Goal: Task Accomplishment & Management: Use online tool/utility

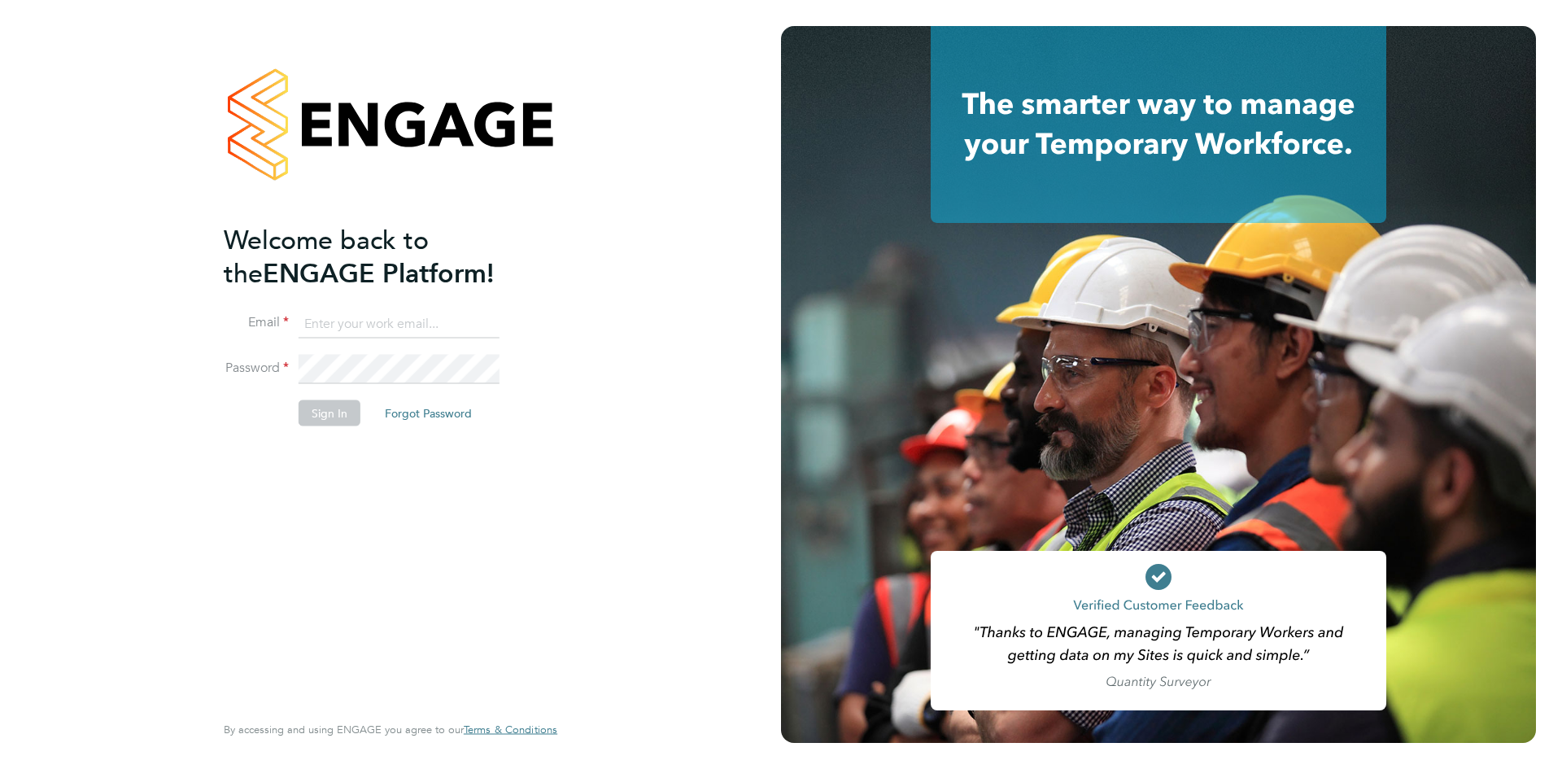
type input "taim@dannysullivan.co.uk"
click at [339, 410] on button "Sign In" at bounding box center [330, 413] width 62 height 26
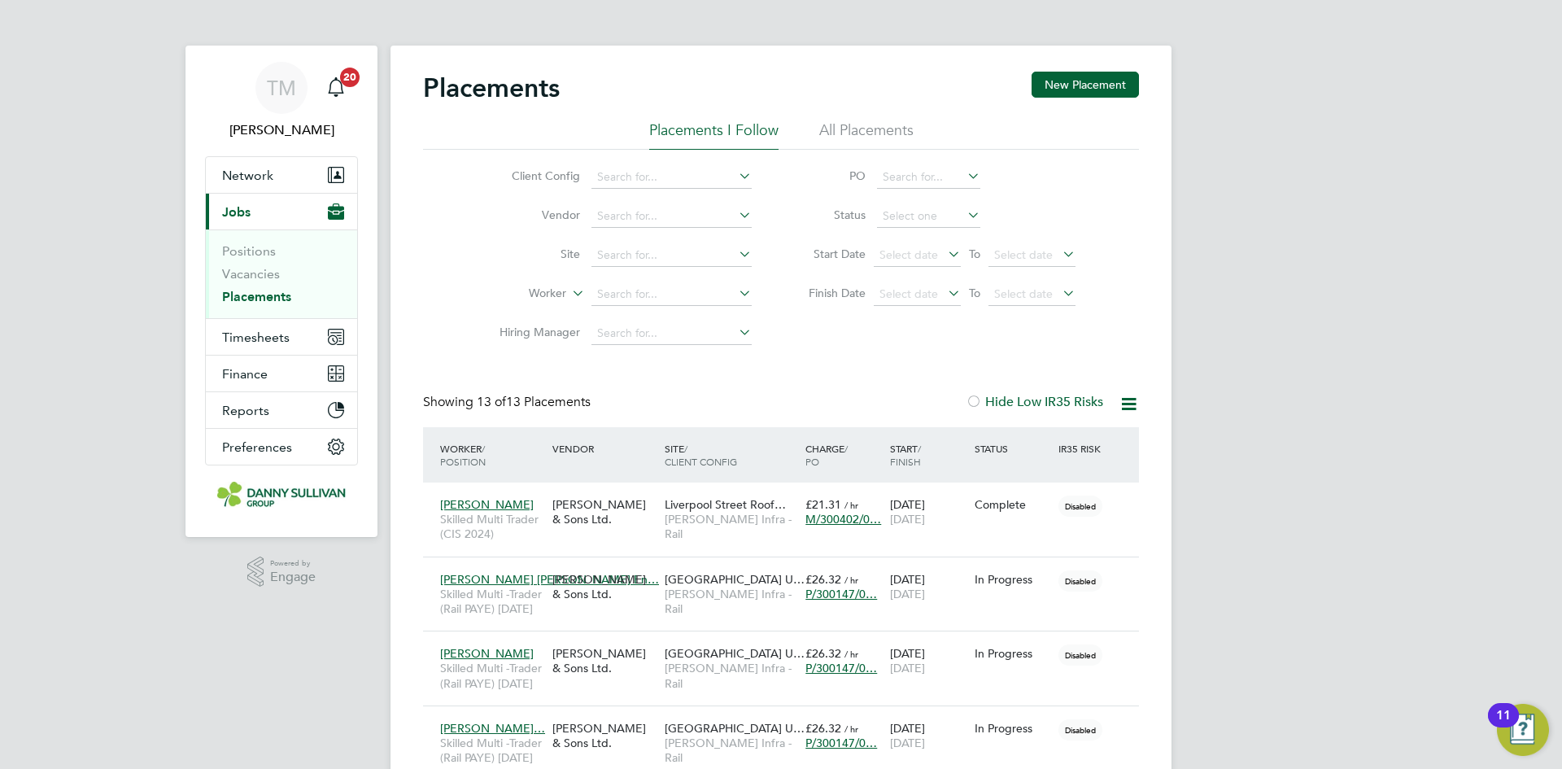
click at [720, 129] on li "Placements I Follow" at bounding box center [713, 134] width 129 height 29
click at [648, 177] on input at bounding box center [672, 177] width 160 height 23
type input "vik"
click at [1045, 85] on button "New Placement" at bounding box center [1085, 85] width 107 height 26
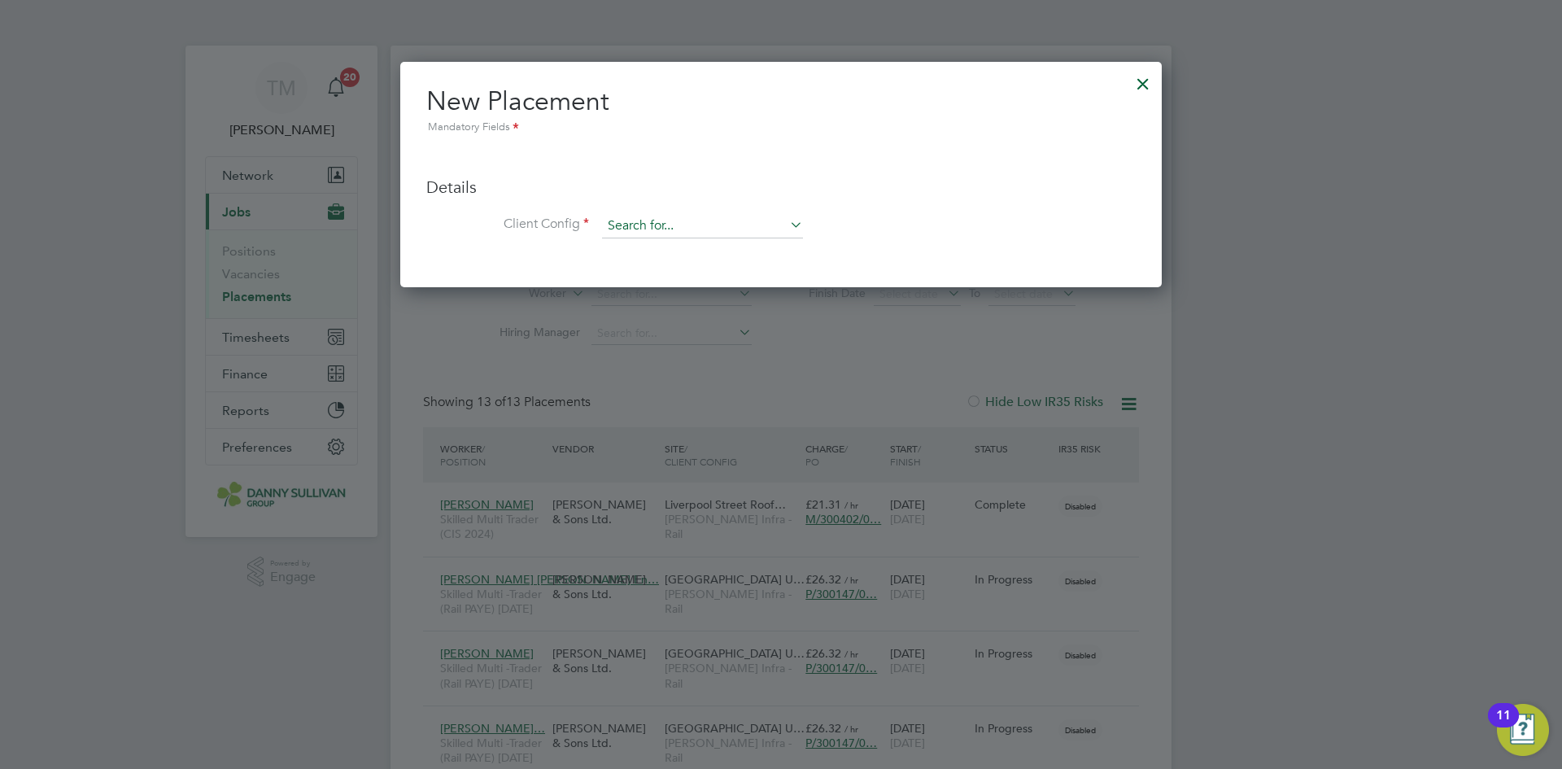
click at [641, 224] on input at bounding box center [702, 226] width 201 height 24
click at [1131, 80] on div at bounding box center [1143, 79] width 29 height 29
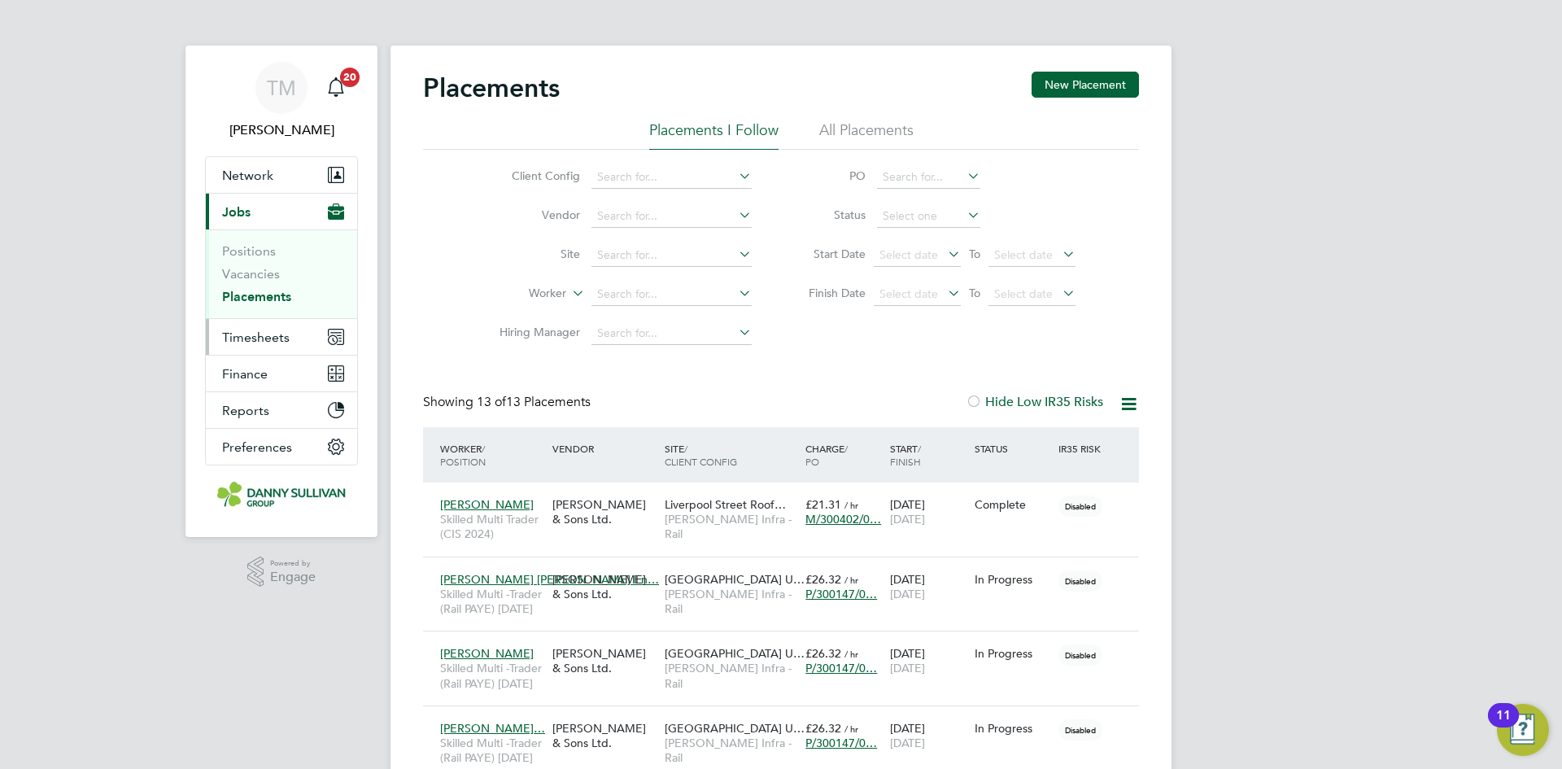
click at [261, 333] on span "Timesheets" at bounding box center [256, 337] width 68 height 15
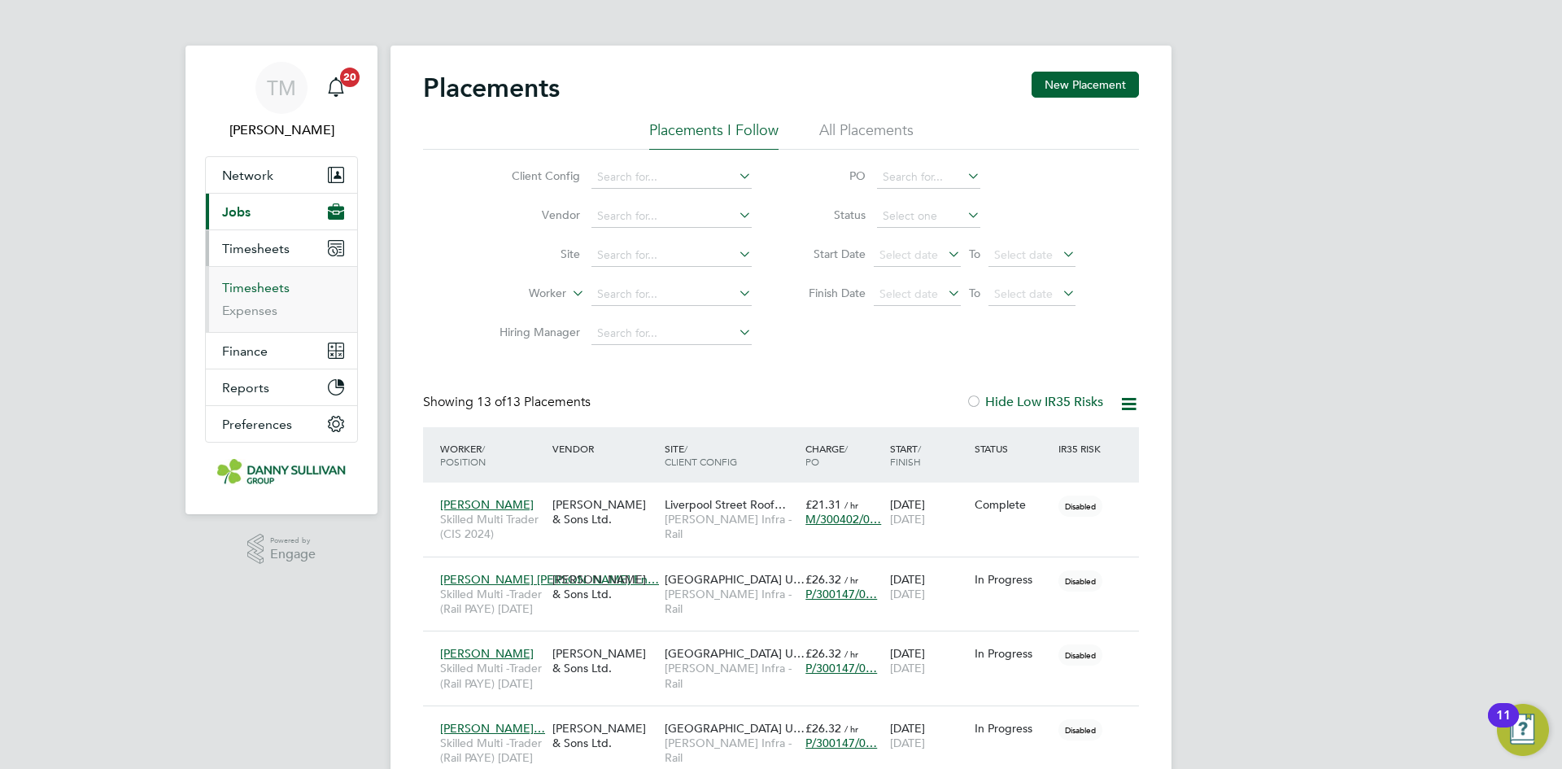
click at [255, 287] on link "Timesheets" at bounding box center [256, 287] width 68 height 15
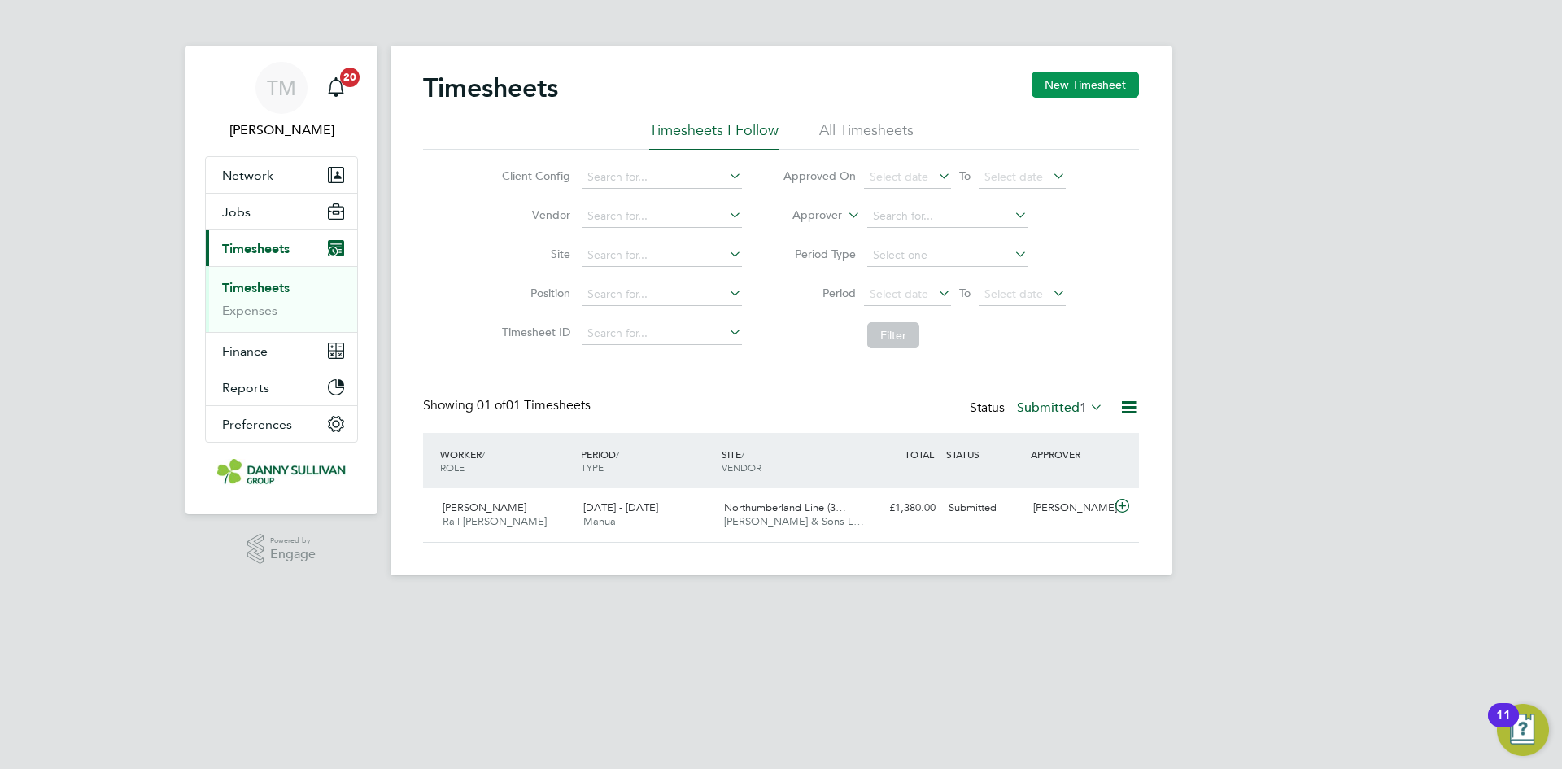
click at [1073, 86] on button "New Timesheet" at bounding box center [1085, 85] width 107 height 26
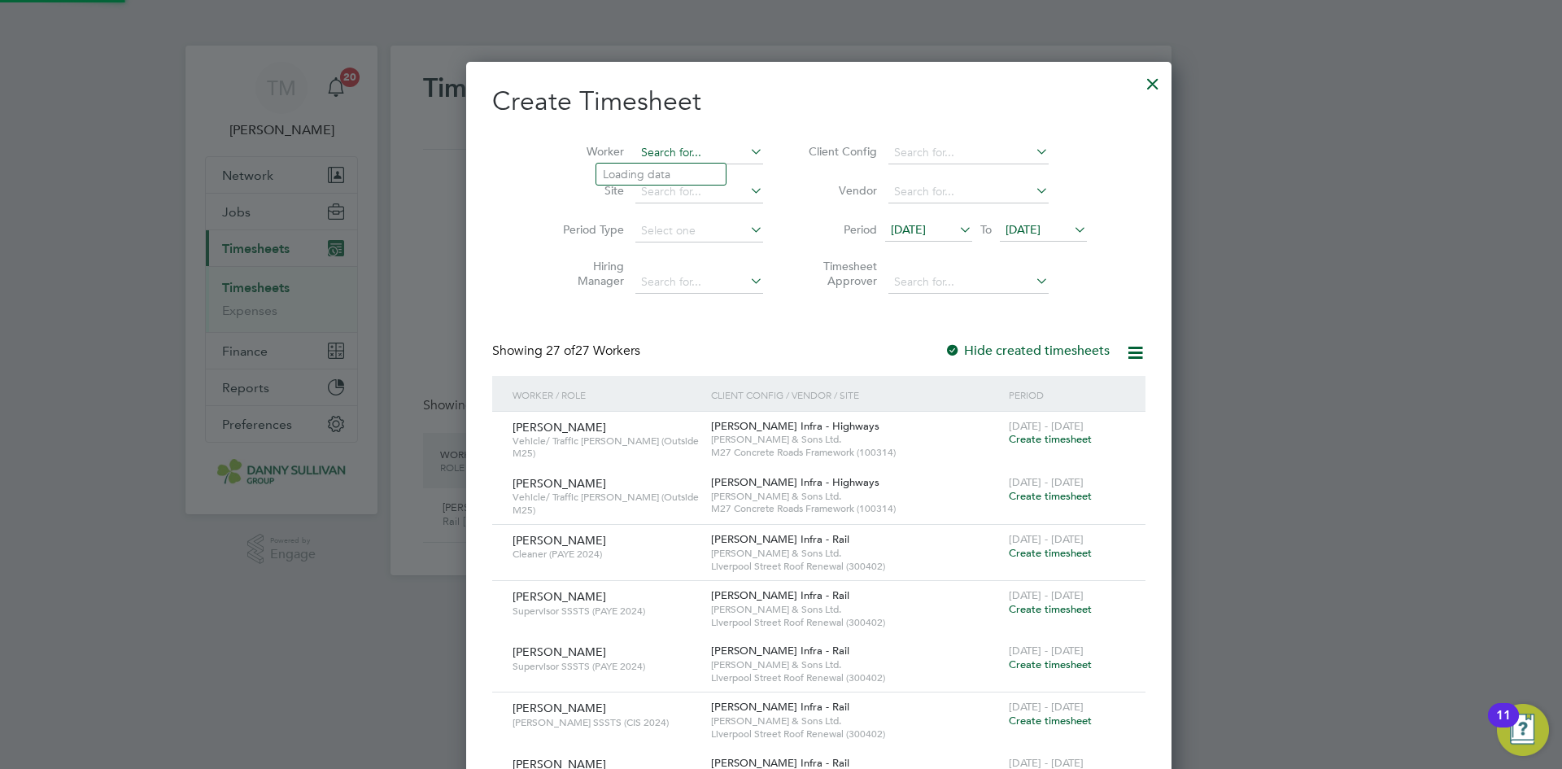
click at [635, 152] on input at bounding box center [699, 153] width 128 height 23
click at [652, 216] on li "[PERSON_NAME]" at bounding box center [660, 218] width 129 height 22
type input "[PERSON_NAME]"
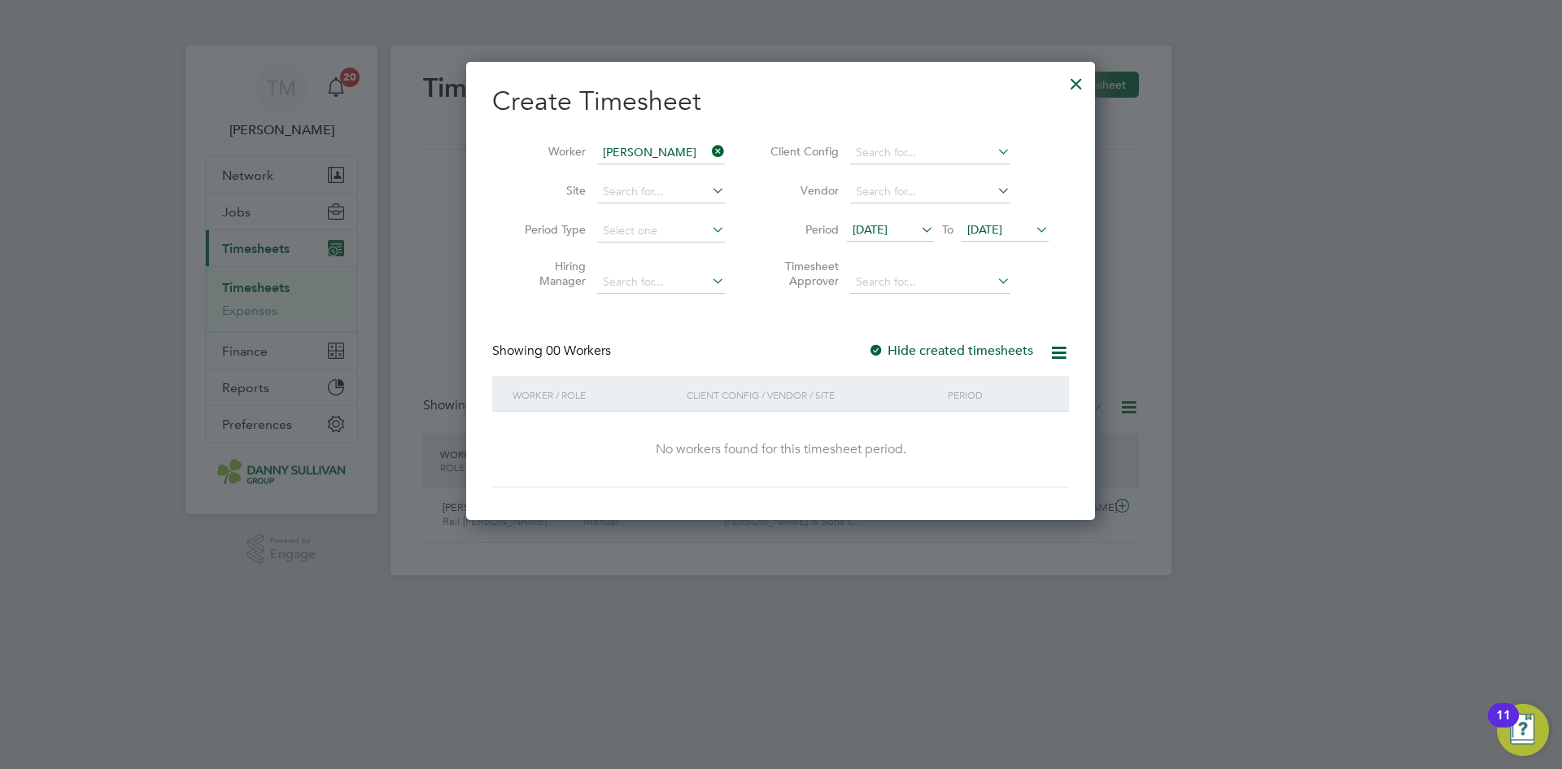
click at [950, 350] on label "Hide created timesheets" at bounding box center [950, 351] width 165 height 16
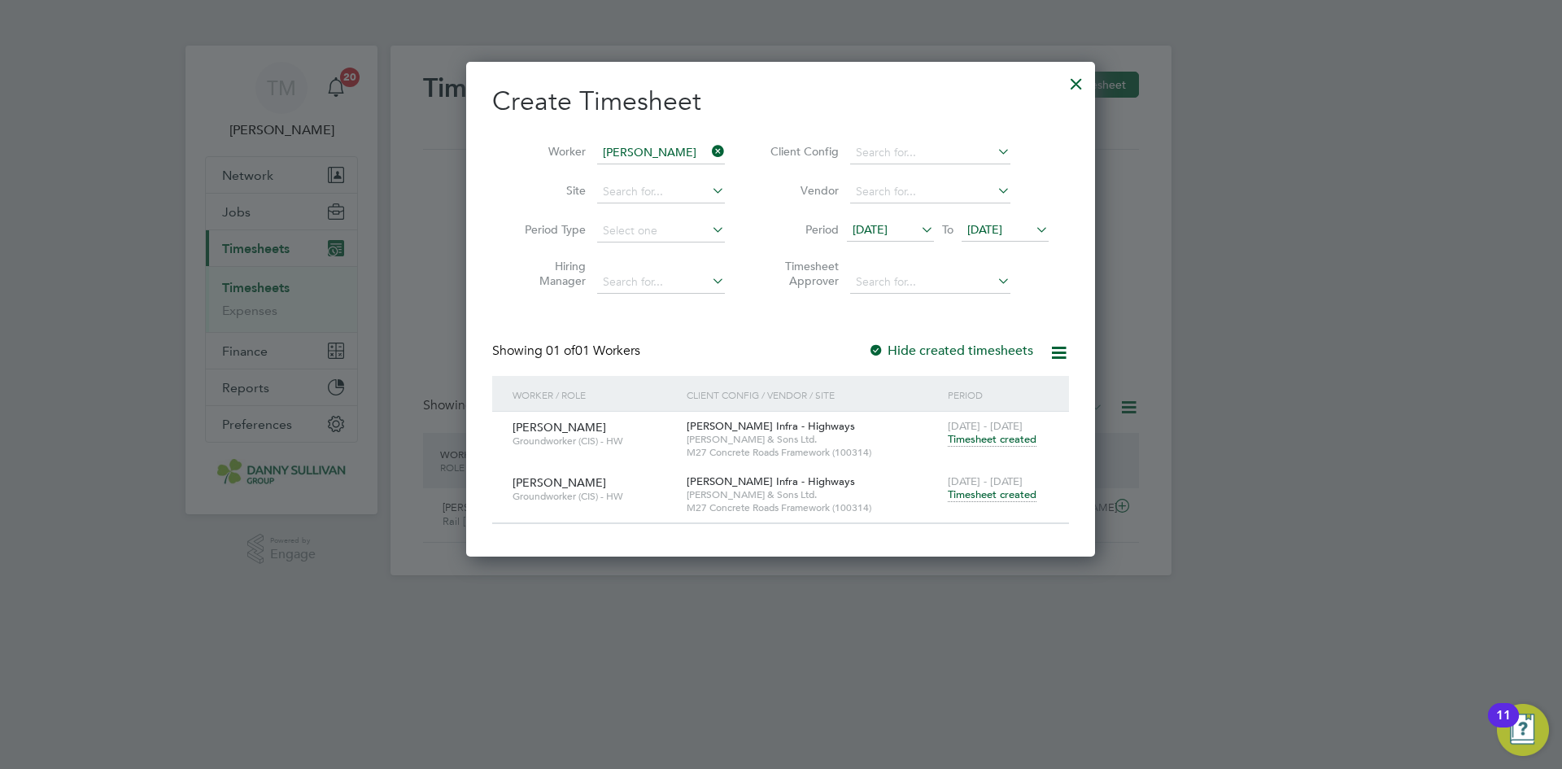
click at [984, 492] on span "Timesheet created" at bounding box center [992, 494] width 89 height 15
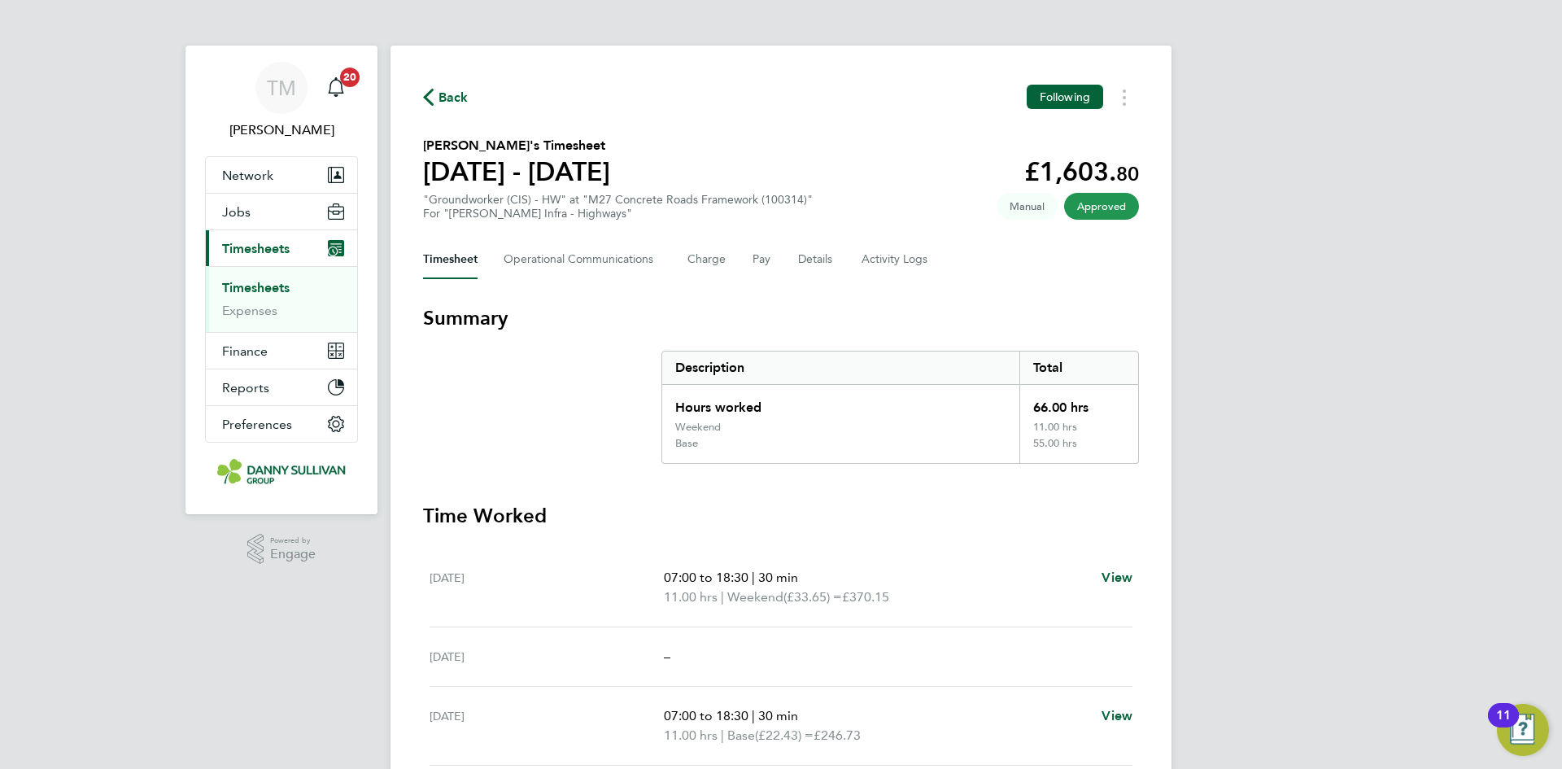
click at [446, 98] on span "Back" at bounding box center [454, 98] width 30 height 20
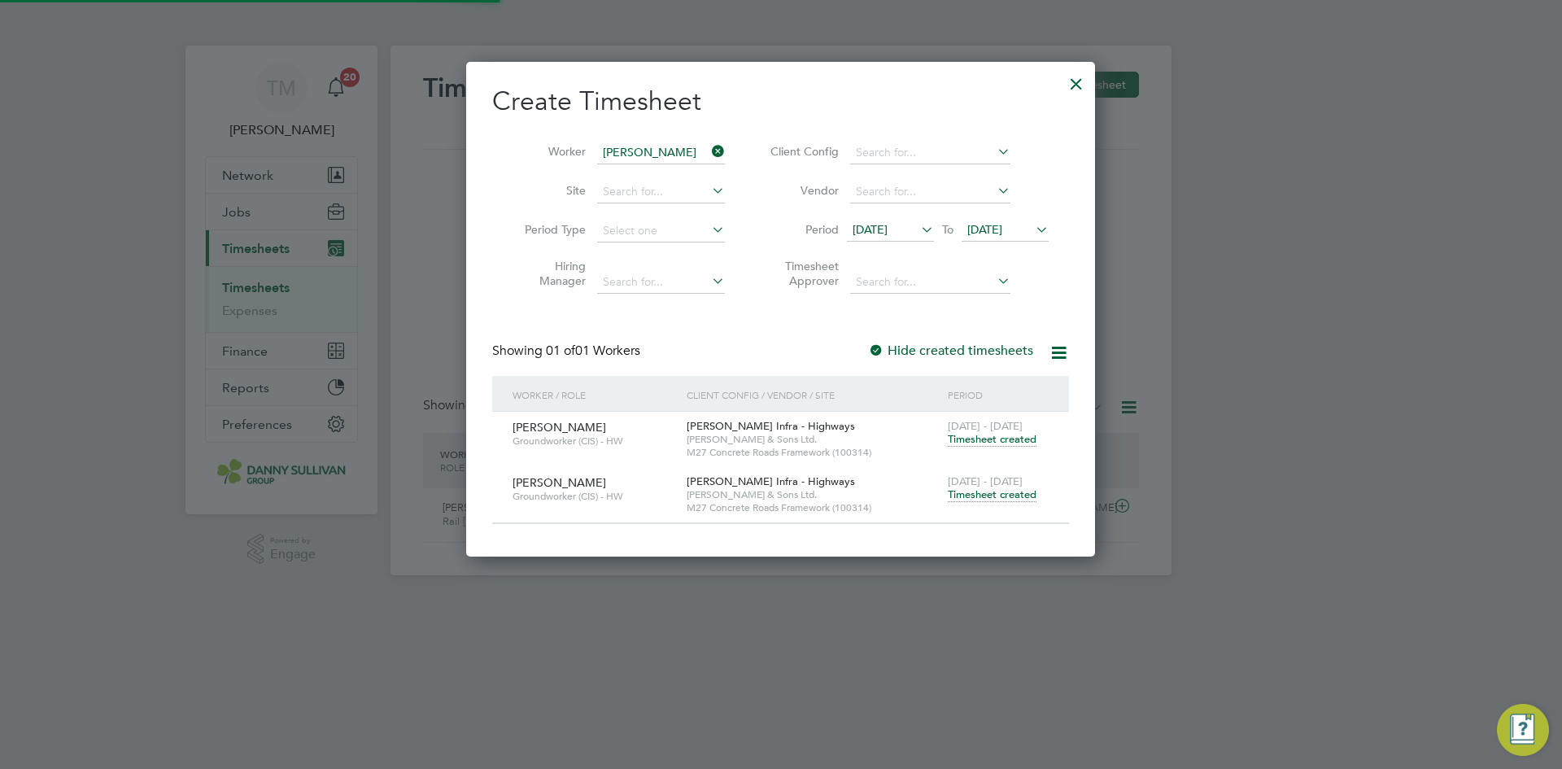
scroll to position [41, 142]
click at [1070, 81] on div at bounding box center [1076, 79] width 29 height 29
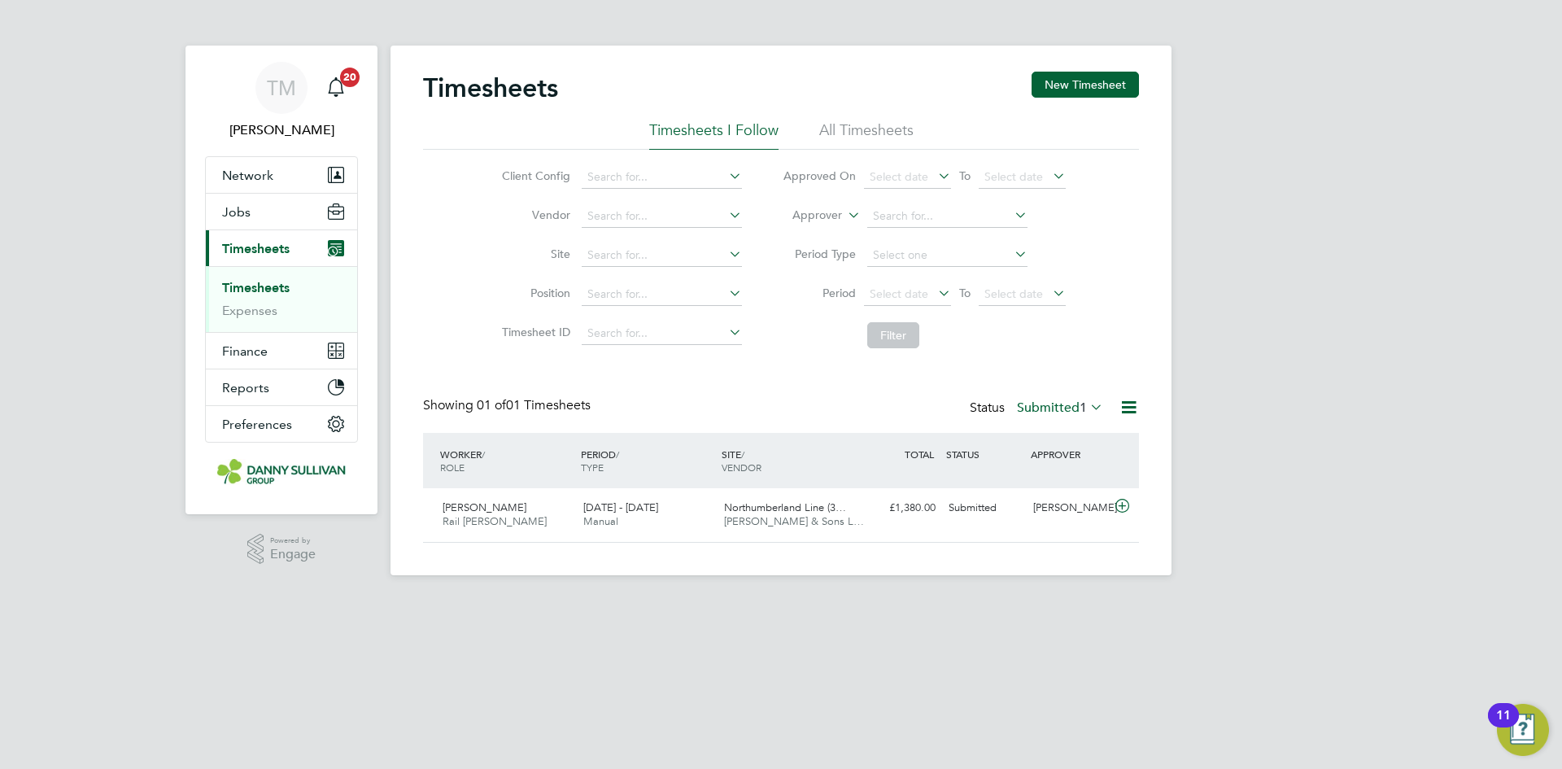
click at [534, 86] on h2 "Timesheets" at bounding box center [490, 88] width 135 height 33
click at [1048, 78] on button "New Timesheet" at bounding box center [1085, 85] width 107 height 26
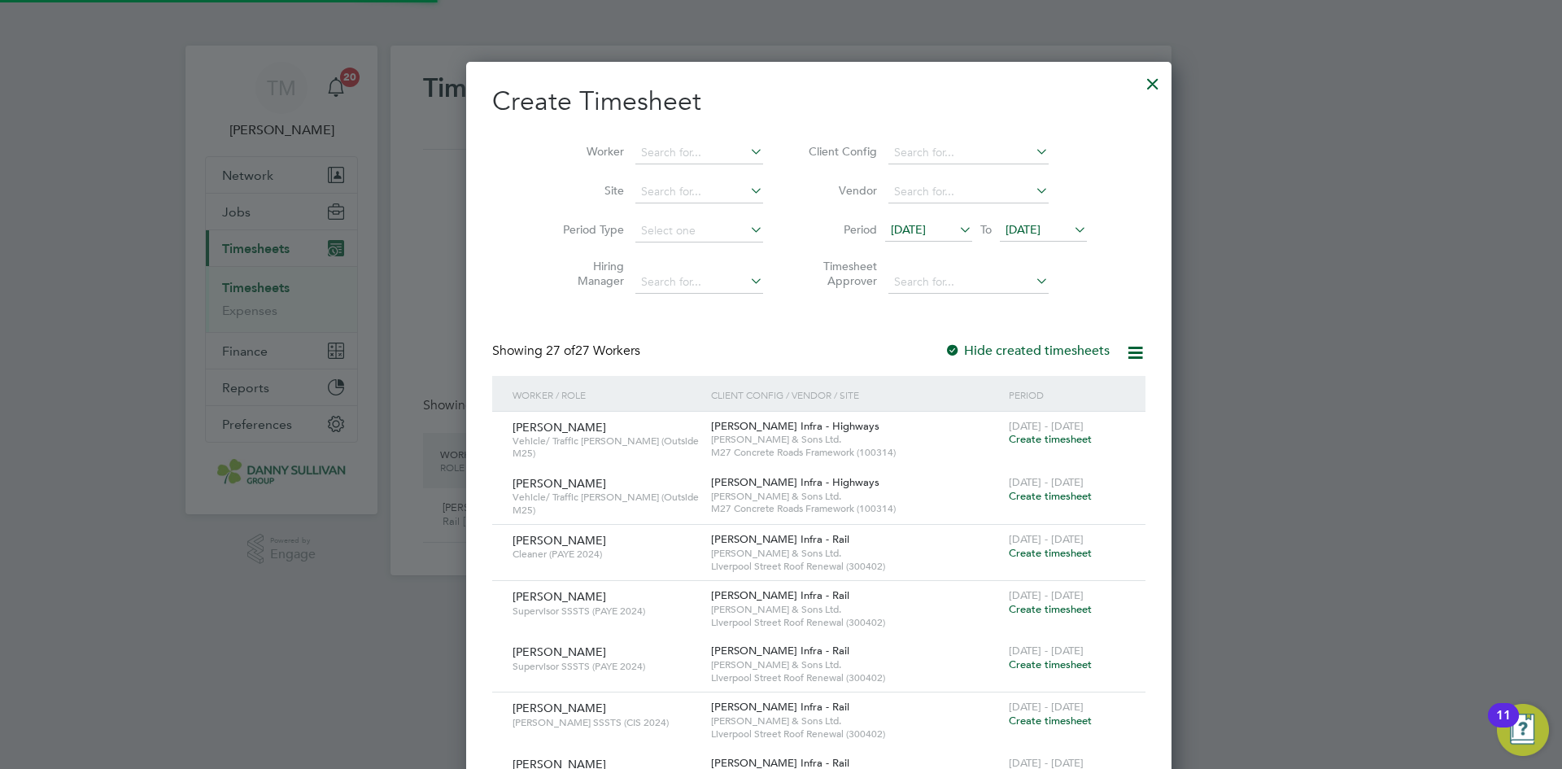
scroll to position [3299, 630]
click at [635, 146] on input at bounding box center [699, 153] width 128 height 23
click at [635, 171] on li "Matai Tiko" at bounding box center [660, 175] width 129 height 22
type input "Matai Tiko"
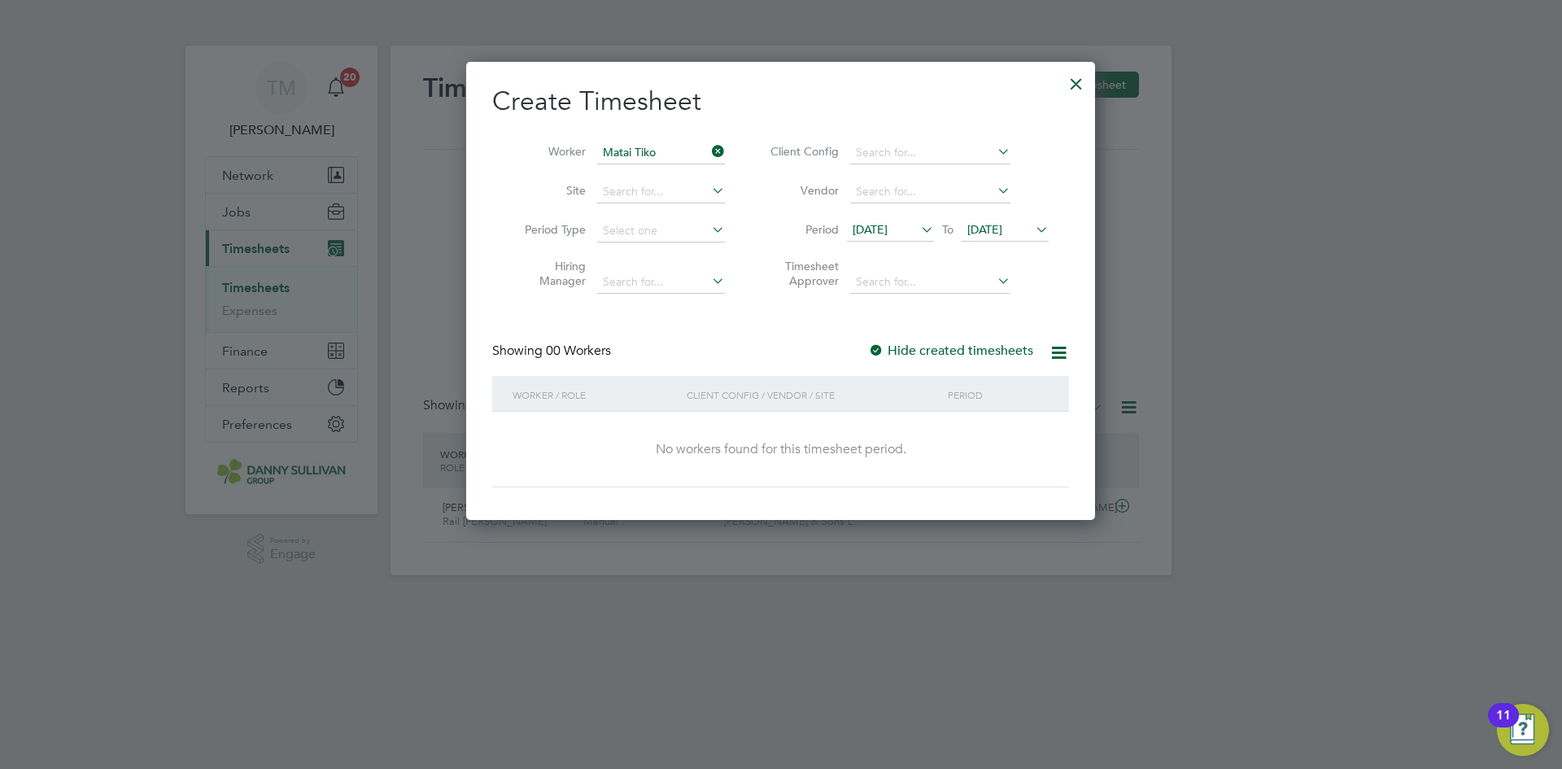
scroll to position [459, 630]
click at [942, 352] on label "Hide created timesheets" at bounding box center [950, 351] width 165 height 16
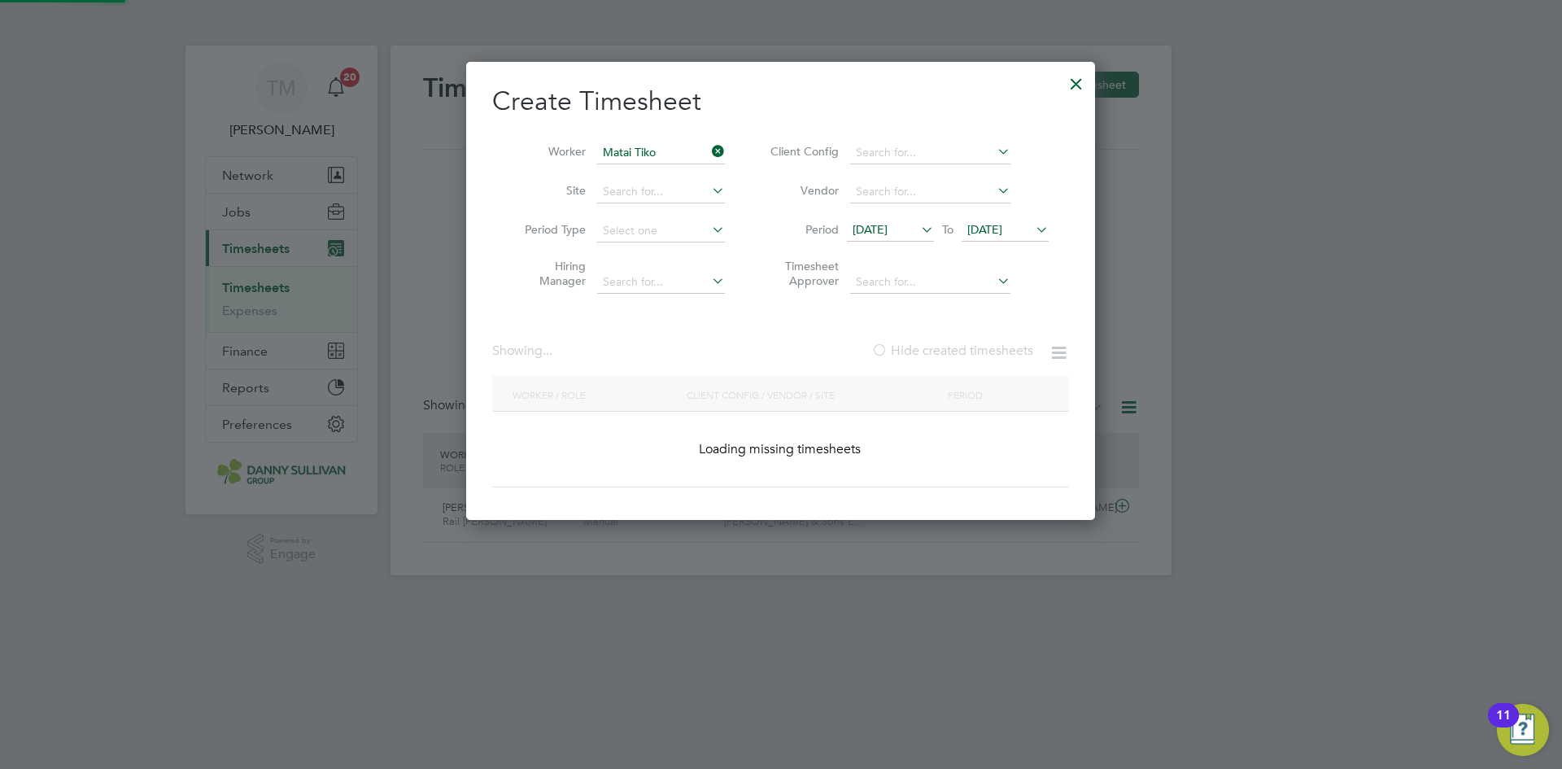
click at [942, 352] on label "Hide created timesheets" at bounding box center [952, 351] width 162 height 16
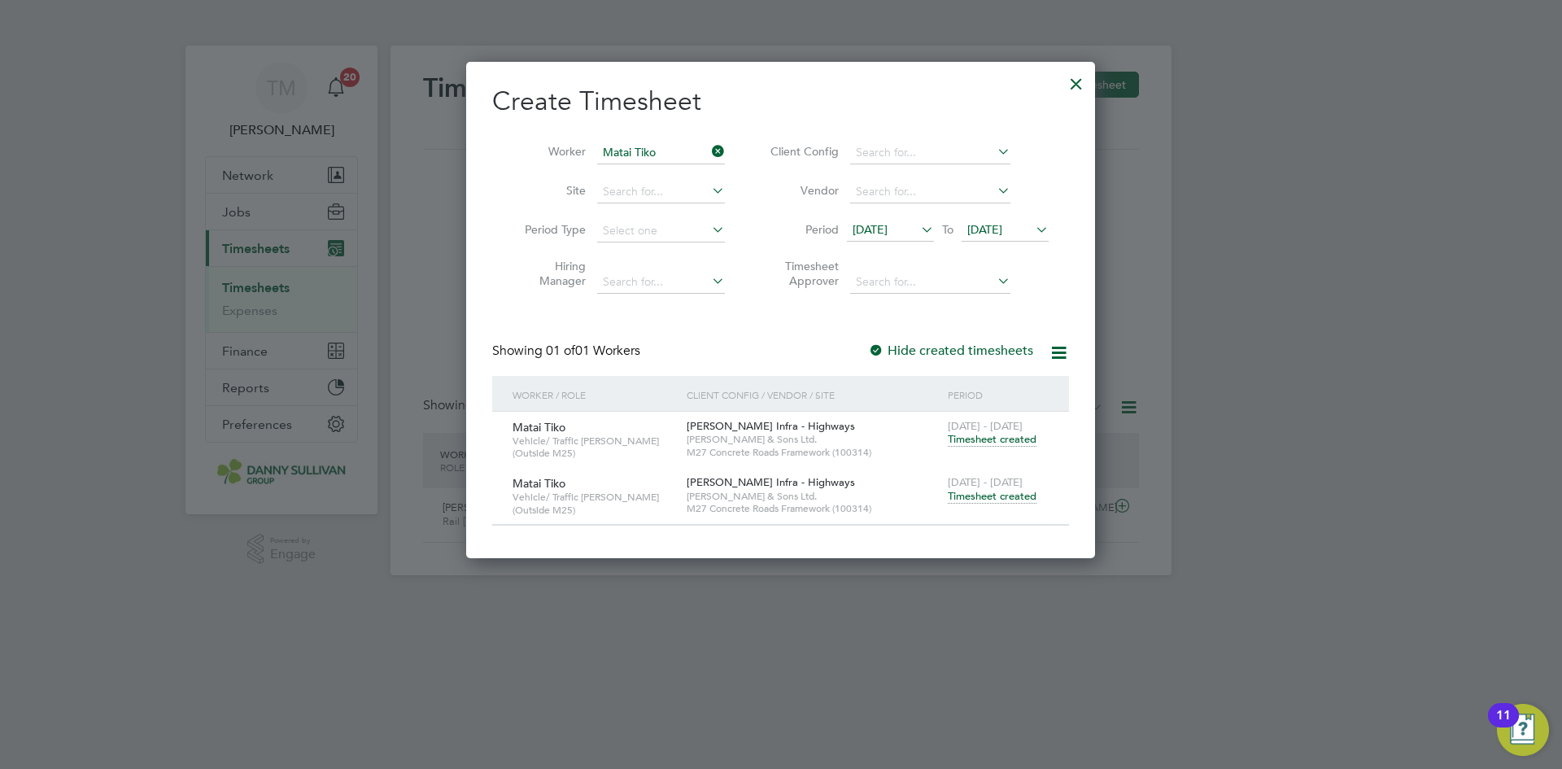
click at [989, 491] on span "Timesheet created" at bounding box center [992, 496] width 89 height 15
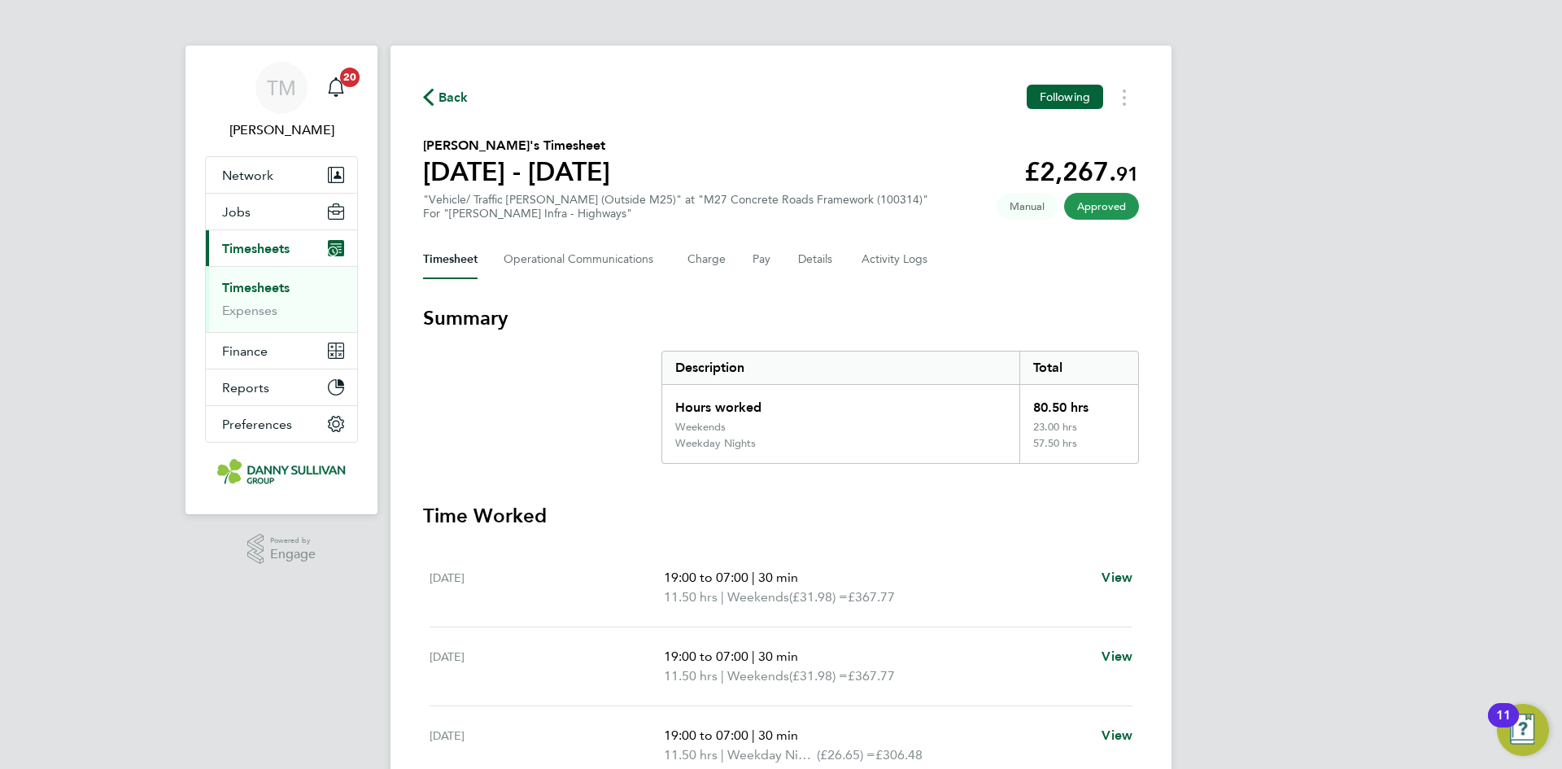
click at [459, 100] on span "Back" at bounding box center [454, 98] width 30 height 20
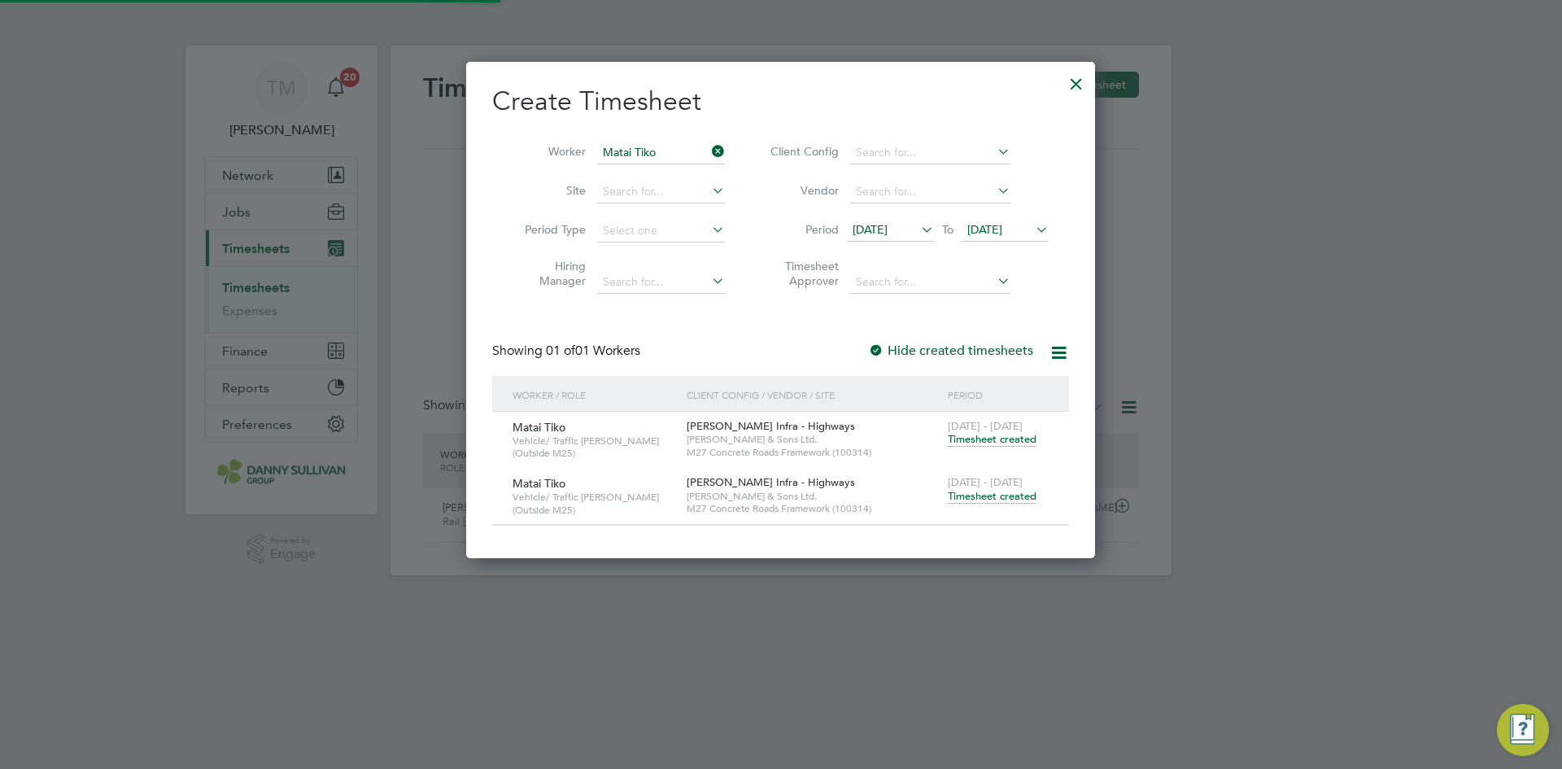
scroll to position [41, 142]
drag, startPoint x: 723, startPoint y: 151, endPoint x: 682, endPoint y: 153, distance: 40.8
click at [709, 151] on icon at bounding box center [709, 151] width 0 height 23
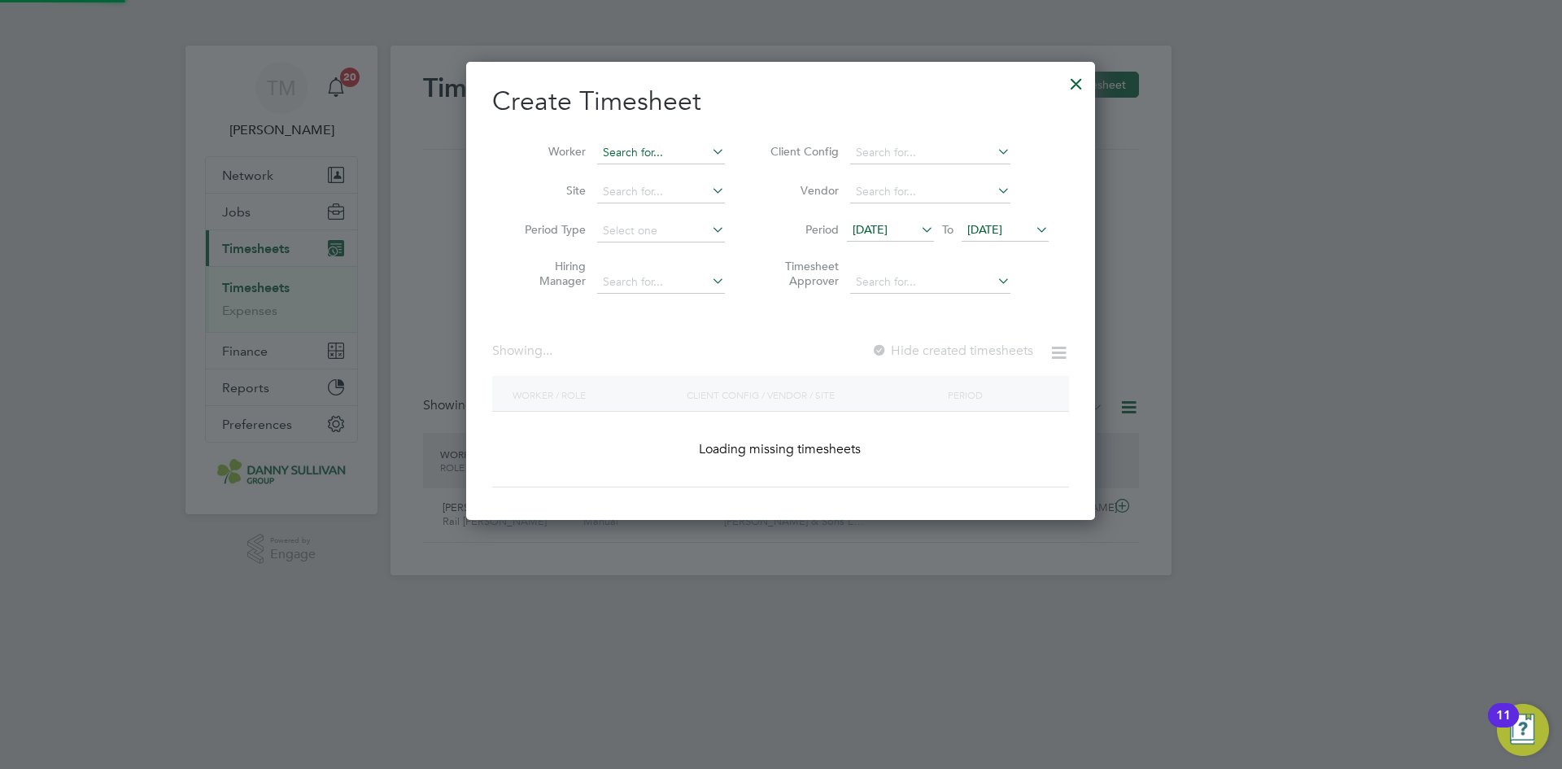
scroll to position [459, 630]
click at [671, 153] on input at bounding box center [661, 153] width 128 height 23
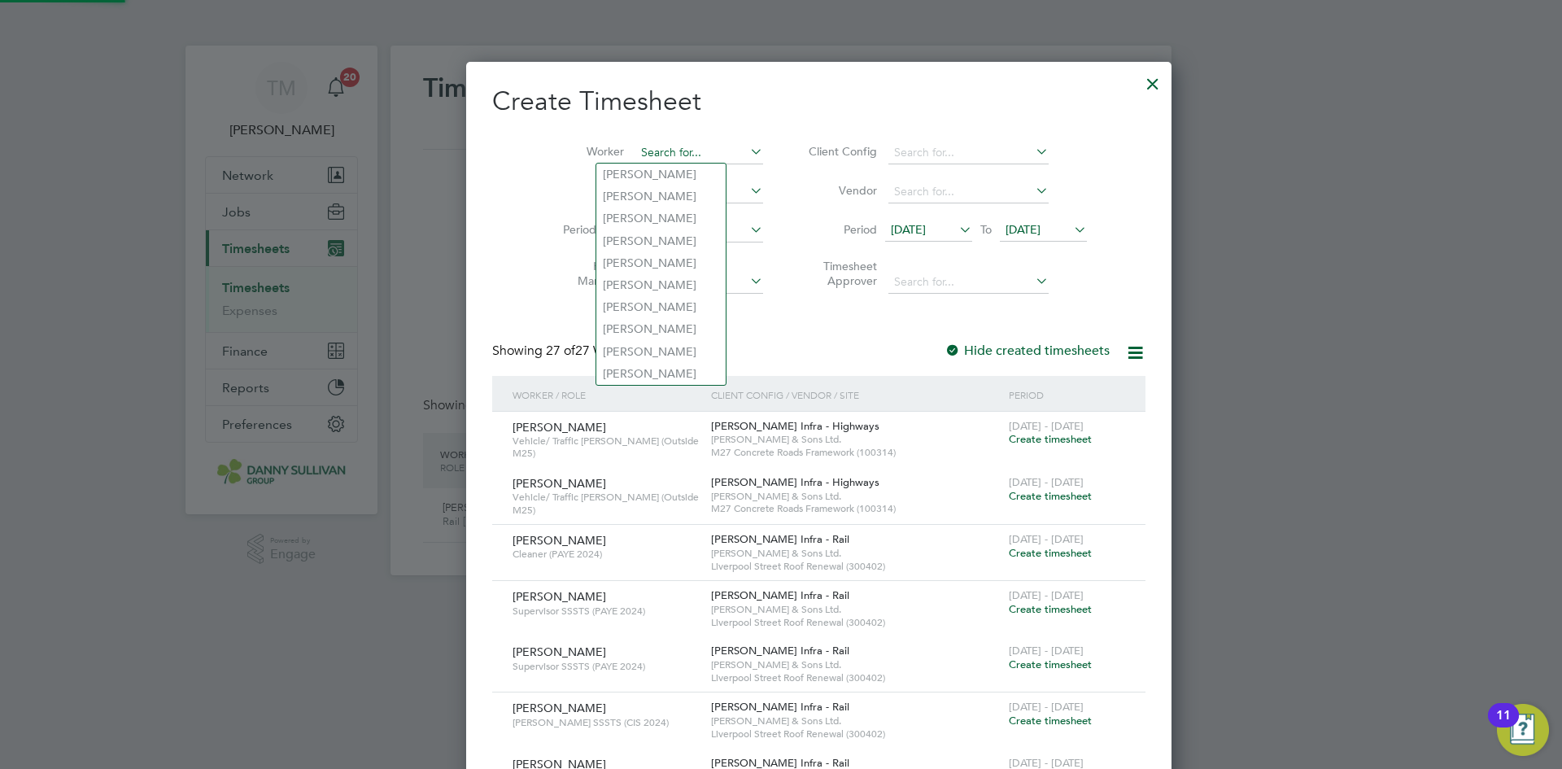
scroll to position [8, 8]
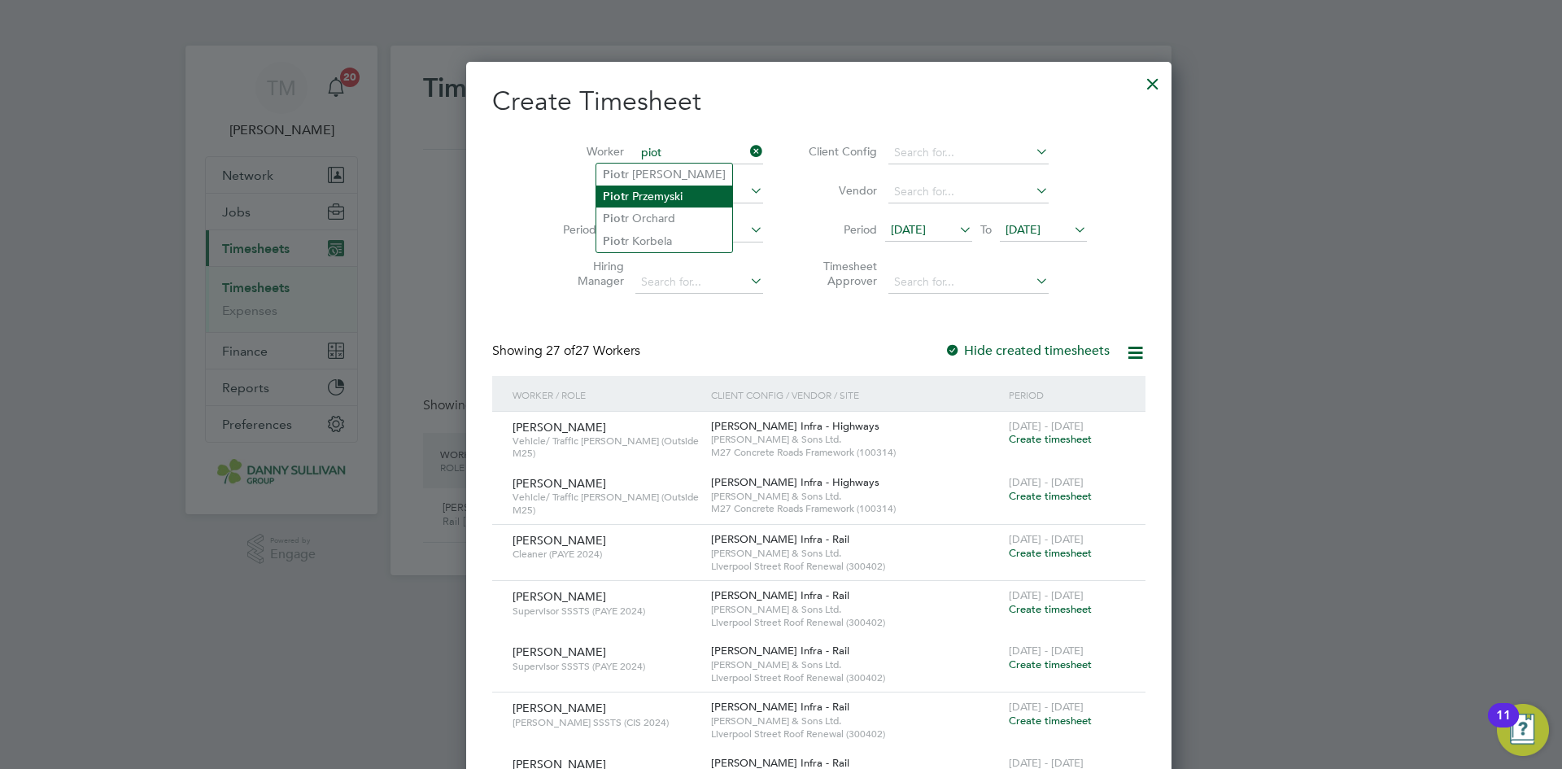
click at [662, 199] on li "Piot r Przemyski" at bounding box center [664, 197] width 136 height 22
type input "[PERSON_NAME]"
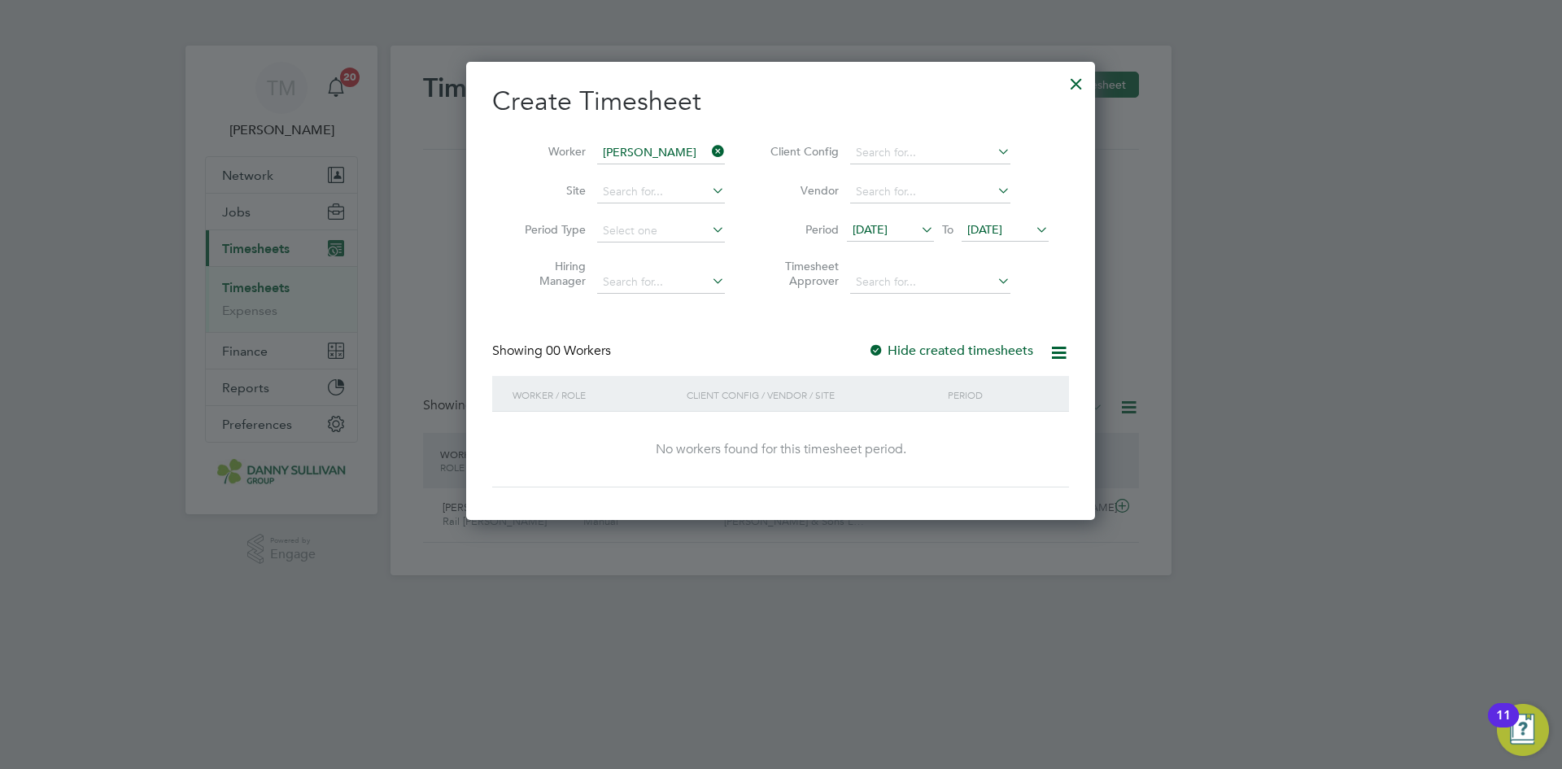
click at [945, 352] on label "Hide created timesheets" at bounding box center [950, 351] width 165 height 16
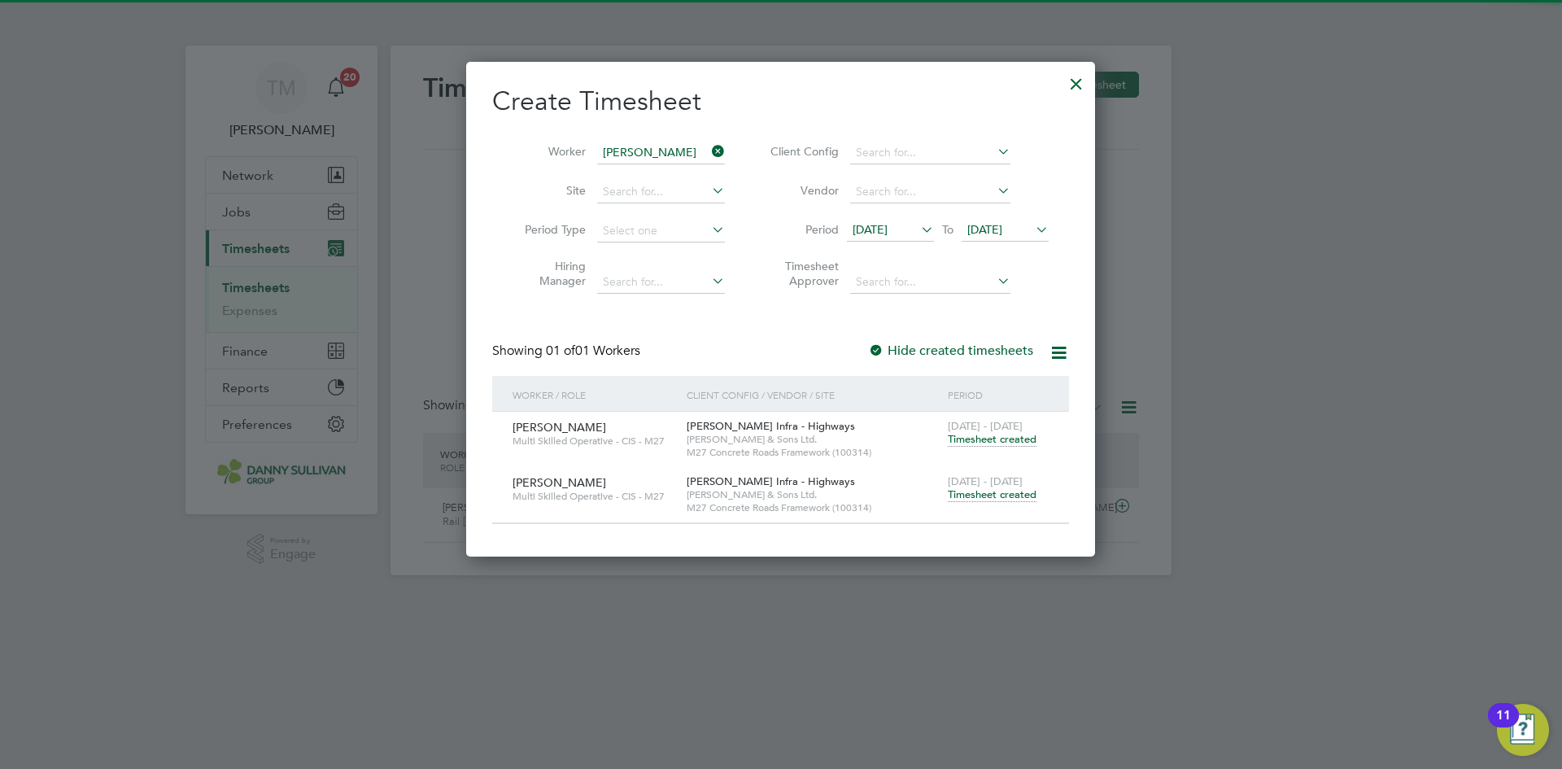
click at [989, 491] on span "Timesheet created" at bounding box center [992, 494] width 89 height 15
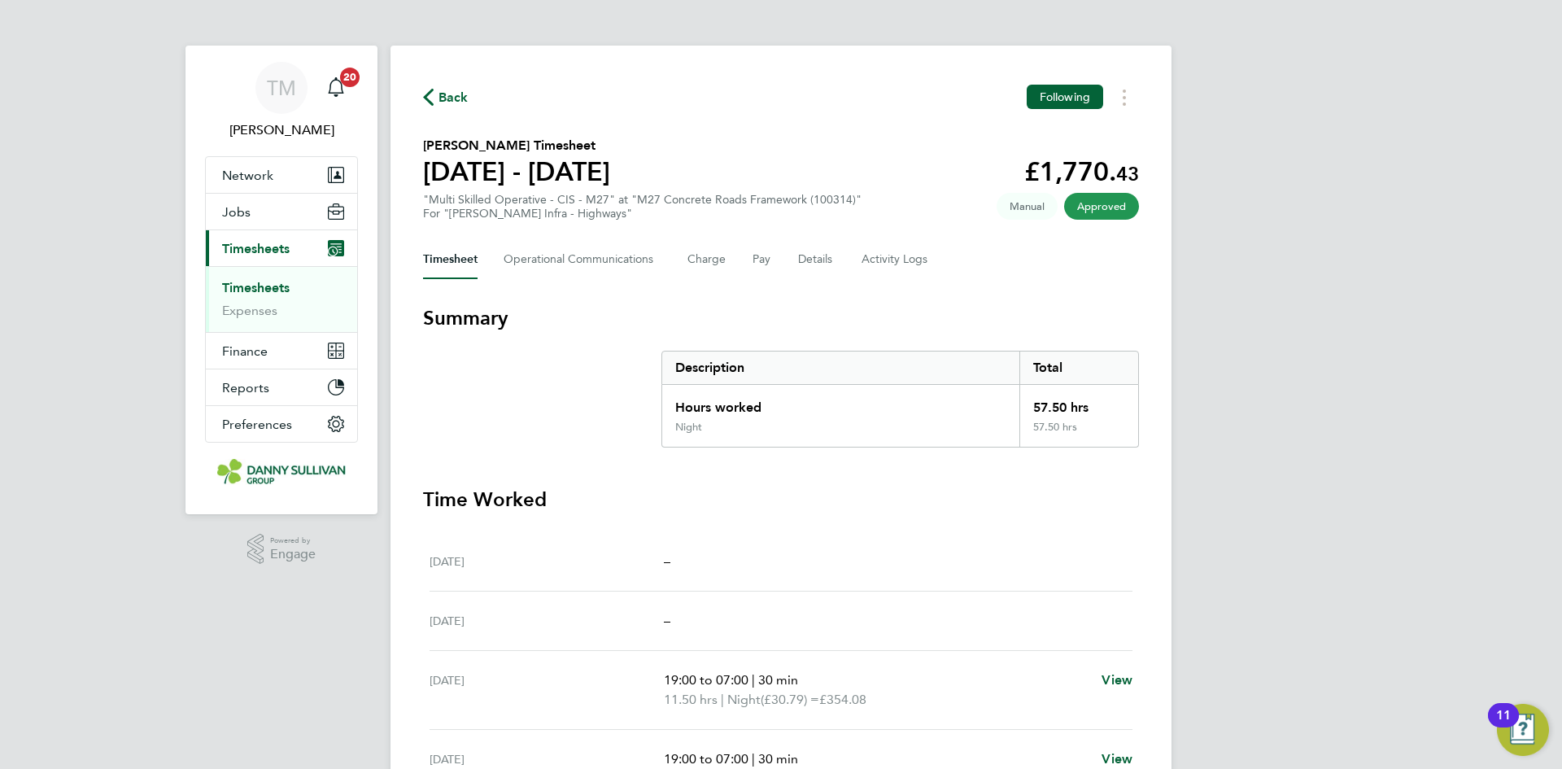
click at [462, 105] on span "Back" at bounding box center [454, 98] width 30 height 20
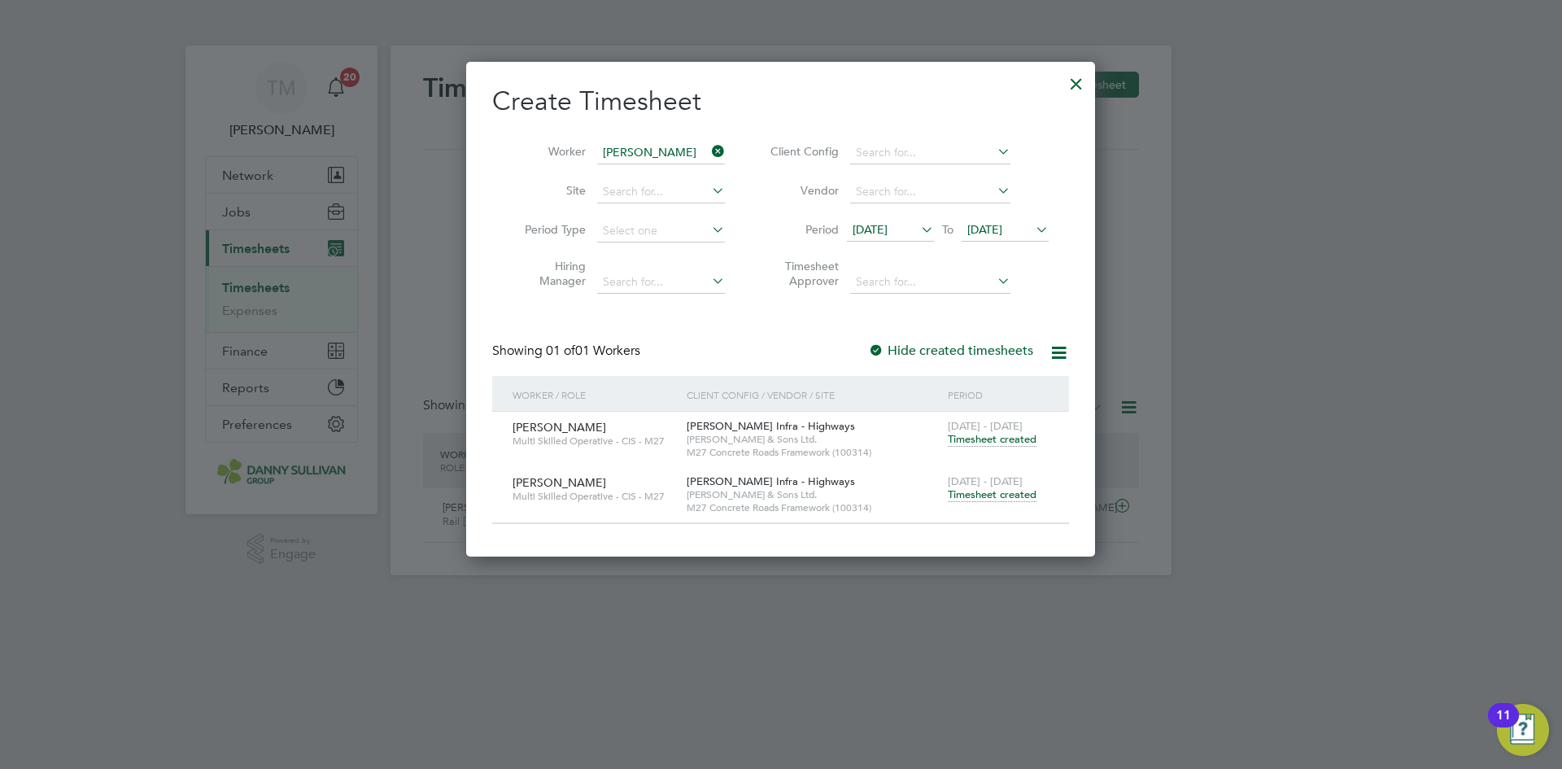
click at [709, 149] on icon at bounding box center [709, 151] width 0 height 23
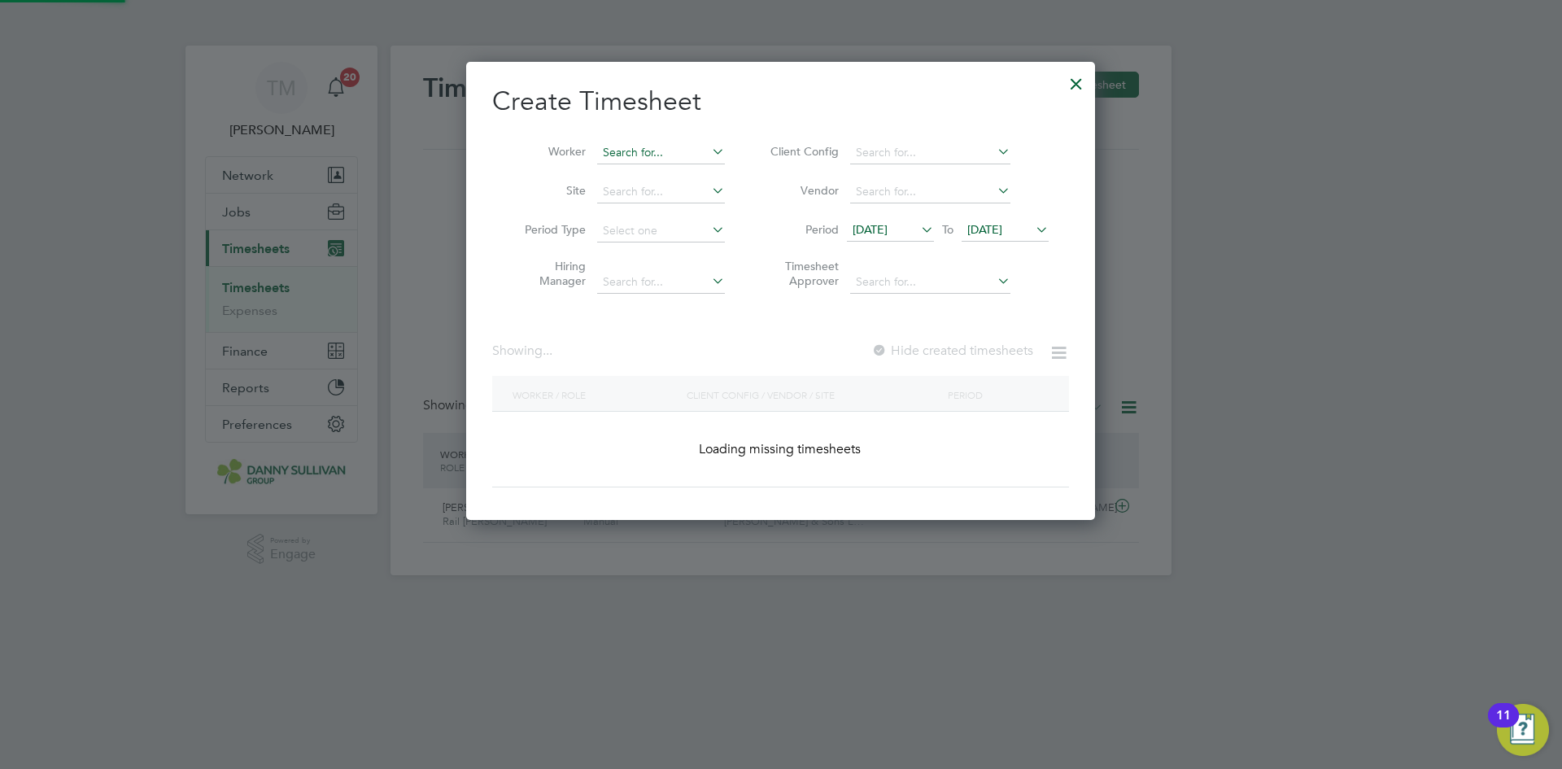
click at [675, 151] on input at bounding box center [661, 153] width 128 height 23
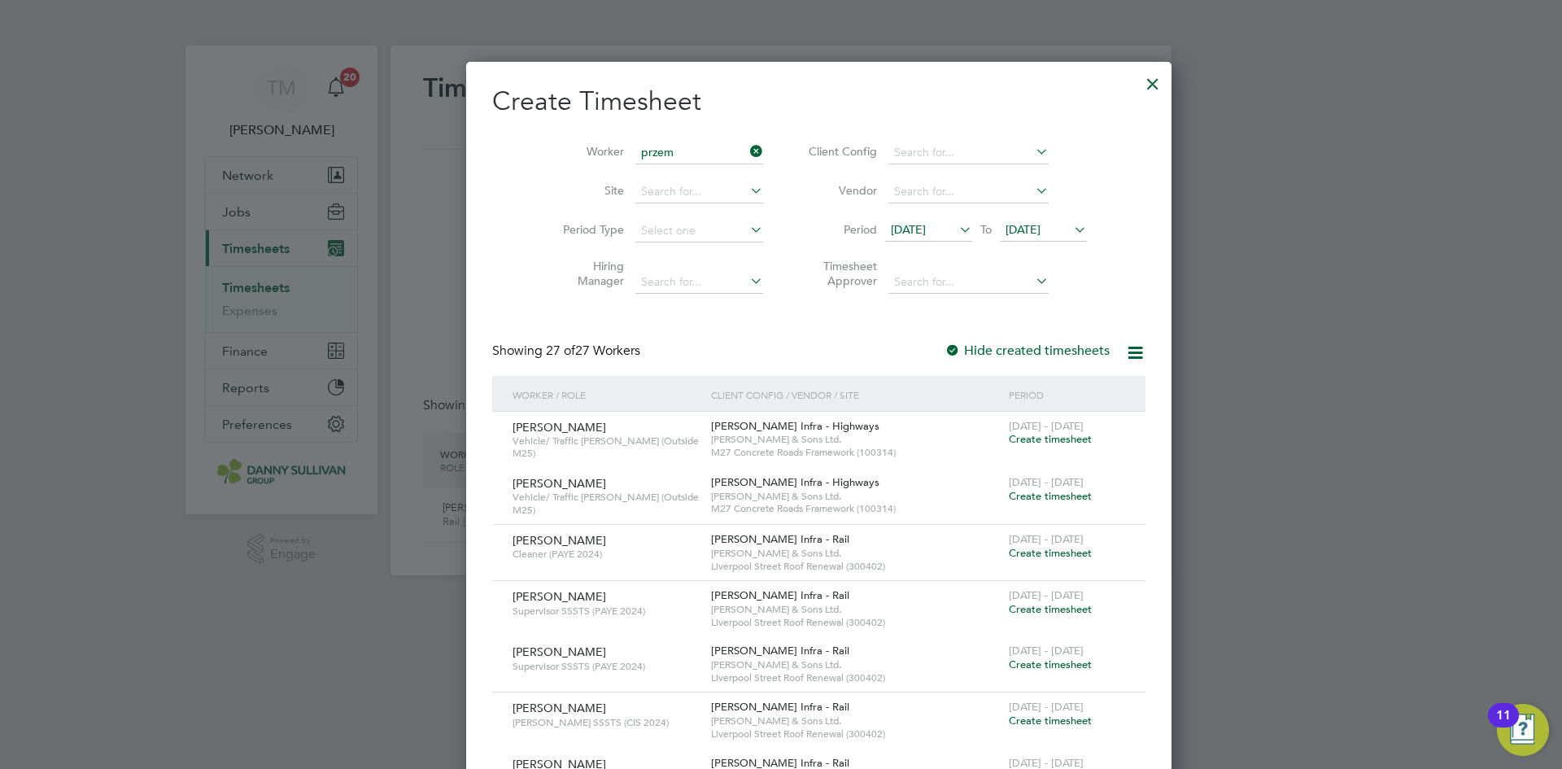
click at [660, 212] on li "Przem yslaw Krac" at bounding box center [675, 218] width 159 height 22
type input "[PERSON_NAME]"
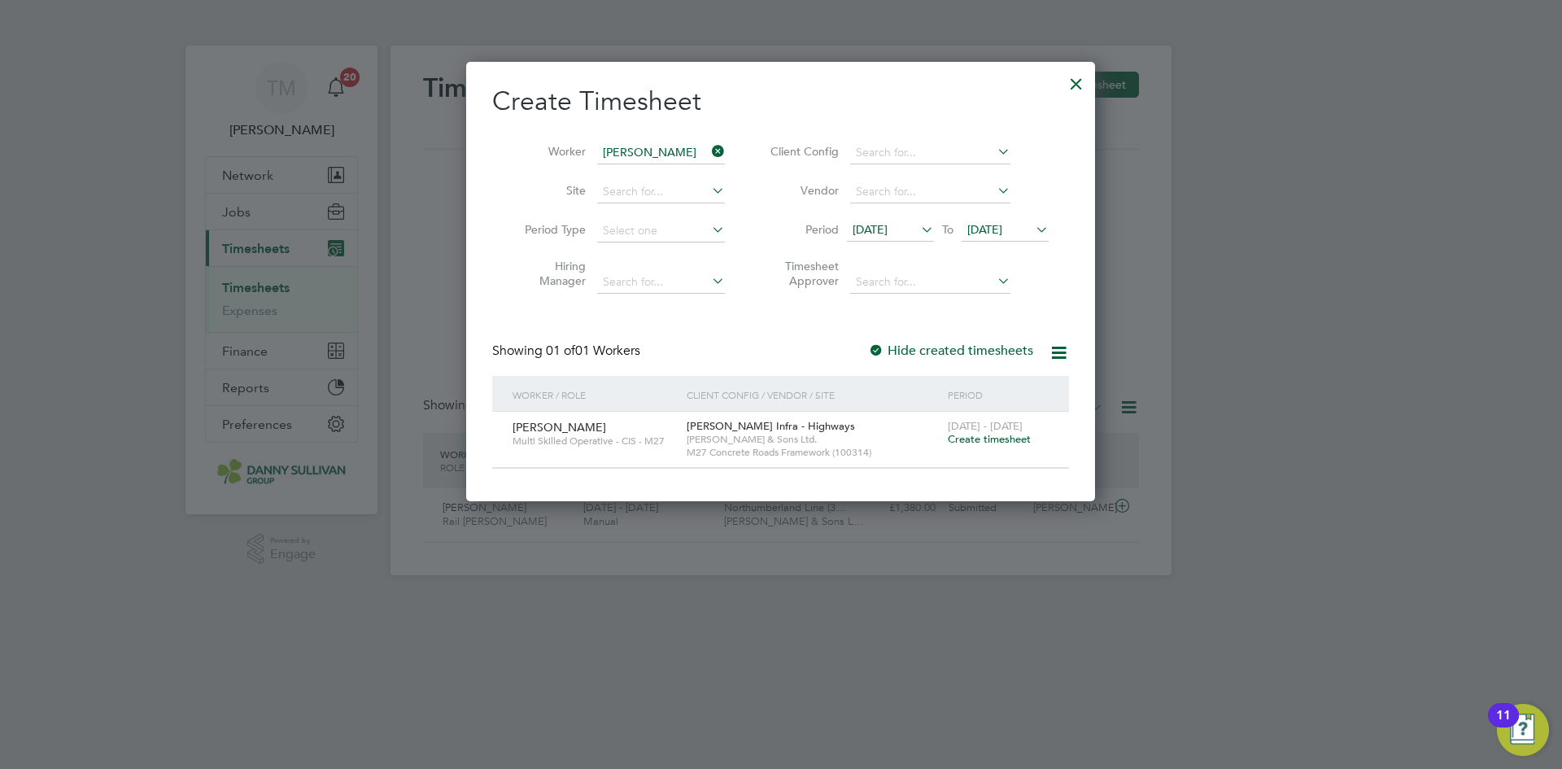
click at [966, 346] on label "Hide created timesheets" at bounding box center [950, 351] width 165 height 16
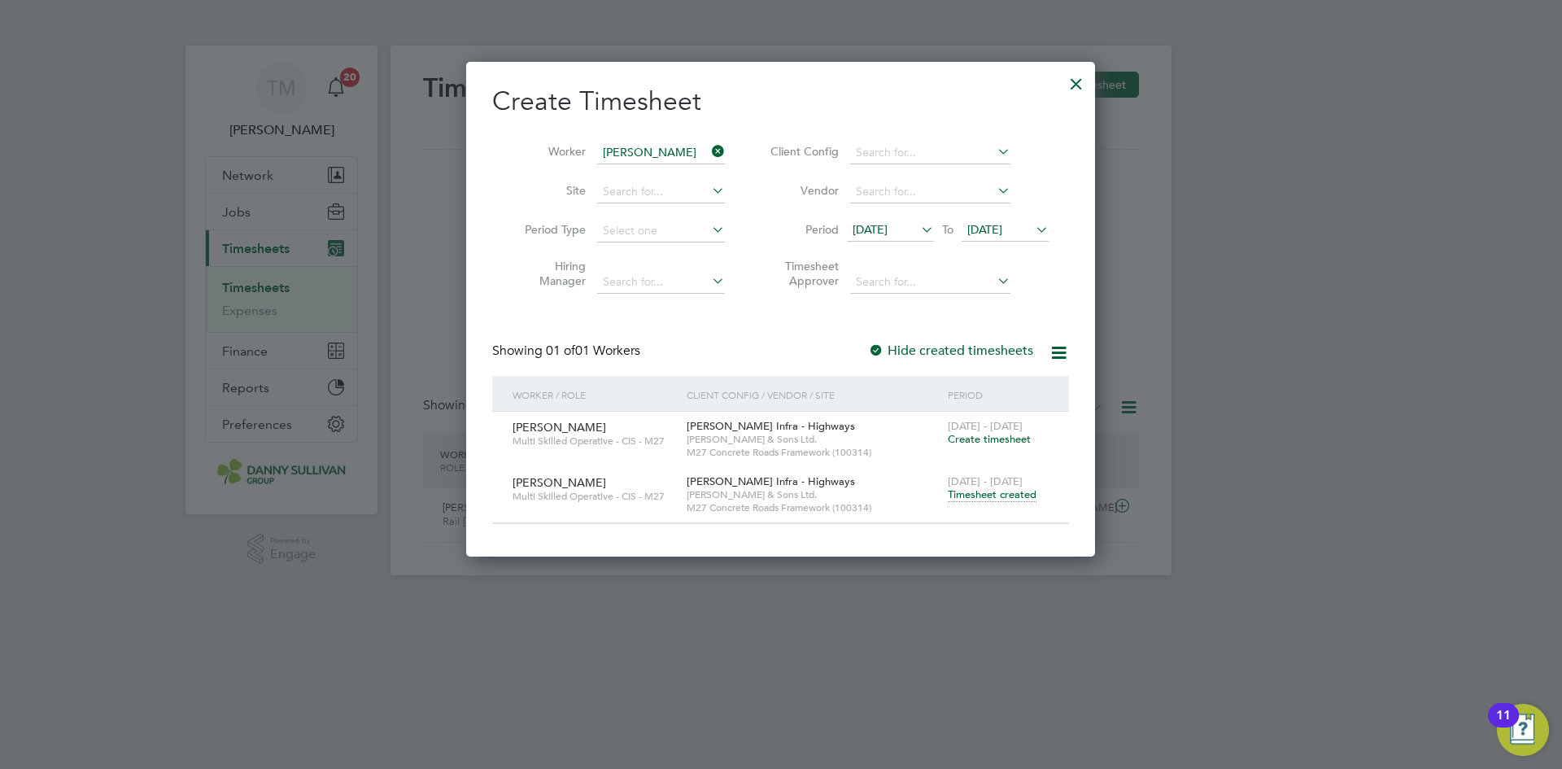
click at [1005, 491] on span "Timesheet created" at bounding box center [992, 494] width 89 height 15
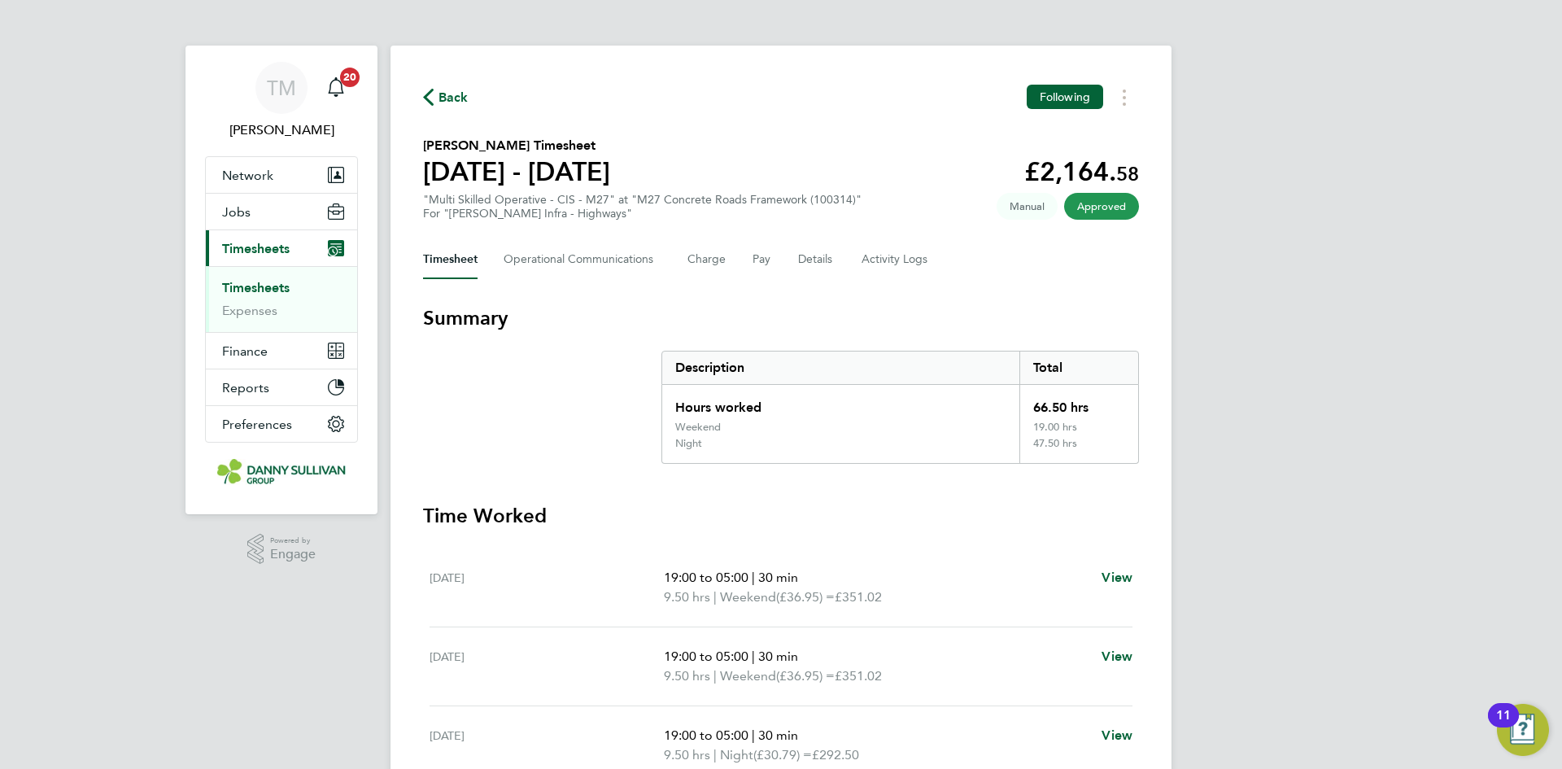
click at [443, 97] on span "Back" at bounding box center [454, 98] width 30 height 20
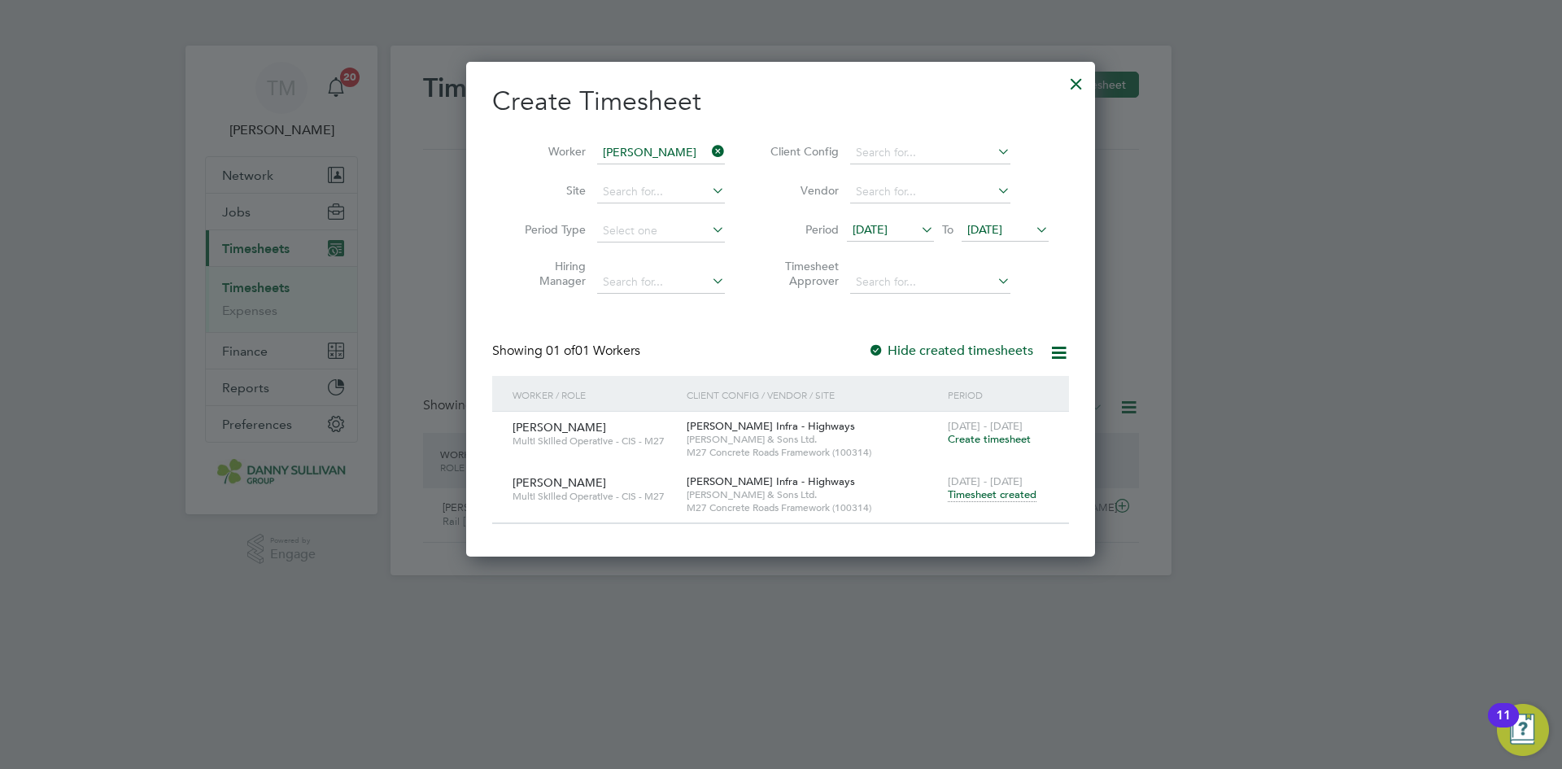
click at [709, 155] on icon at bounding box center [709, 151] width 0 height 23
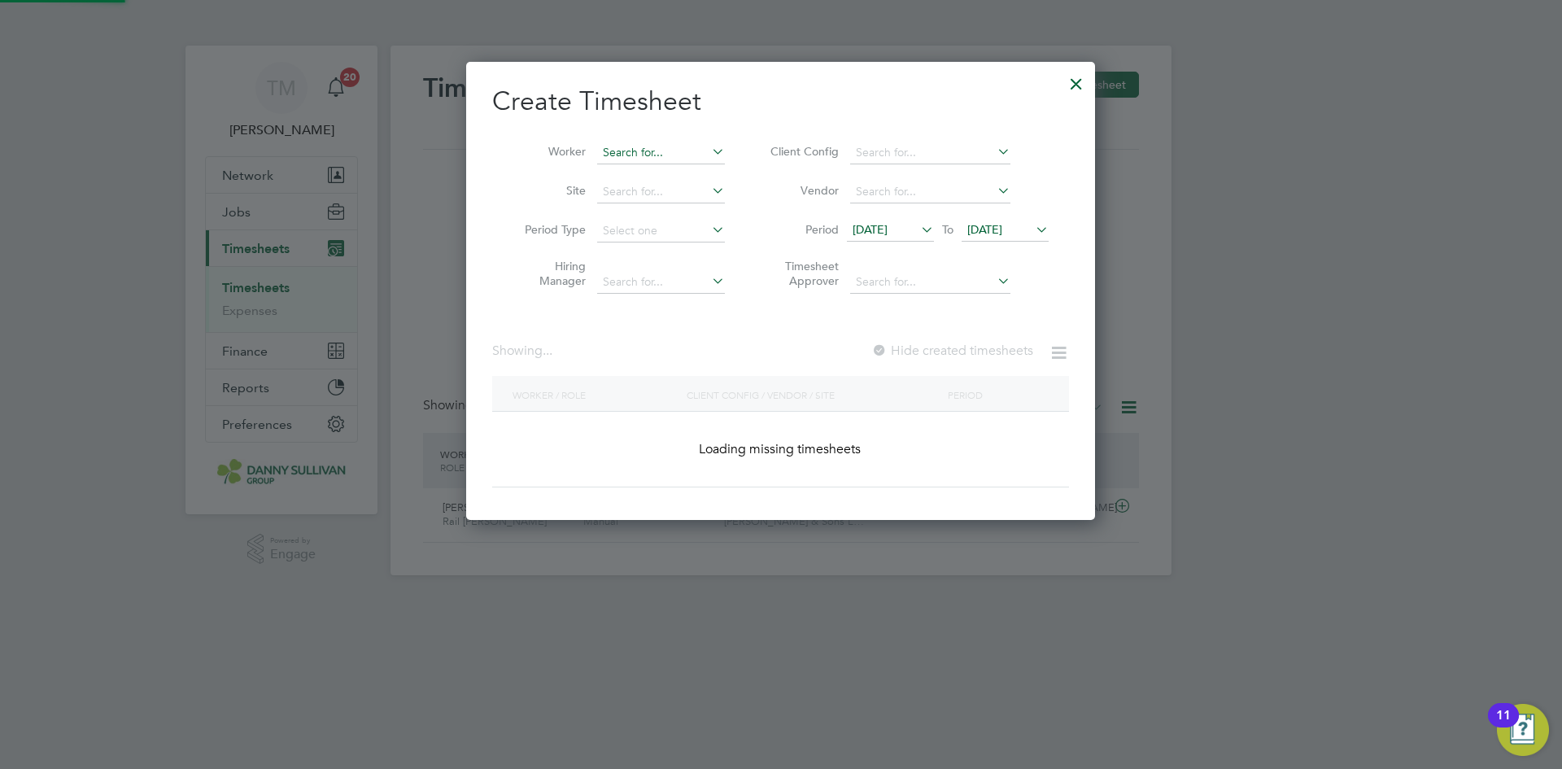
click at [659, 151] on input at bounding box center [661, 153] width 128 height 23
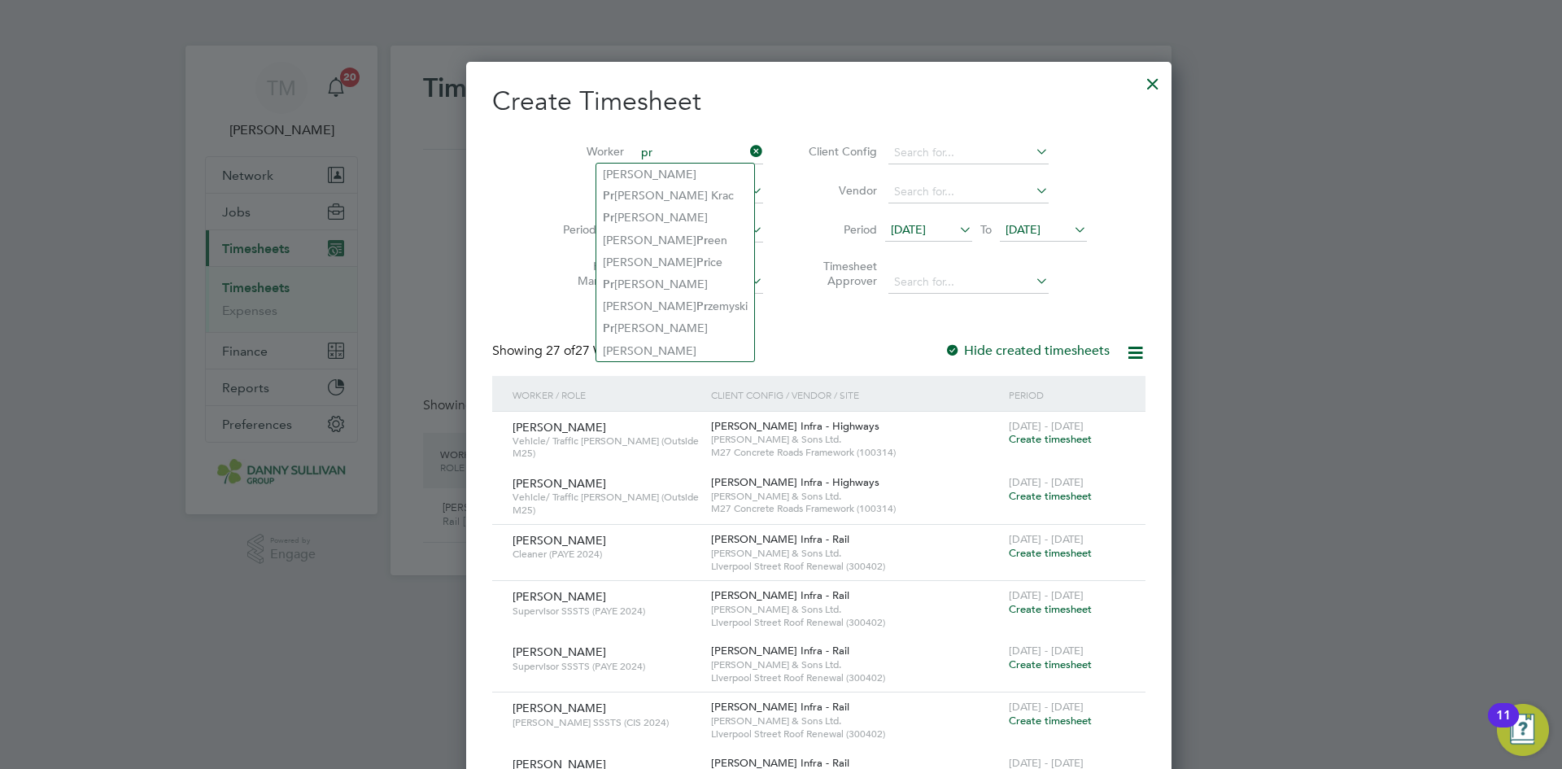
type input "pr"
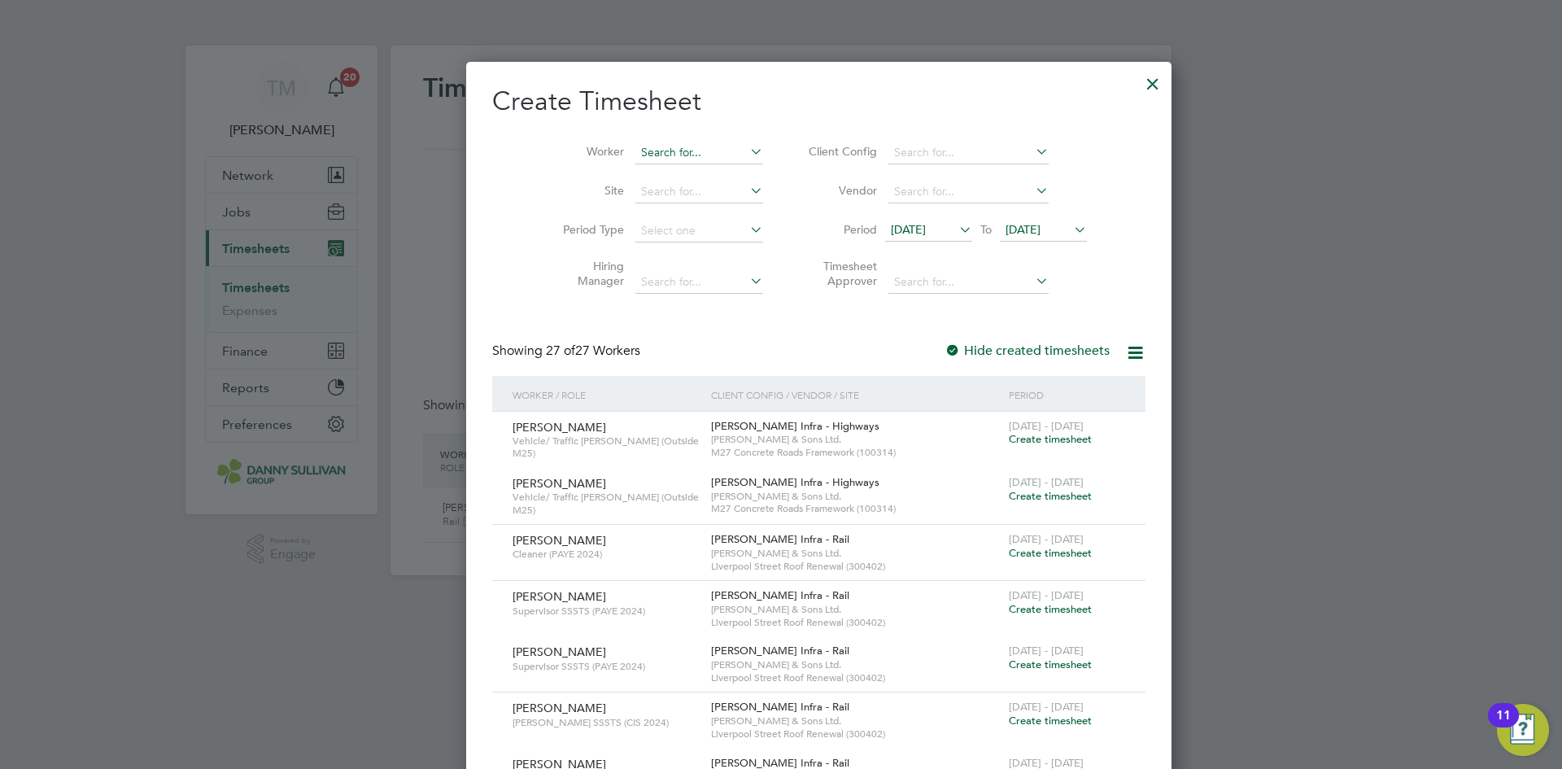
click at [635, 160] on input at bounding box center [699, 153] width 128 height 23
click at [669, 216] on li "Prze myslaw Krac" at bounding box center [675, 218] width 159 height 22
type input "[PERSON_NAME]"
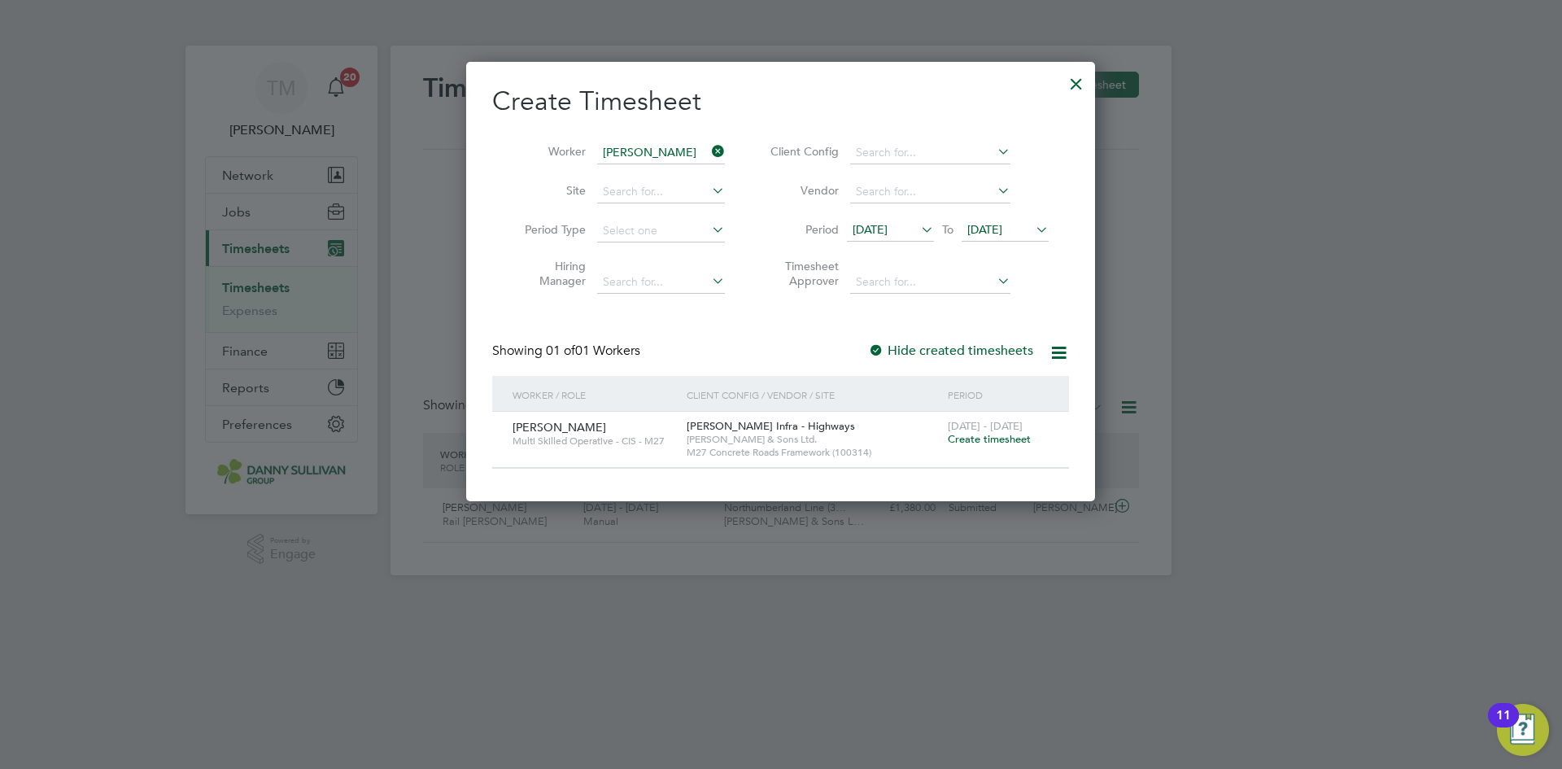
click at [979, 356] on label "Hide created timesheets" at bounding box center [950, 351] width 165 height 16
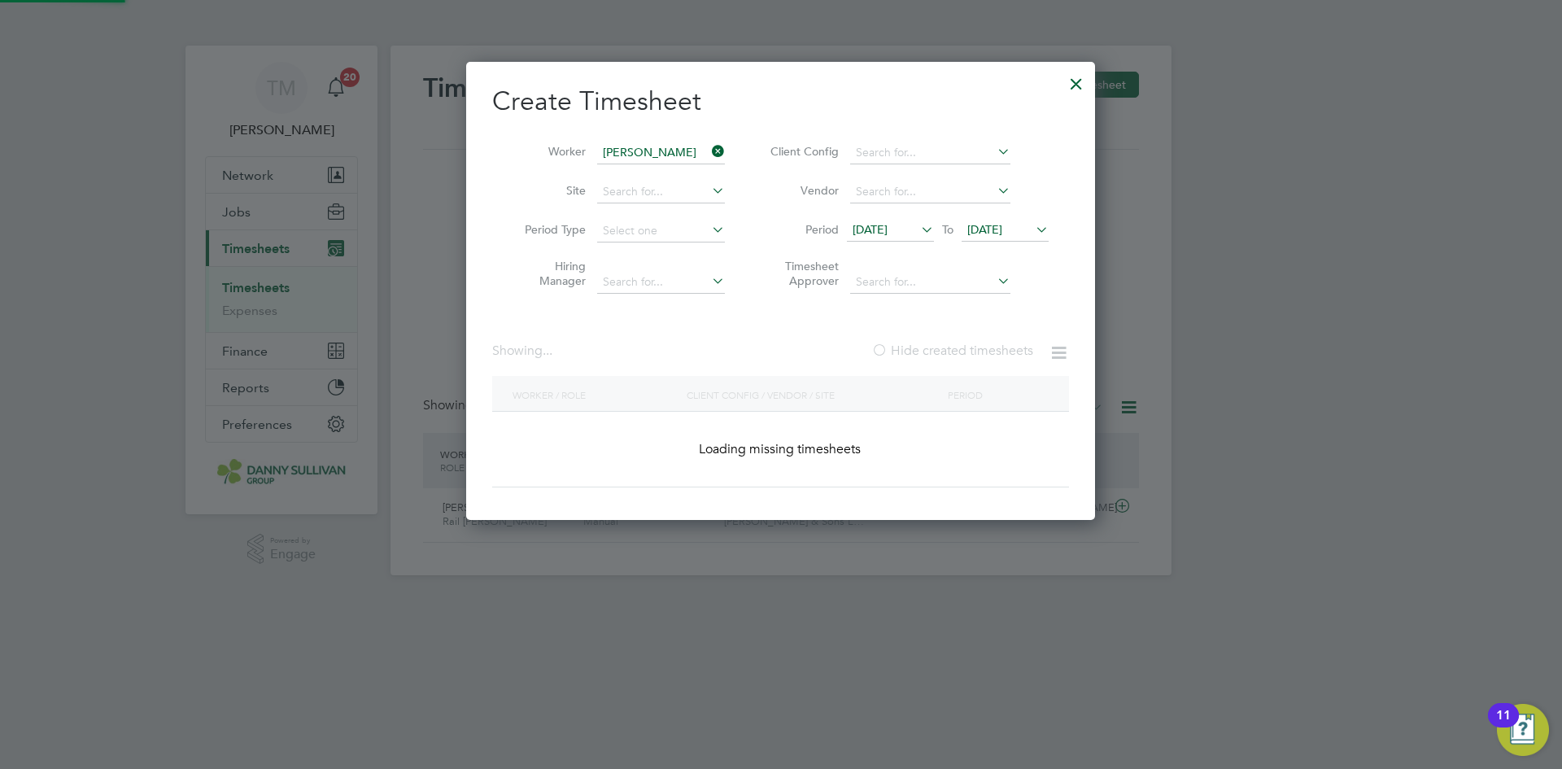
click at [979, 356] on label "Hide created timesheets" at bounding box center [952, 351] width 162 height 16
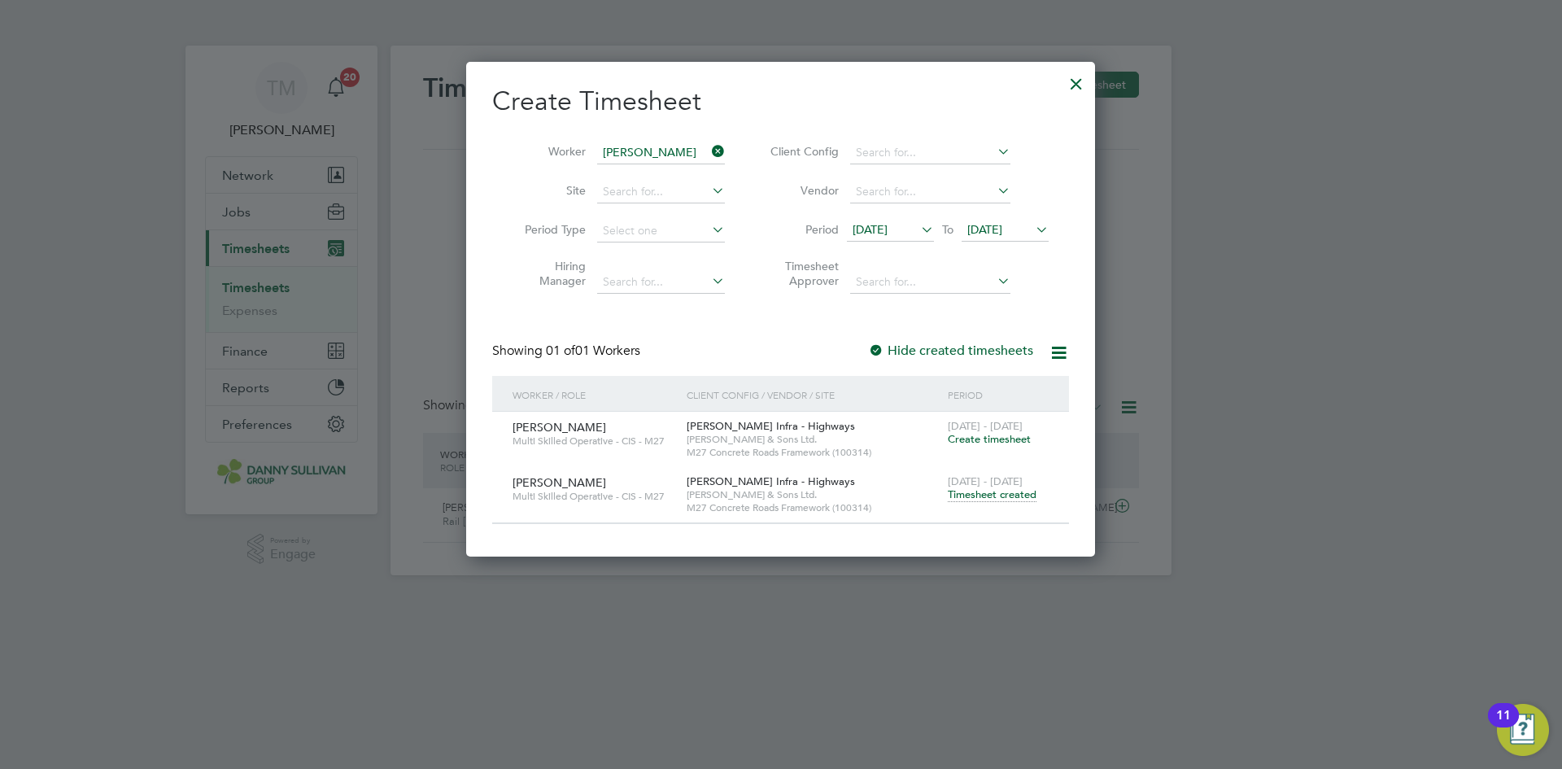
click at [977, 497] on span "Timesheet created" at bounding box center [992, 494] width 89 height 15
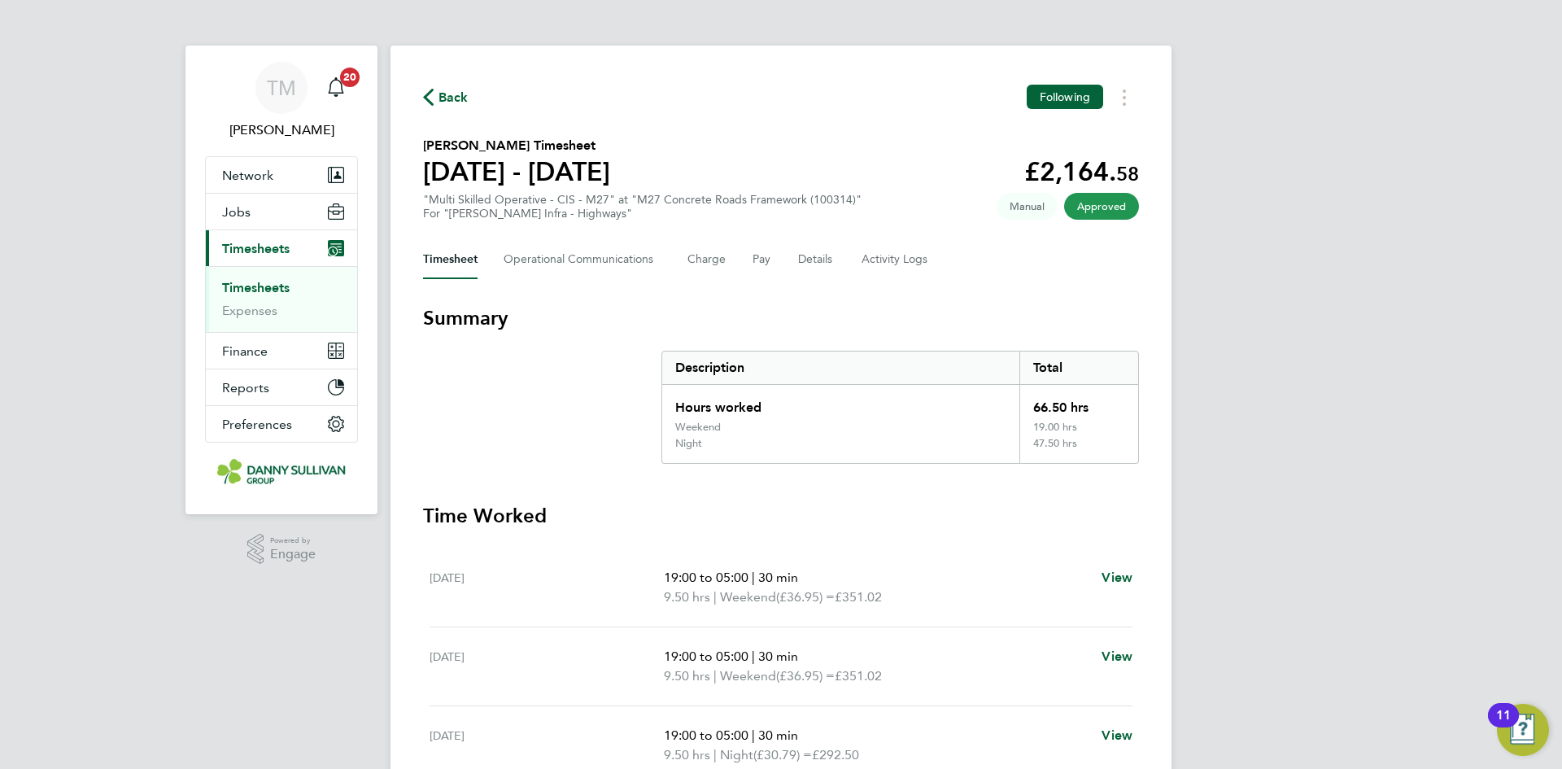
click at [443, 100] on span "Back" at bounding box center [454, 98] width 30 height 20
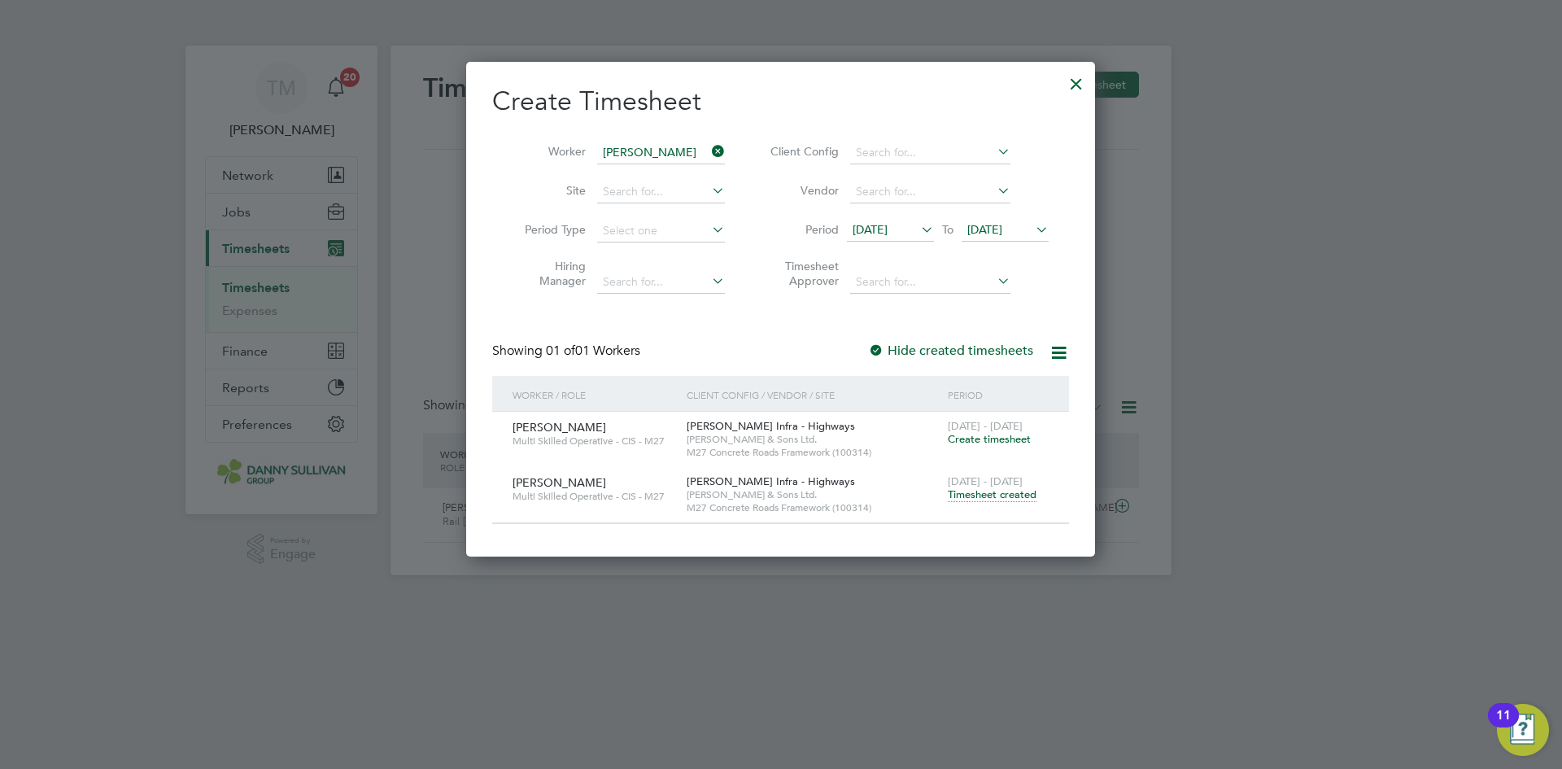
click at [1079, 90] on div at bounding box center [1076, 79] width 29 height 29
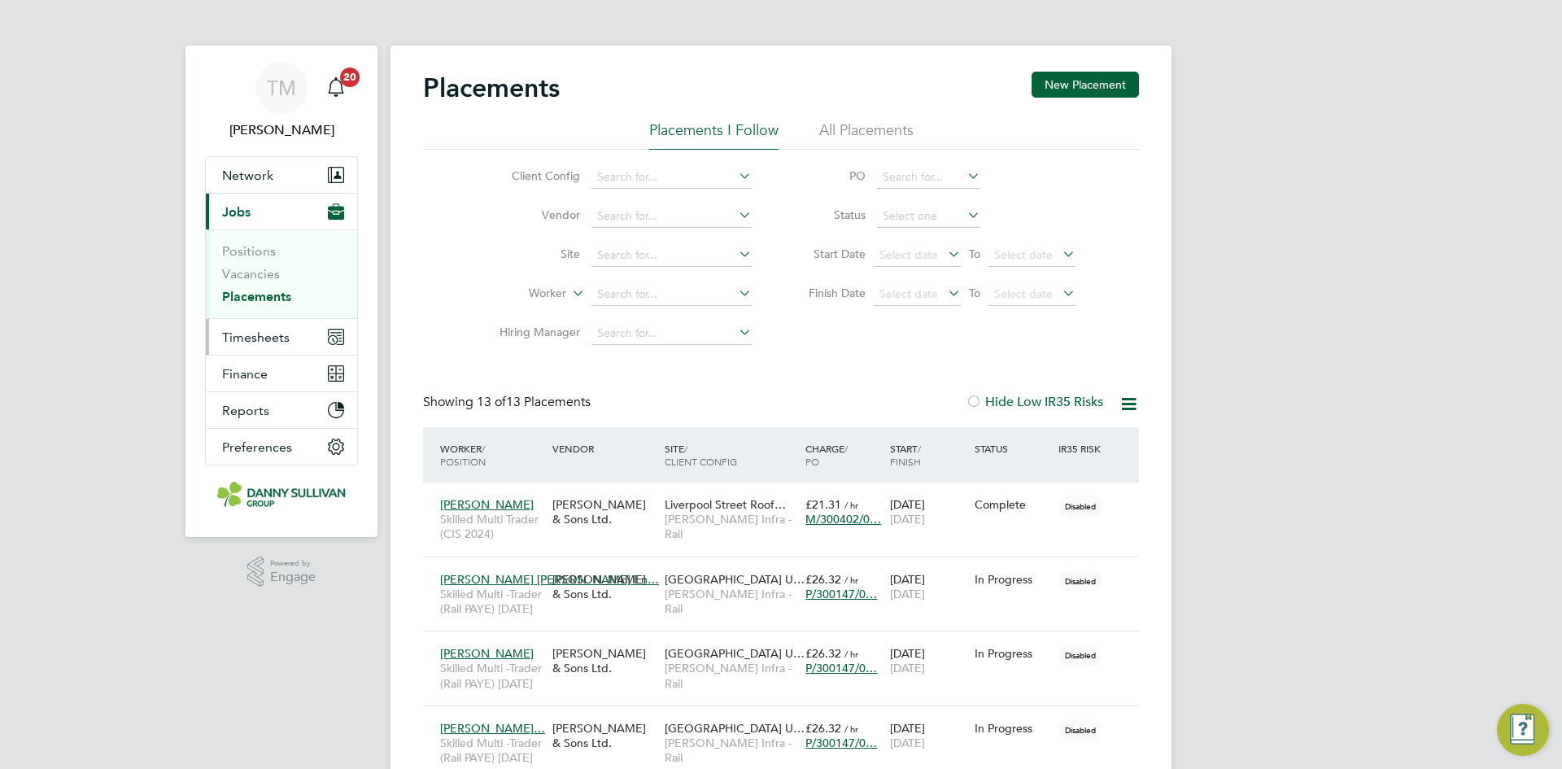
click at [244, 334] on span "Timesheets" at bounding box center [256, 337] width 68 height 15
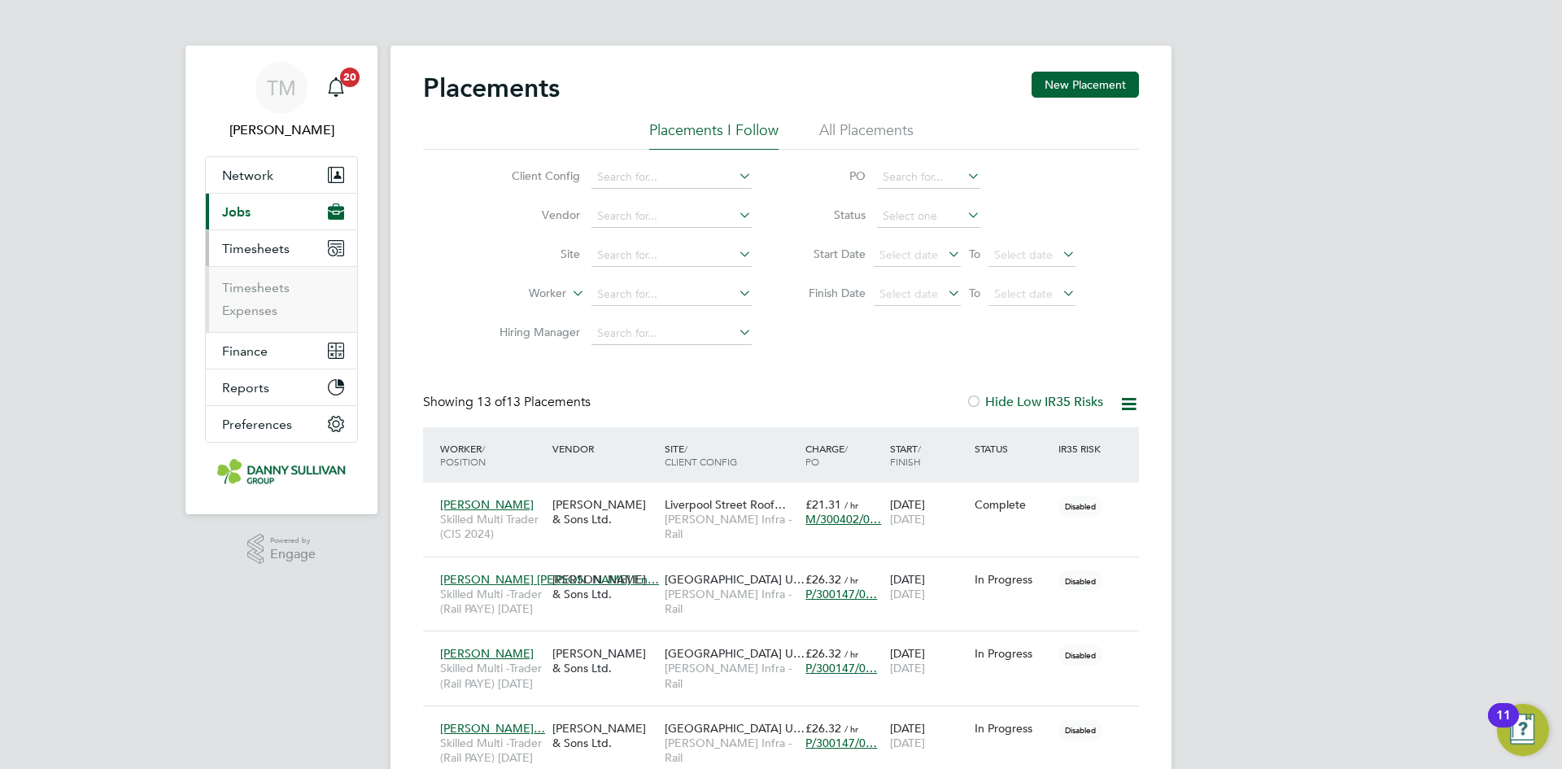
click at [262, 273] on ul "Timesheets Expenses" at bounding box center [281, 299] width 151 height 66
click at [261, 281] on link "Timesheets" at bounding box center [256, 287] width 68 height 15
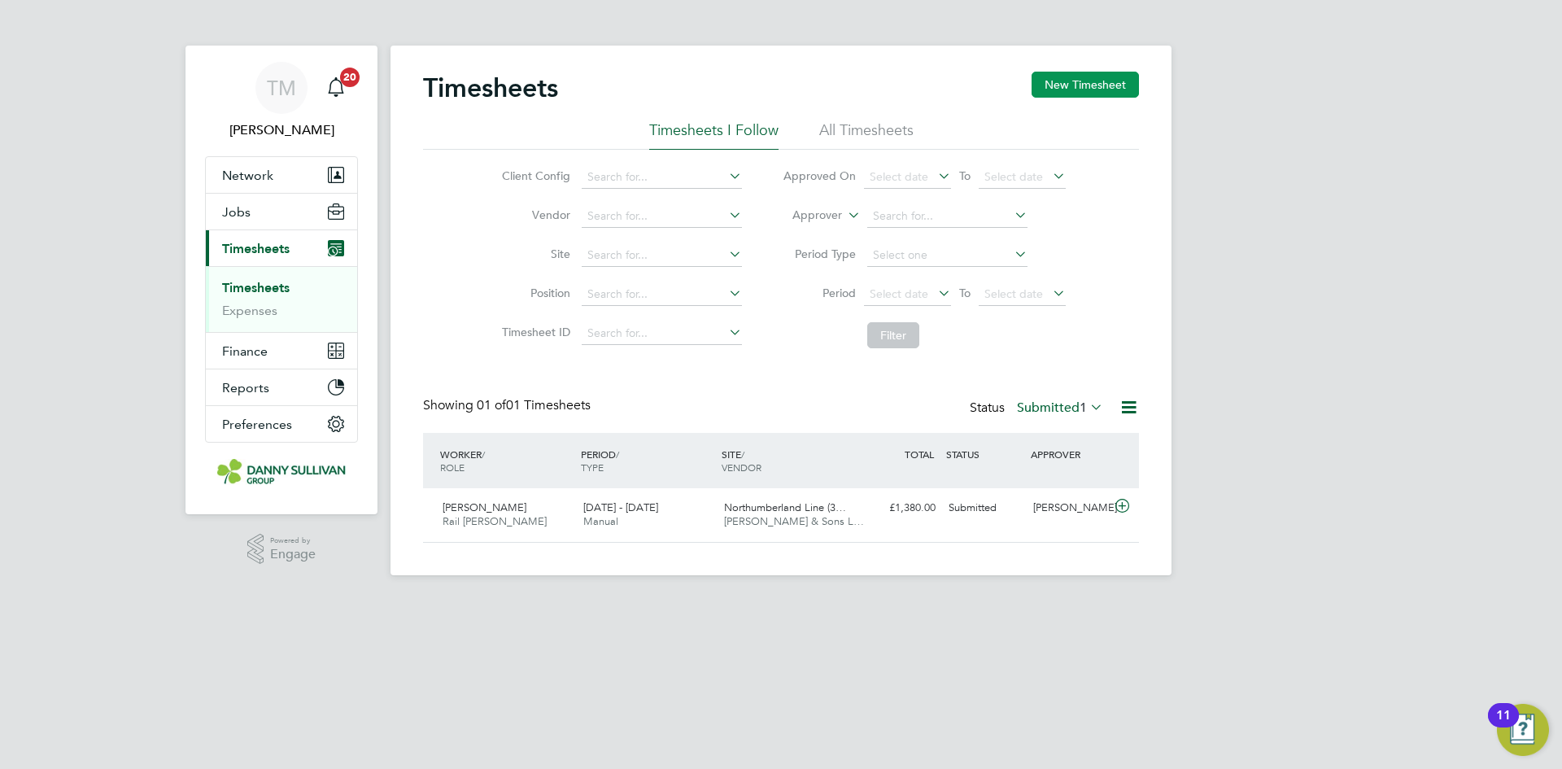
click at [1072, 74] on button "New Timesheet" at bounding box center [1085, 85] width 107 height 26
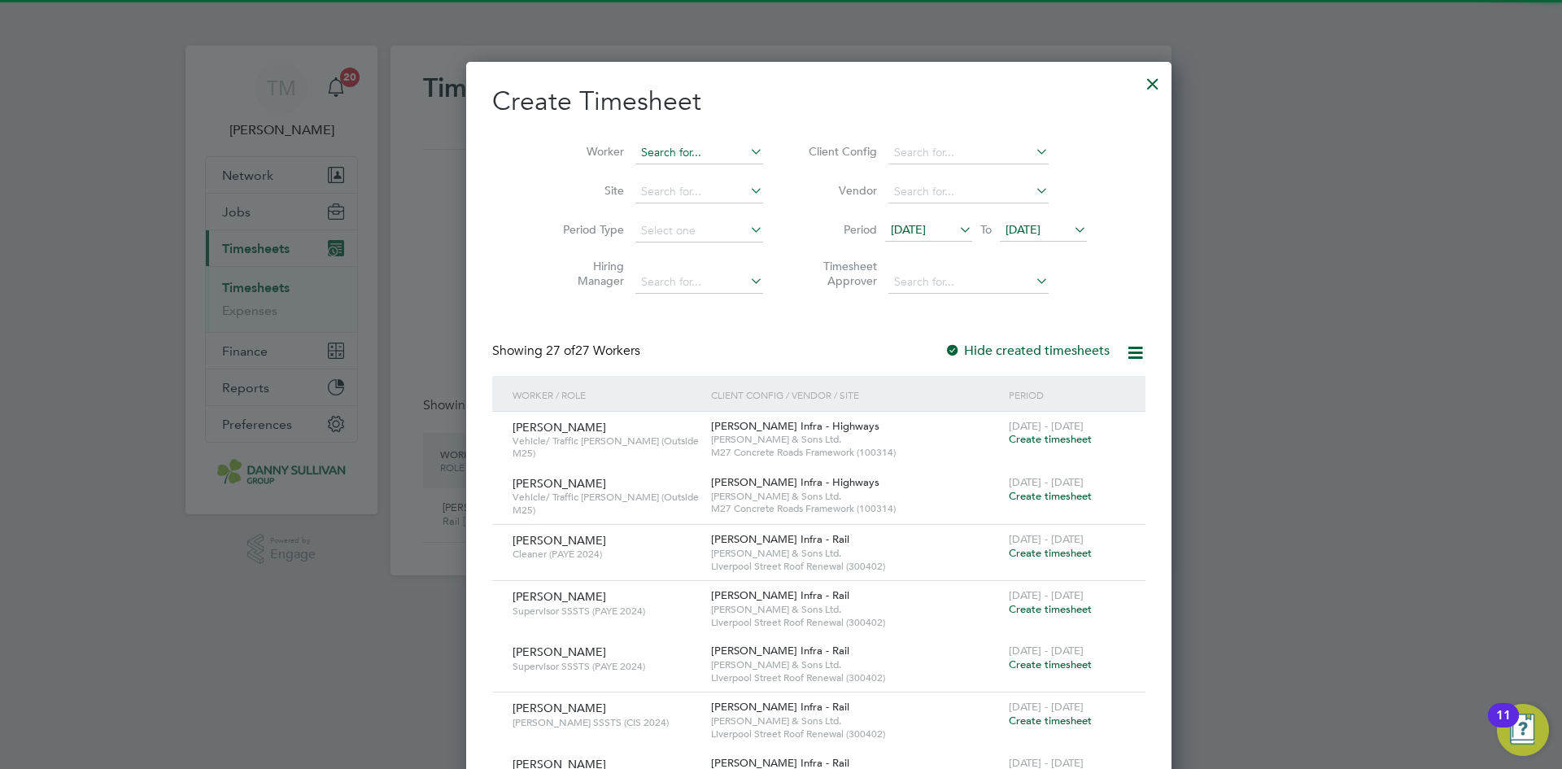
click at [670, 146] on input at bounding box center [699, 153] width 128 height 23
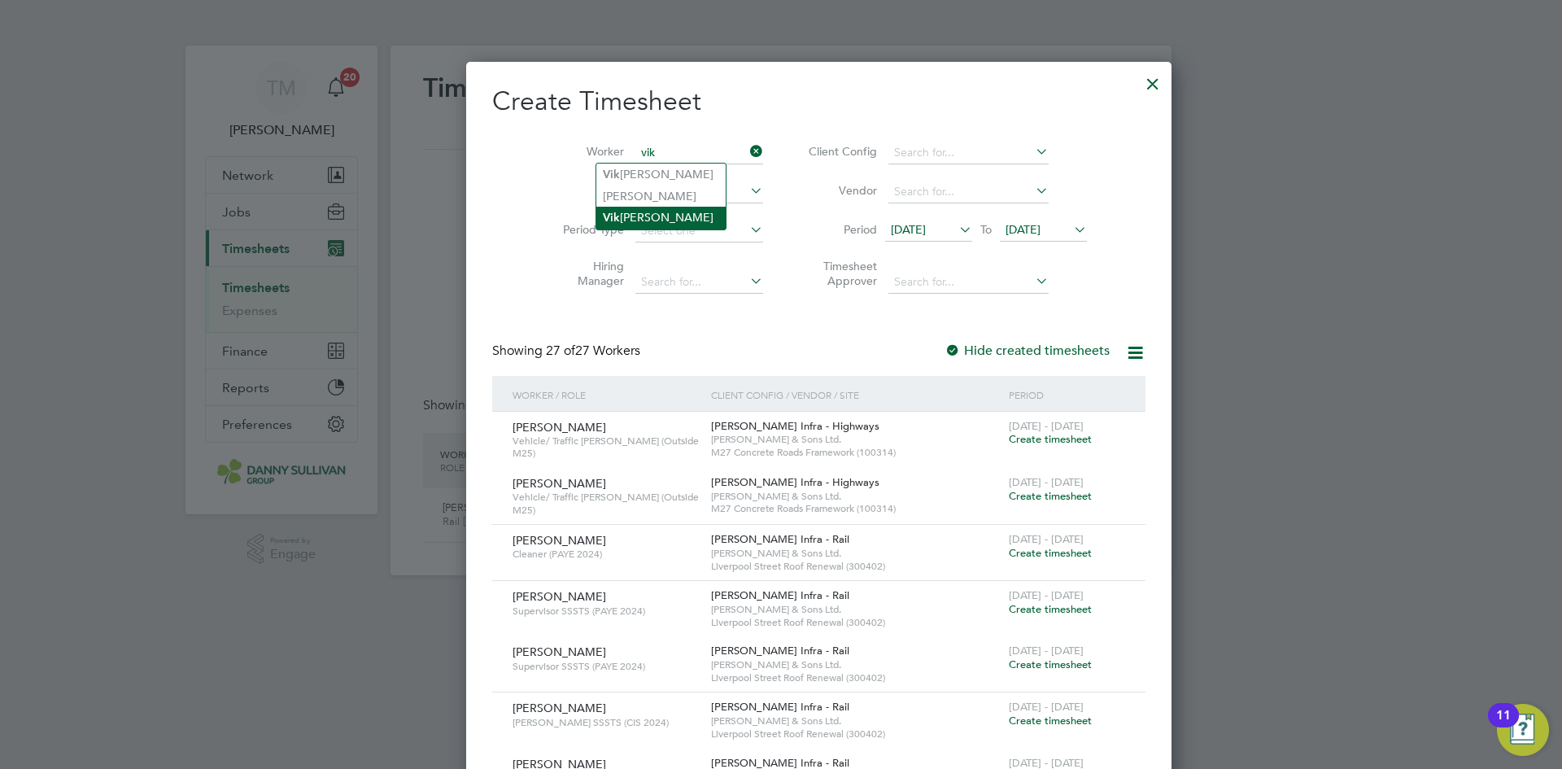
click at [644, 216] on li "[PERSON_NAME]" at bounding box center [660, 218] width 129 height 22
type input "[PERSON_NAME]"
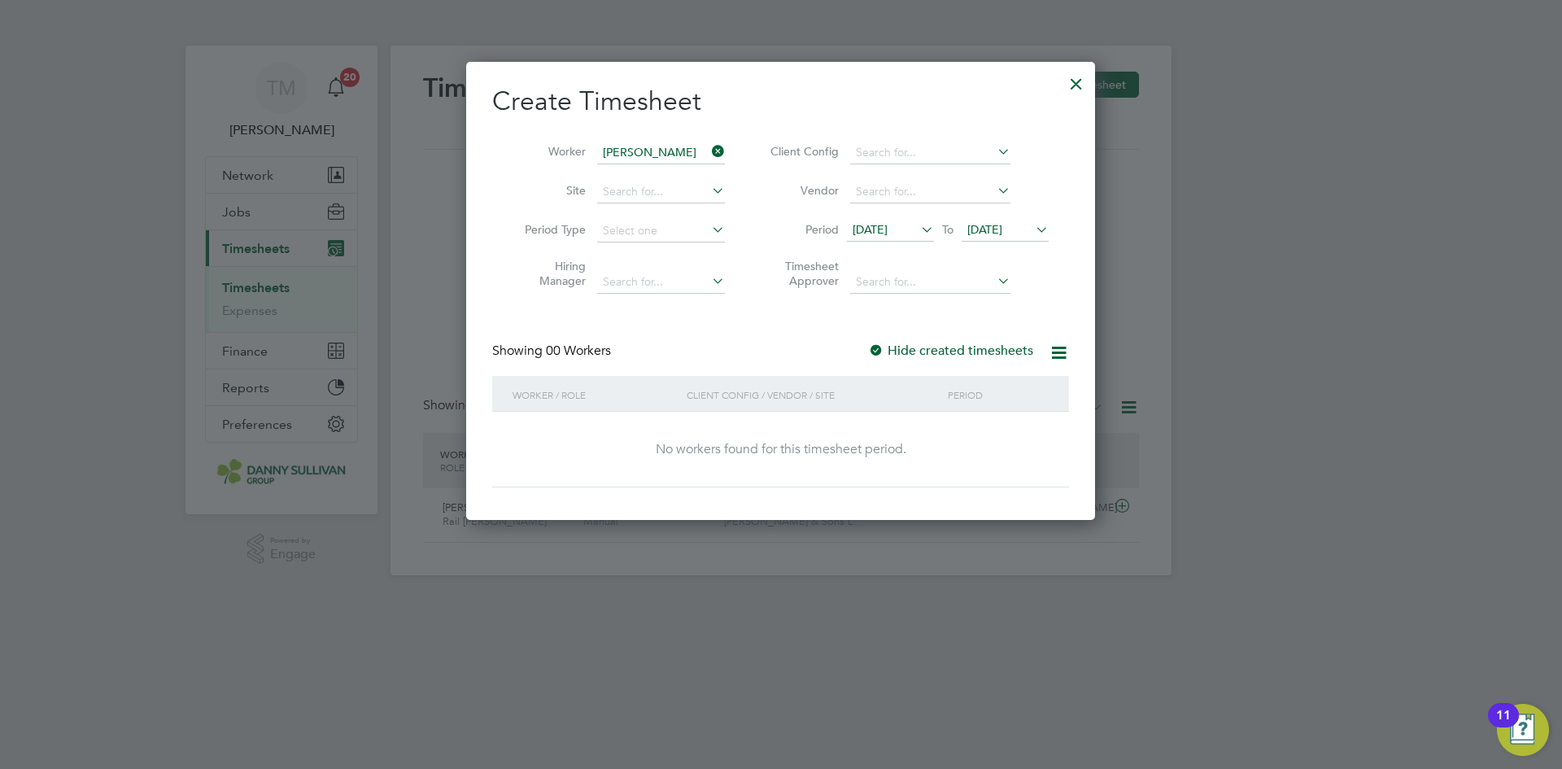
click at [1002, 356] on label "Hide created timesheets" at bounding box center [950, 351] width 165 height 16
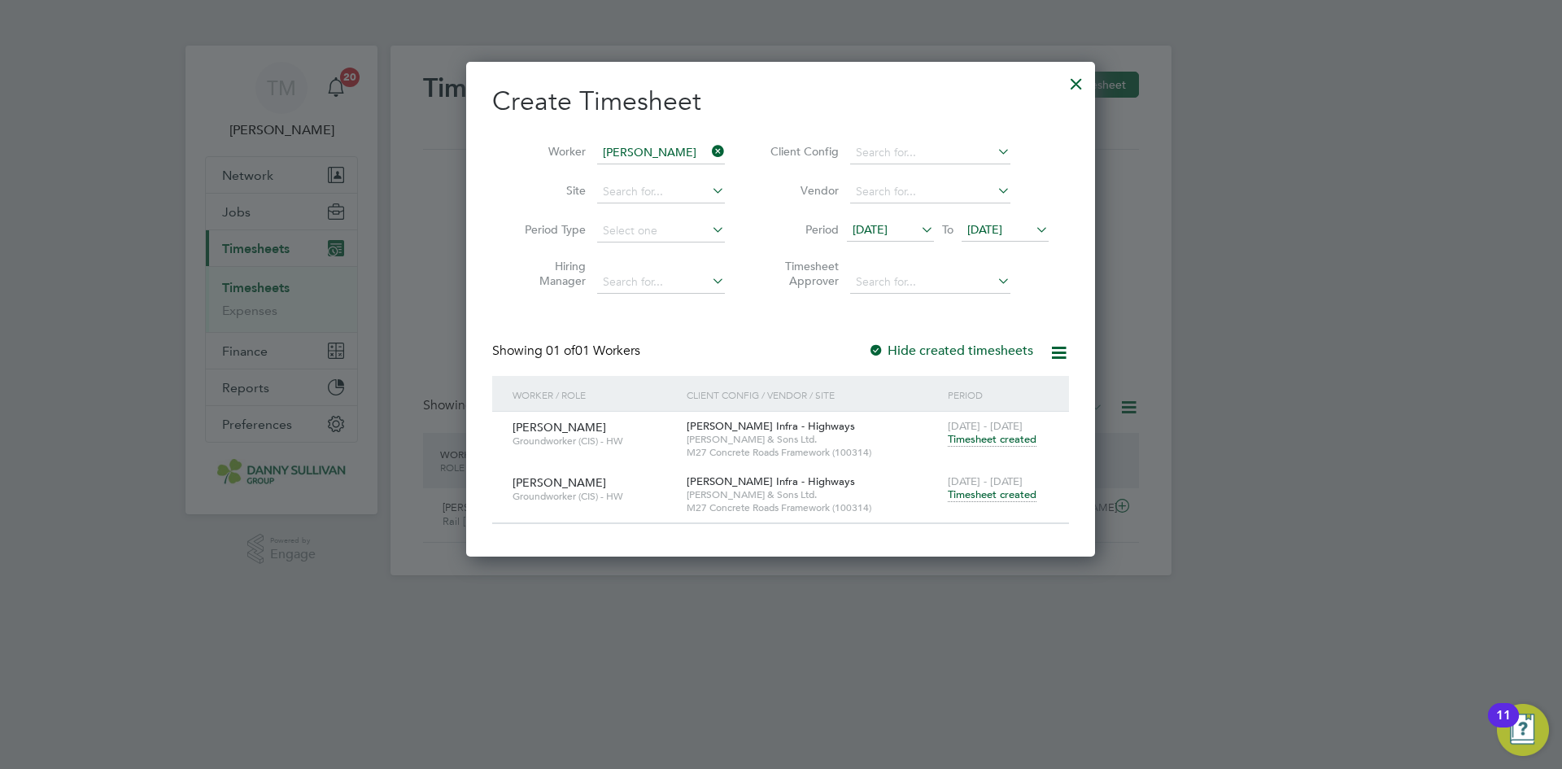
click at [983, 492] on span "Timesheet created" at bounding box center [992, 494] width 89 height 15
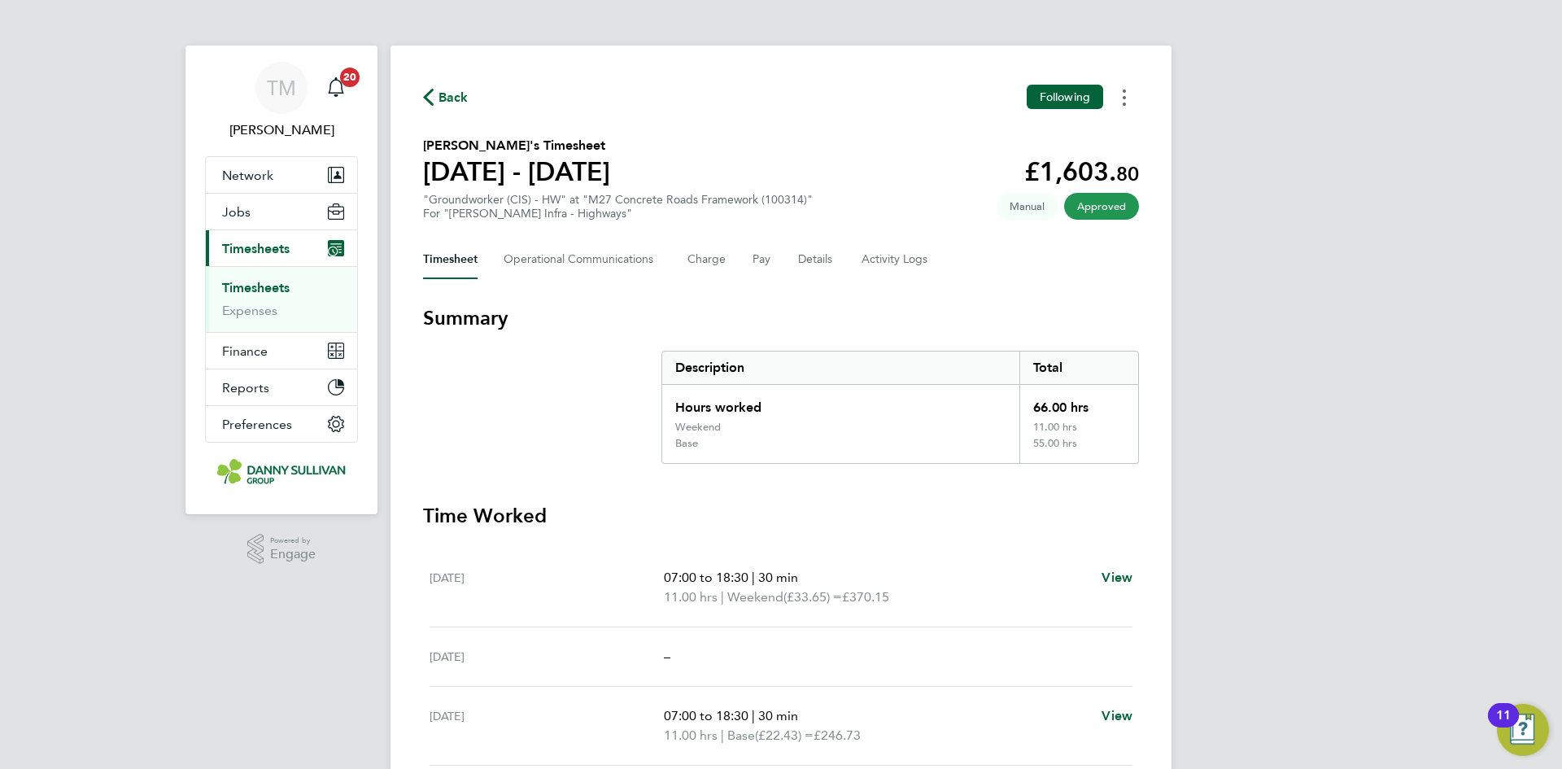
click at [1125, 91] on circle "Timesheets Menu" at bounding box center [1124, 91] width 3 height 3
click at [1048, 138] on link "Download timesheet" at bounding box center [1041, 133] width 195 height 33
click at [448, 98] on span "Back" at bounding box center [454, 98] width 30 height 20
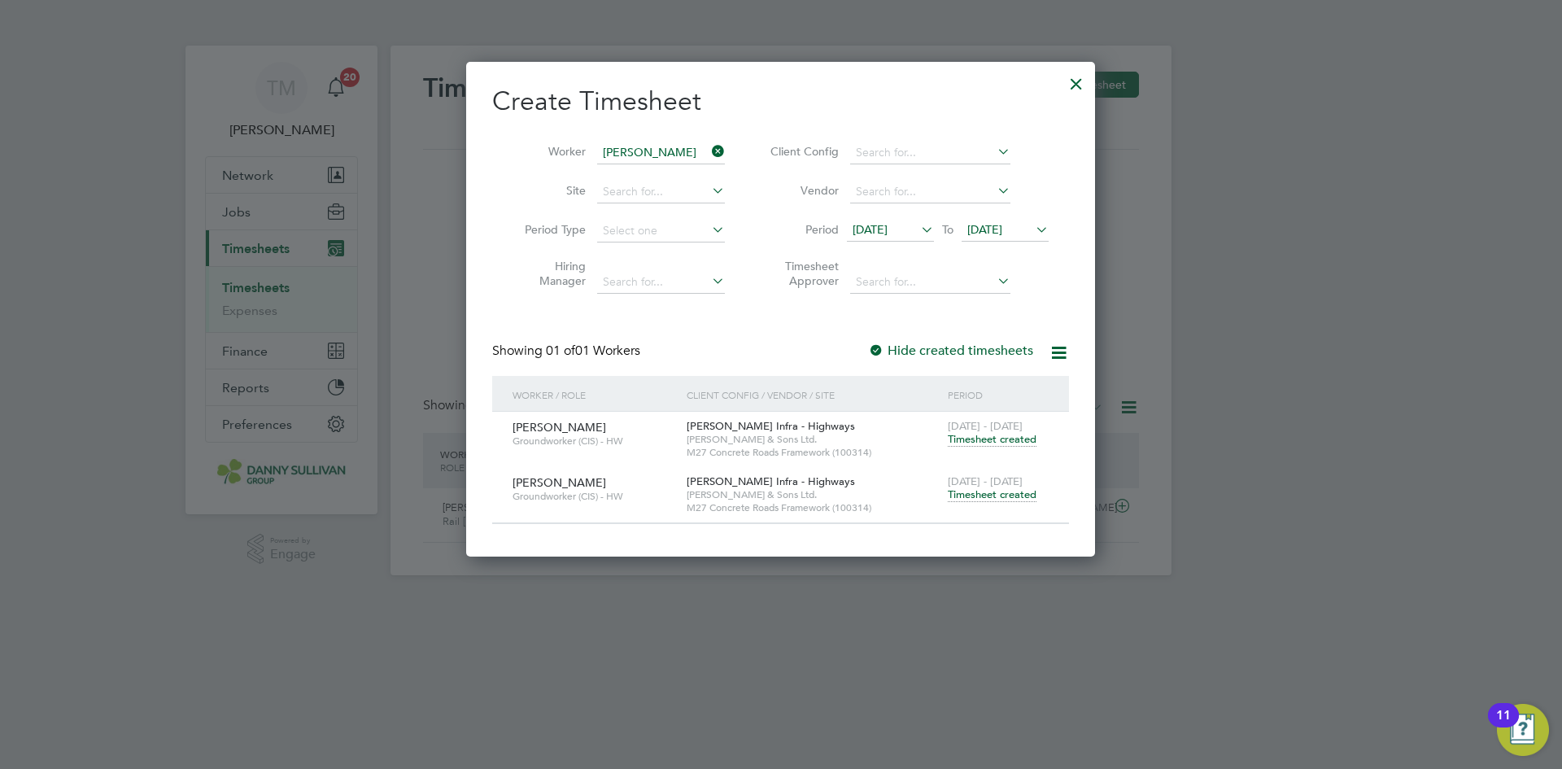
click at [709, 147] on icon at bounding box center [709, 151] width 0 height 23
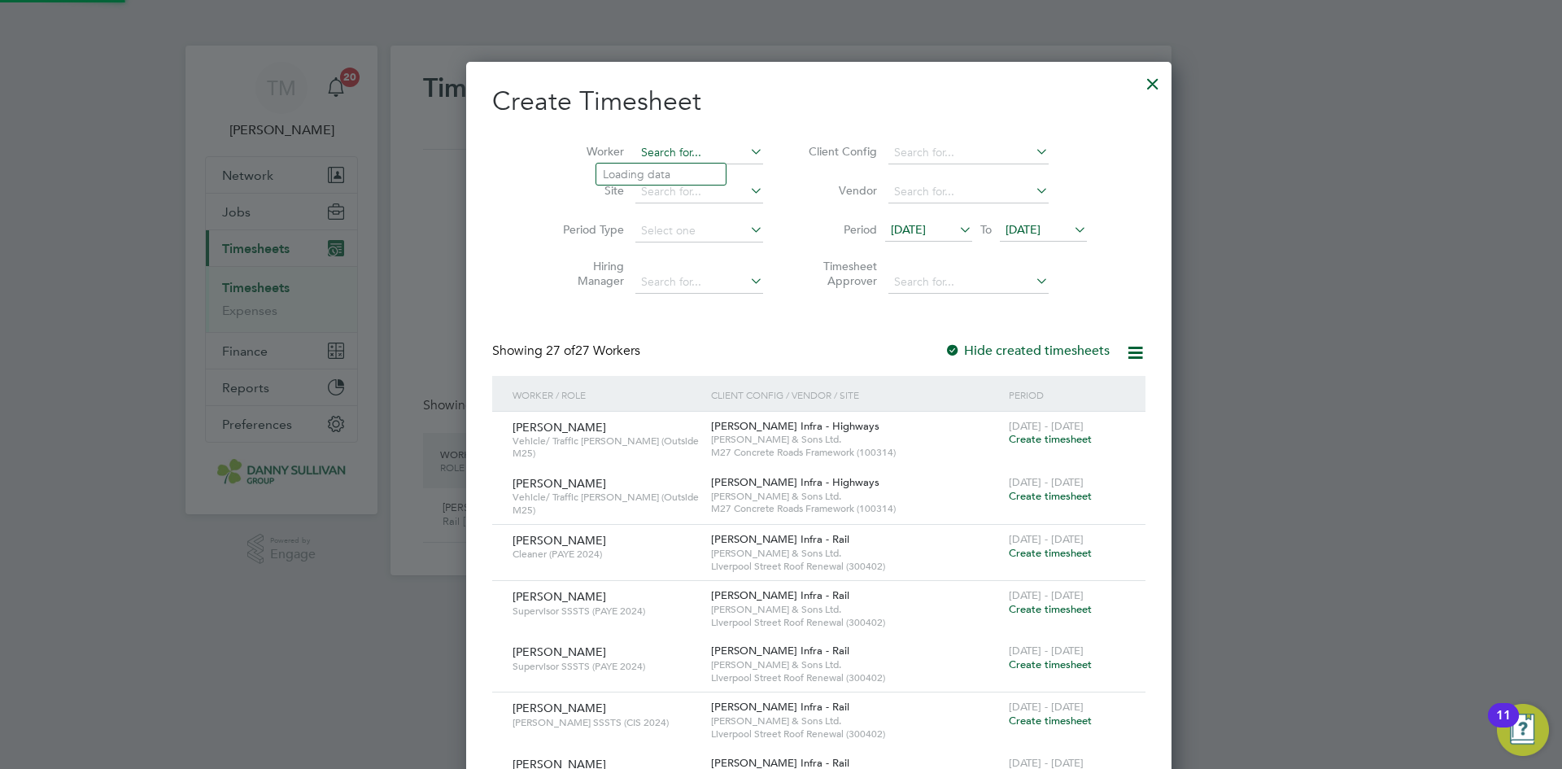
click at [678, 149] on input at bounding box center [699, 153] width 128 height 23
click at [675, 173] on li "Matai Tiko" at bounding box center [660, 175] width 129 height 22
type input "Matai Tiko"
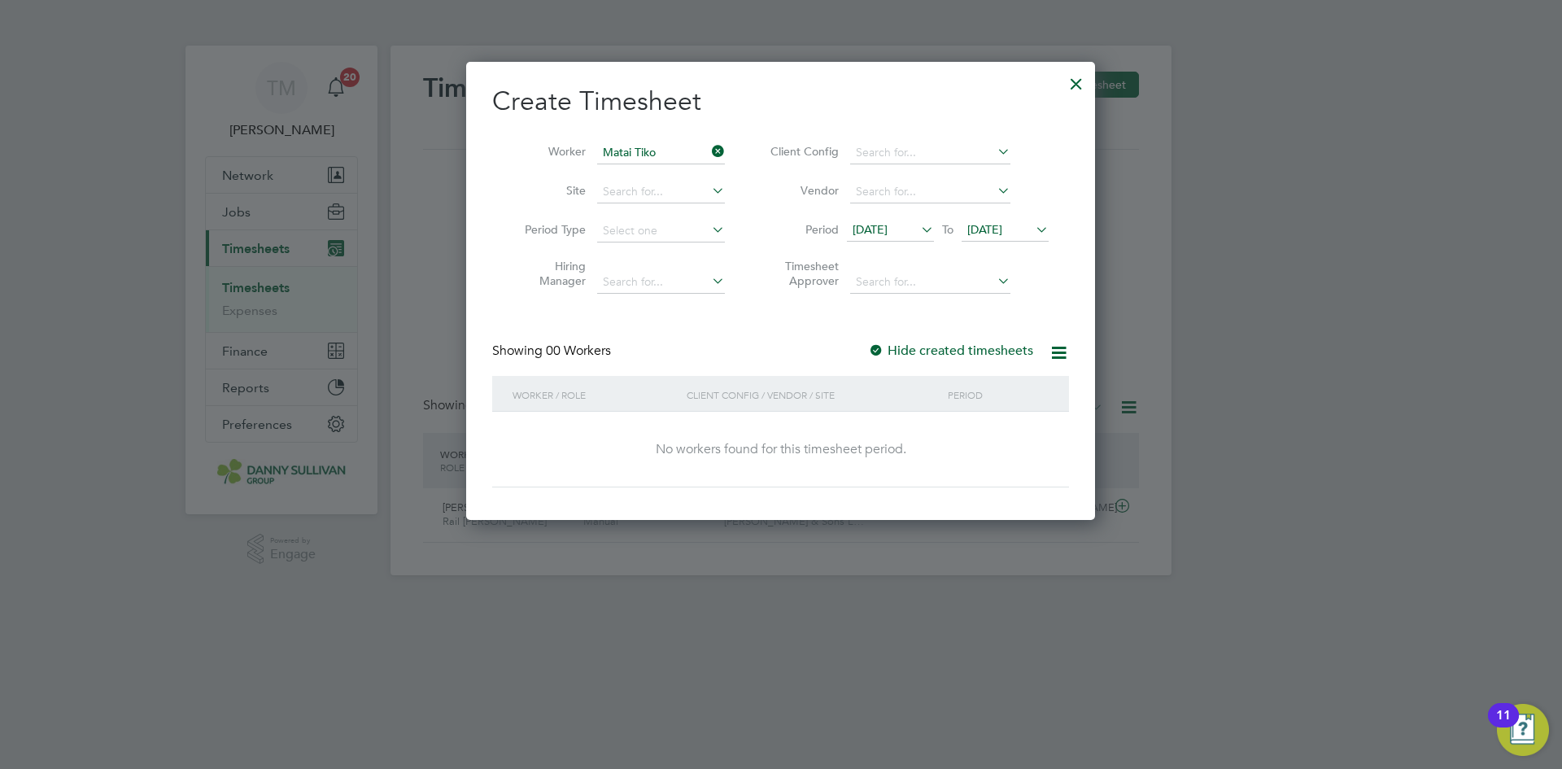
click at [952, 353] on label "Hide created timesheets" at bounding box center [950, 351] width 165 height 16
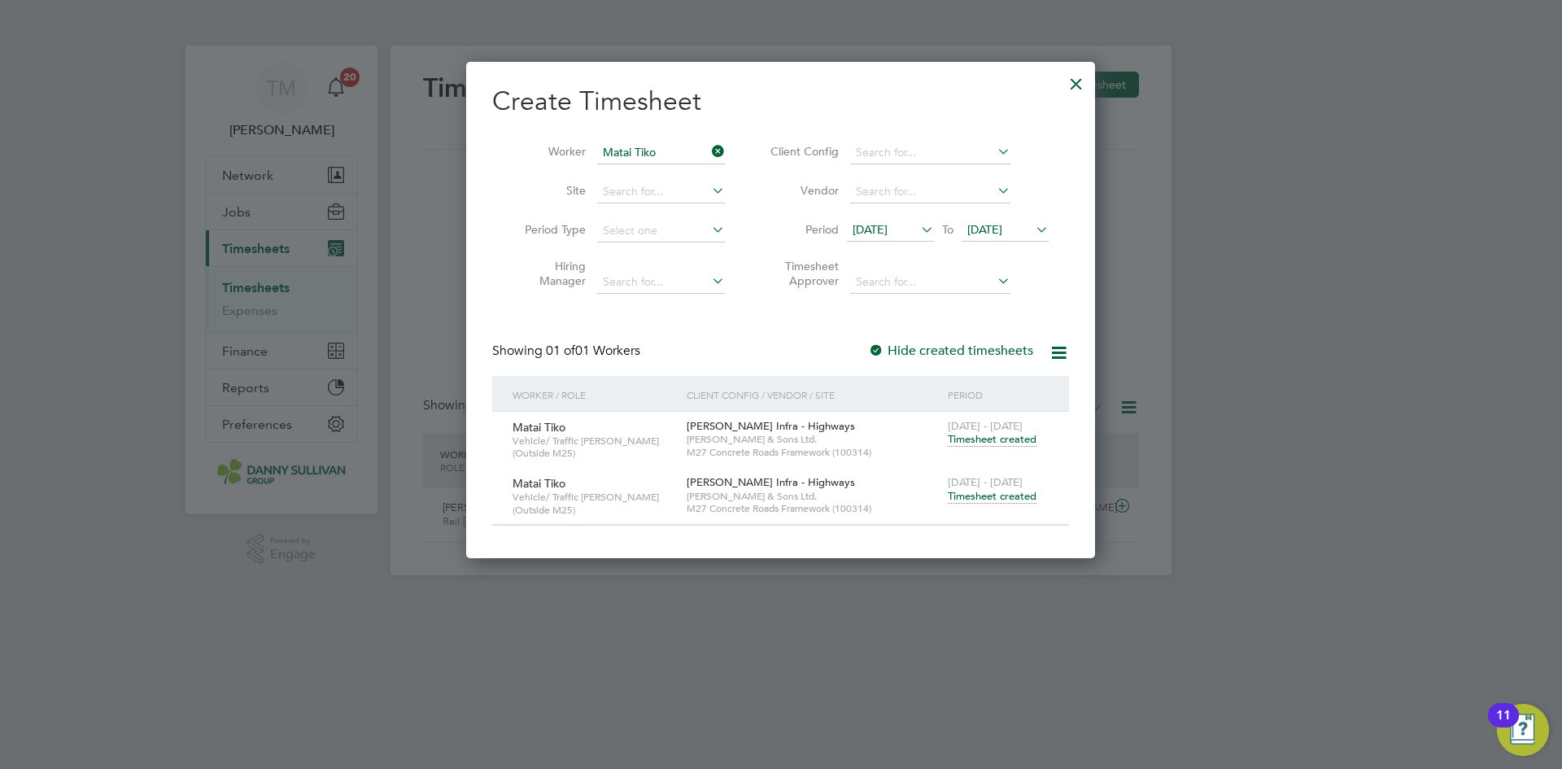
click at [983, 498] on span "Timesheet created" at bounding box center [992, 496] width 89 height 15
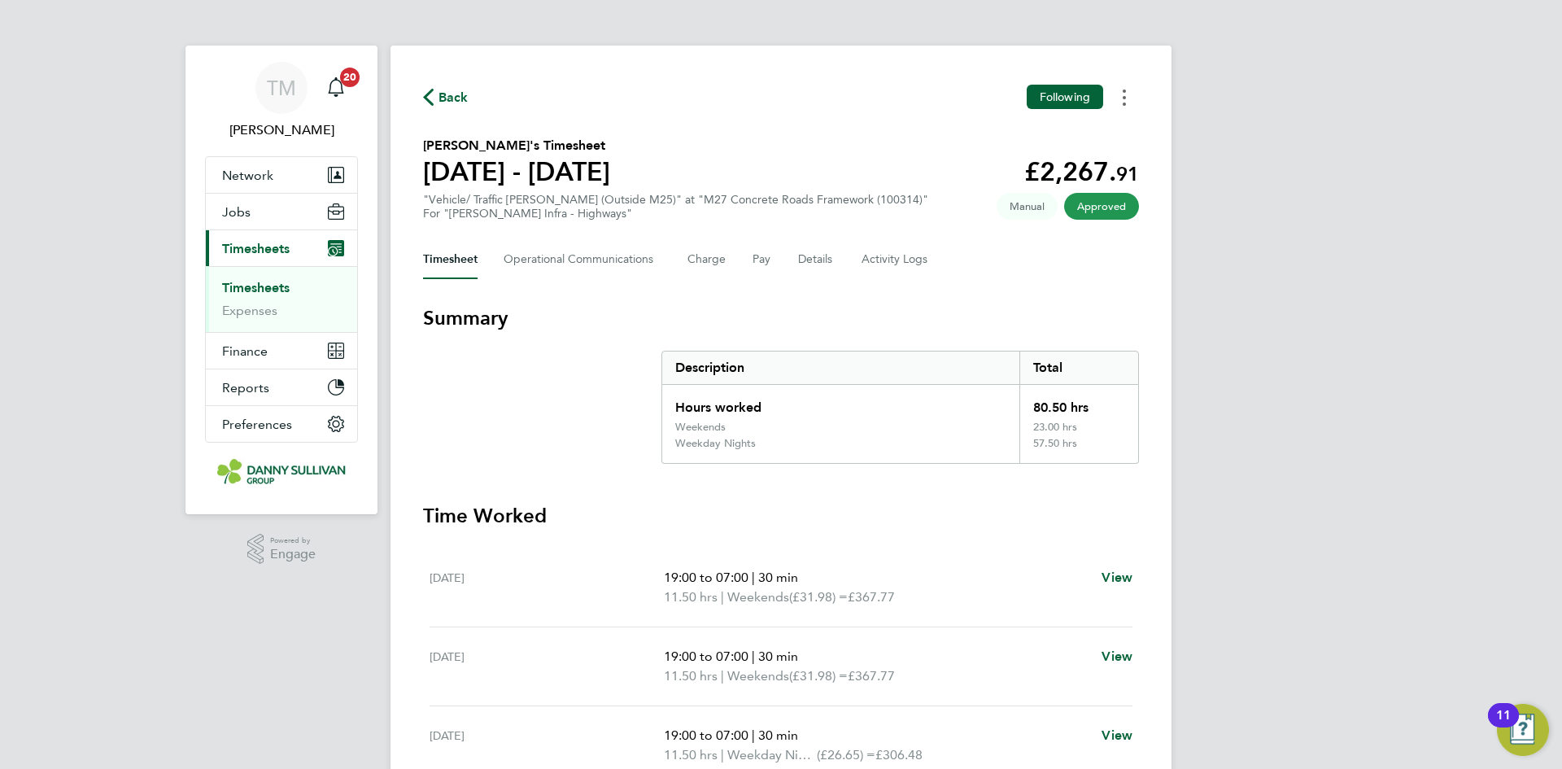
click at [1124, 91] on circle "Timesheets Menu" at bounding box center [1124, 91] width 3 height 3
click at [1124, 100] on icon "Timesheets Menu" at bounding box center [1124, 98] width 3 height 16
click at [1128, 98] on button "Timesheets Menu" at bounding box center [1124, 97] width 29 height 25
click at [1077, 128] on link "Download timesheet" at bounding box center [1041, 133] width 195 height 33
click at [465, 92] on span "Back" at bounding box center [454, 98] width 30 height 20
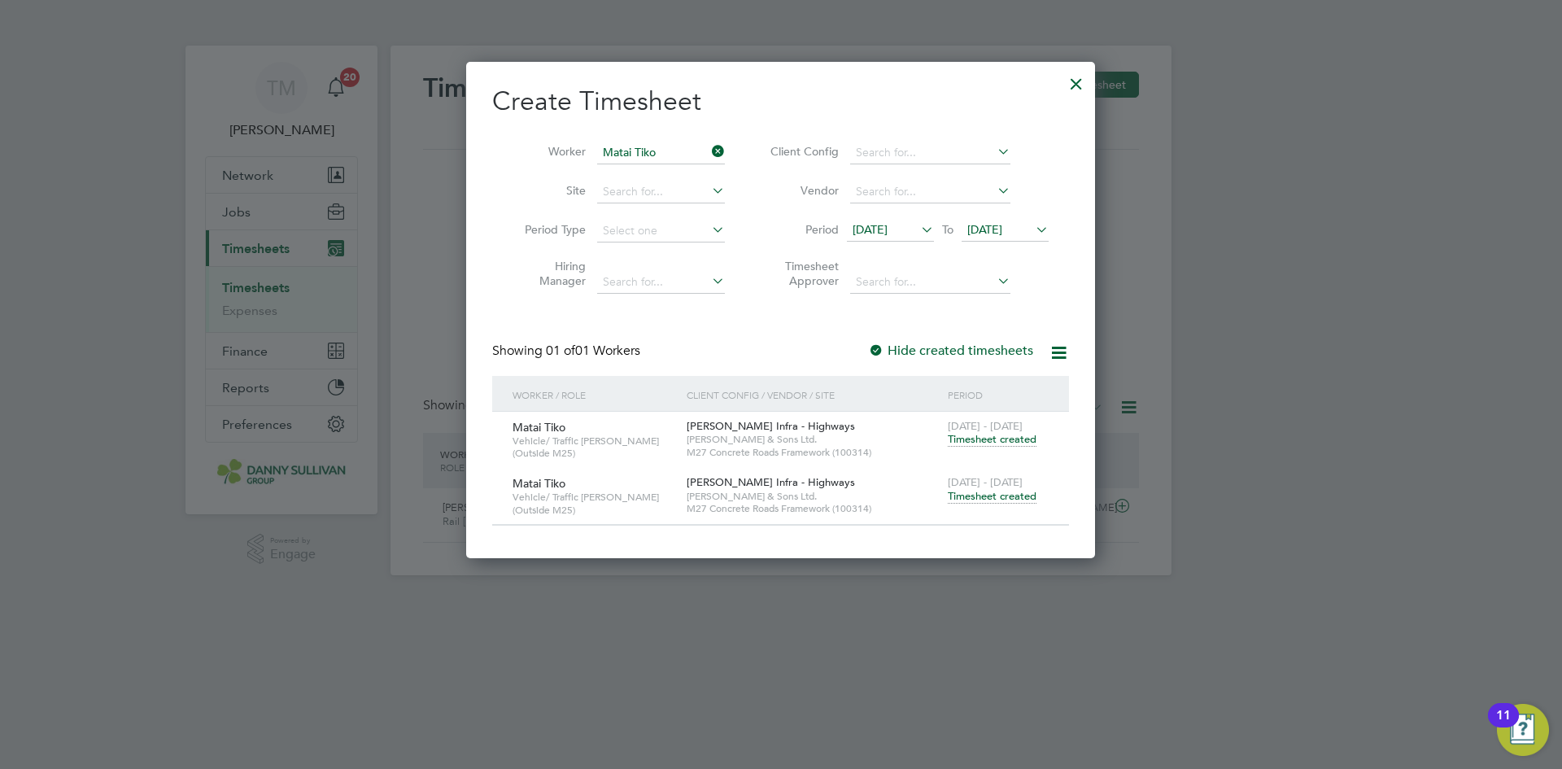
click at [714, 141] on li "Worker Matai Tiko" at bounding box center [618, 152] width 253 height 39
click at [709, 147] on icon at bounding box center [709, 151] width 0 height 23
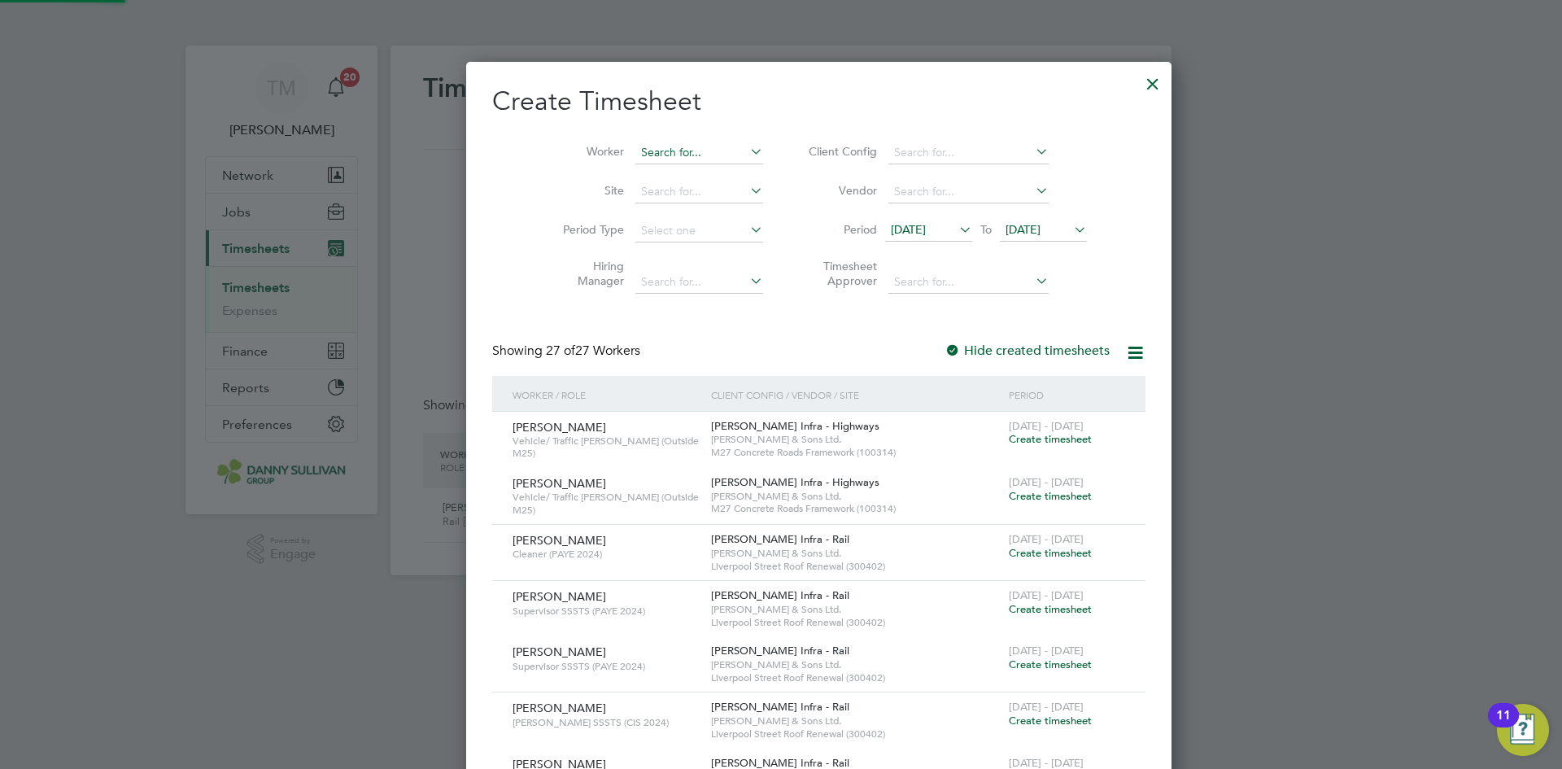
click at [688, 146] on input at bounding box center [699, 153] width 128 height 23
click at [665, 192] on li "Piotr Prze myski" at bounding box center [675, 197] width 159 height 22
type input "[PERSON_NAME]"
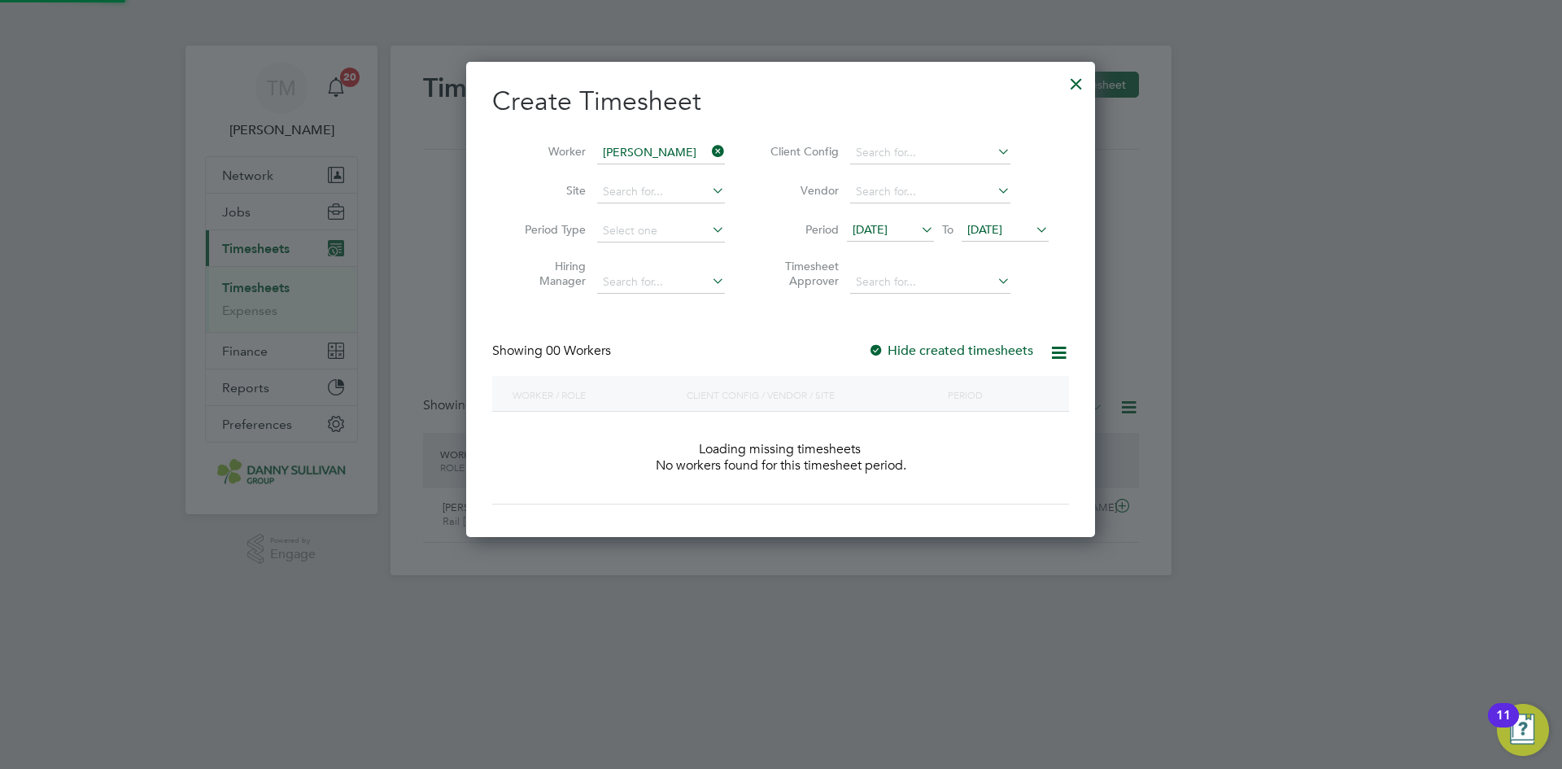
scroll to position [8, 8]
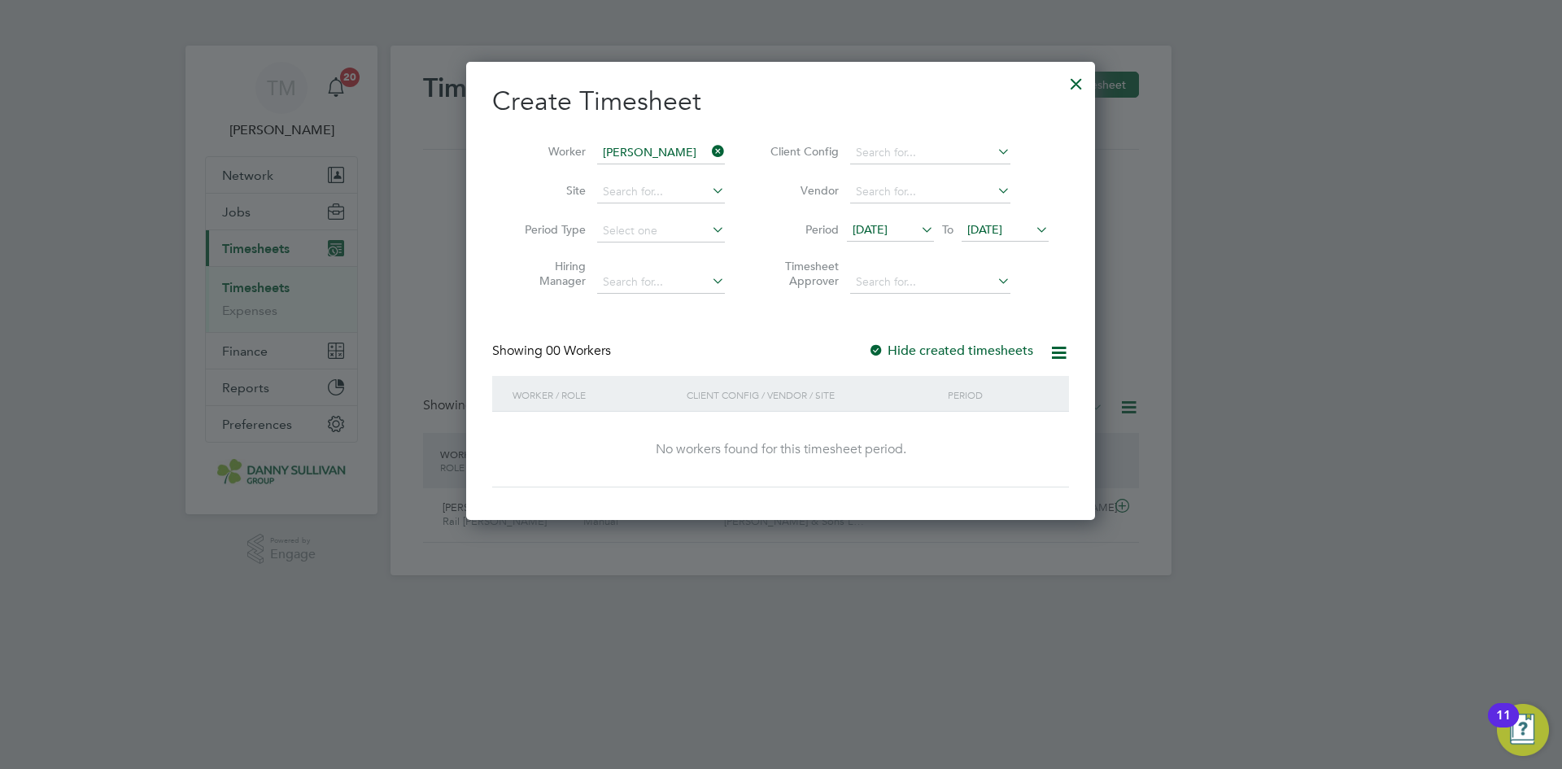
click at [958, 355] on label "Hide created timesheets" at bounding box center [950, 351] width 165 height 16
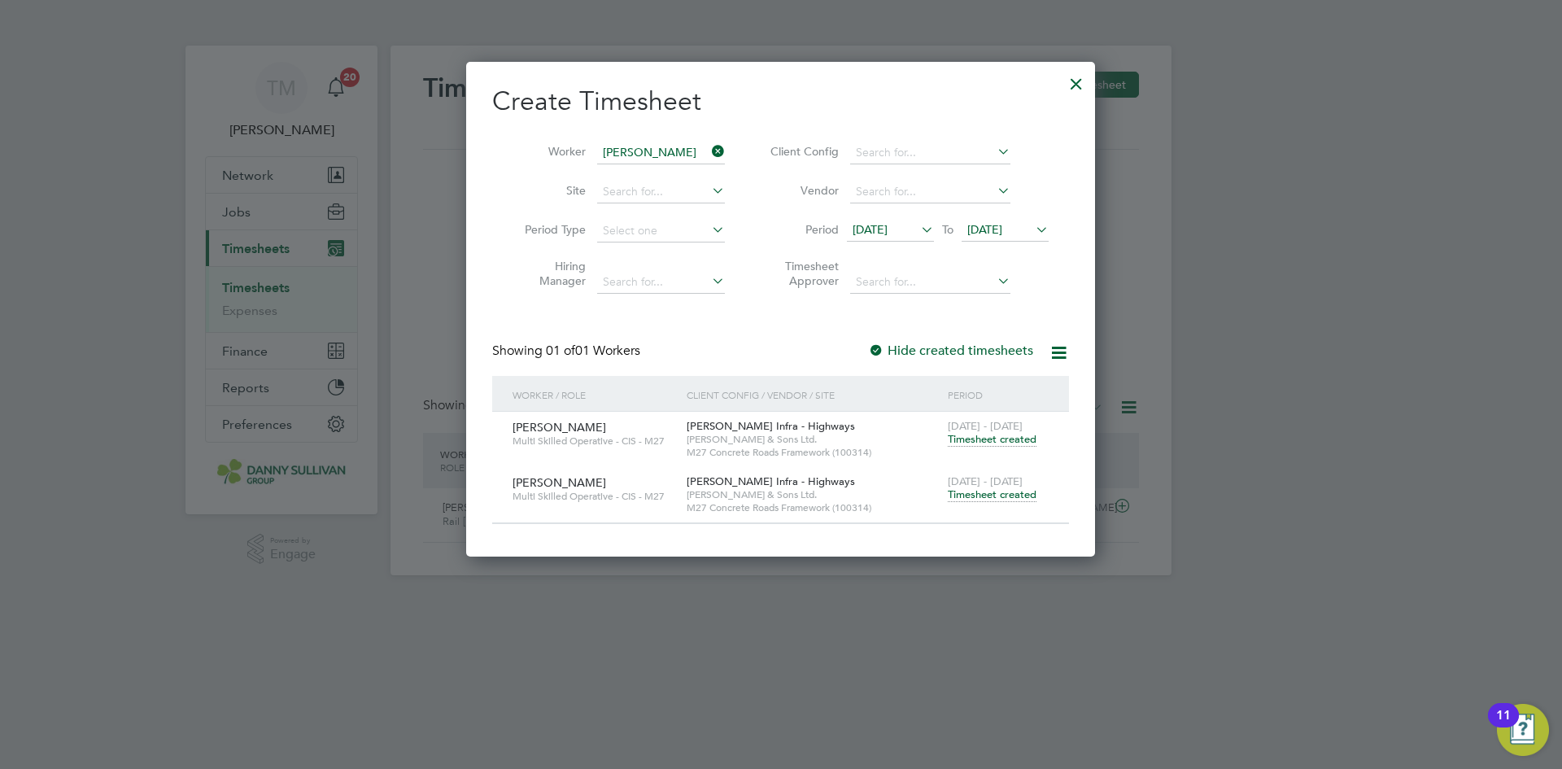
click at [991, 496] on span "Timesheet created" at bounding box center [992, 494] width 89 height 15
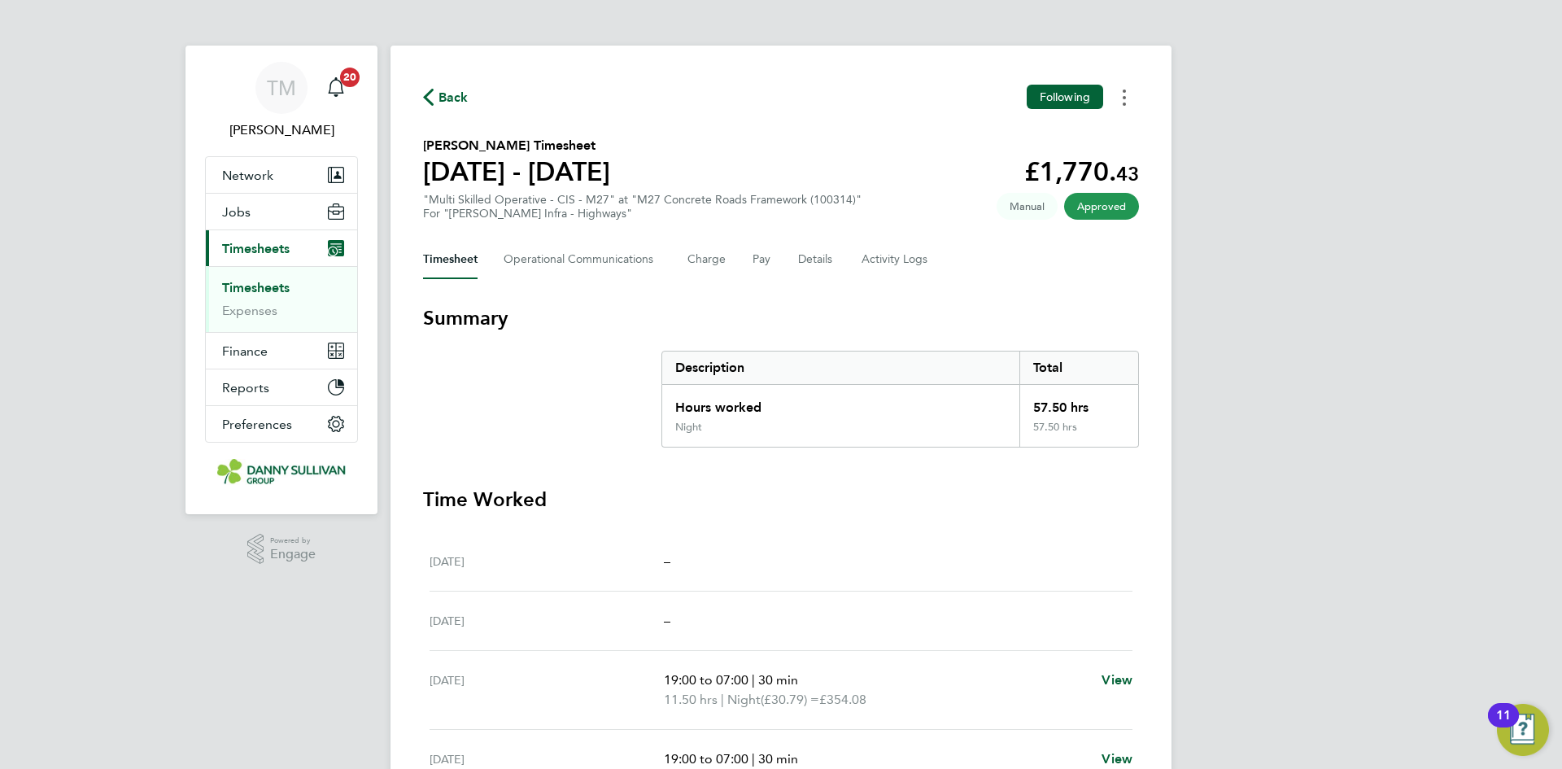
click at [1125, 95] on icon "Timesheets Menu" at bounding box center [1124, 98] width 3 height 16
click at [1035, 134] on link "Download timesheet" at bounding box center [1041, 133] width 195 height 33
click at [452, 94] on span "Back" at bounding box center [454, 98] width 30 height 20
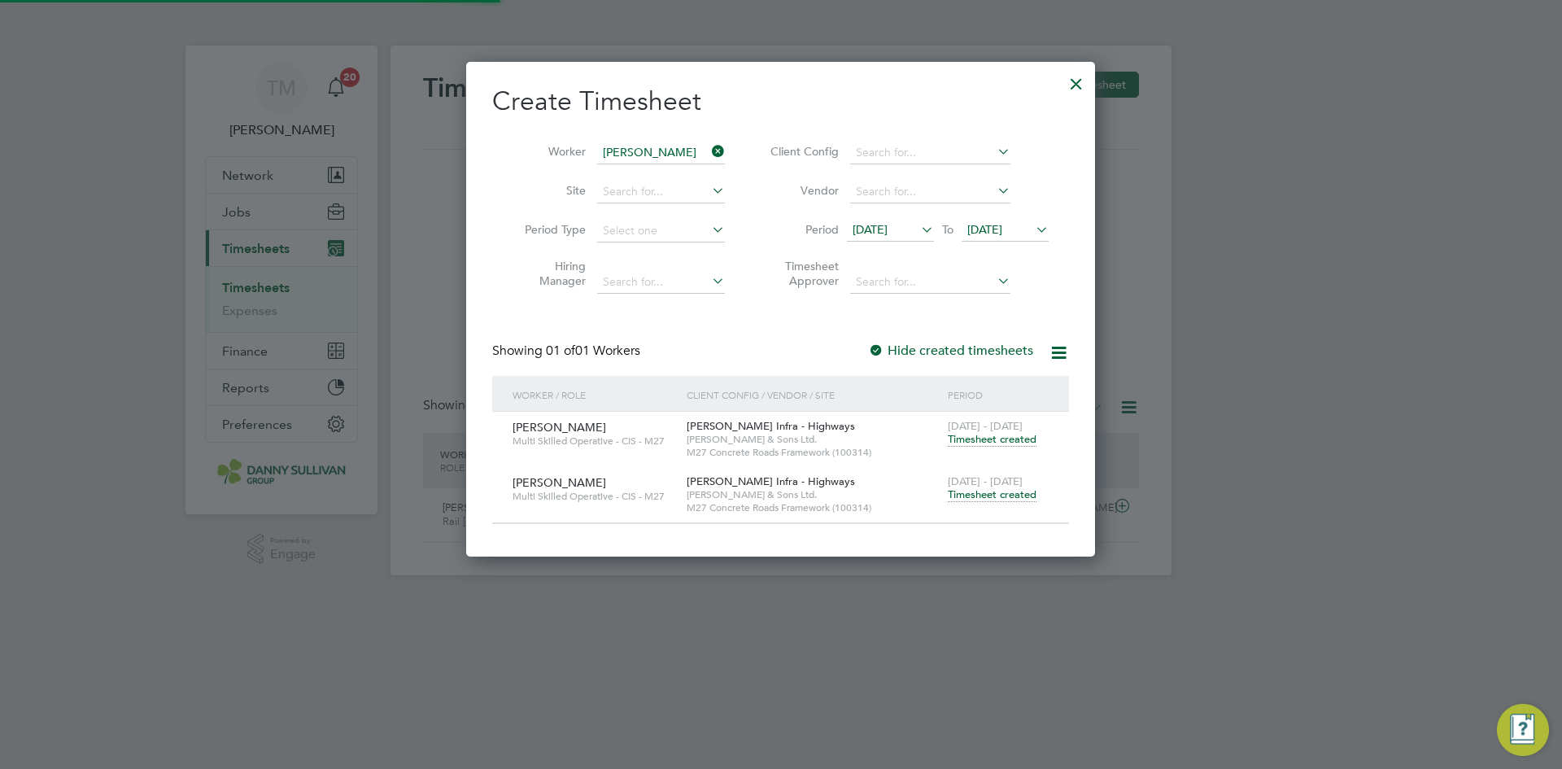
scroll to position [8, 8]
click at [709, 151] on icon at bounding box center [709, 151] width 0 height 23
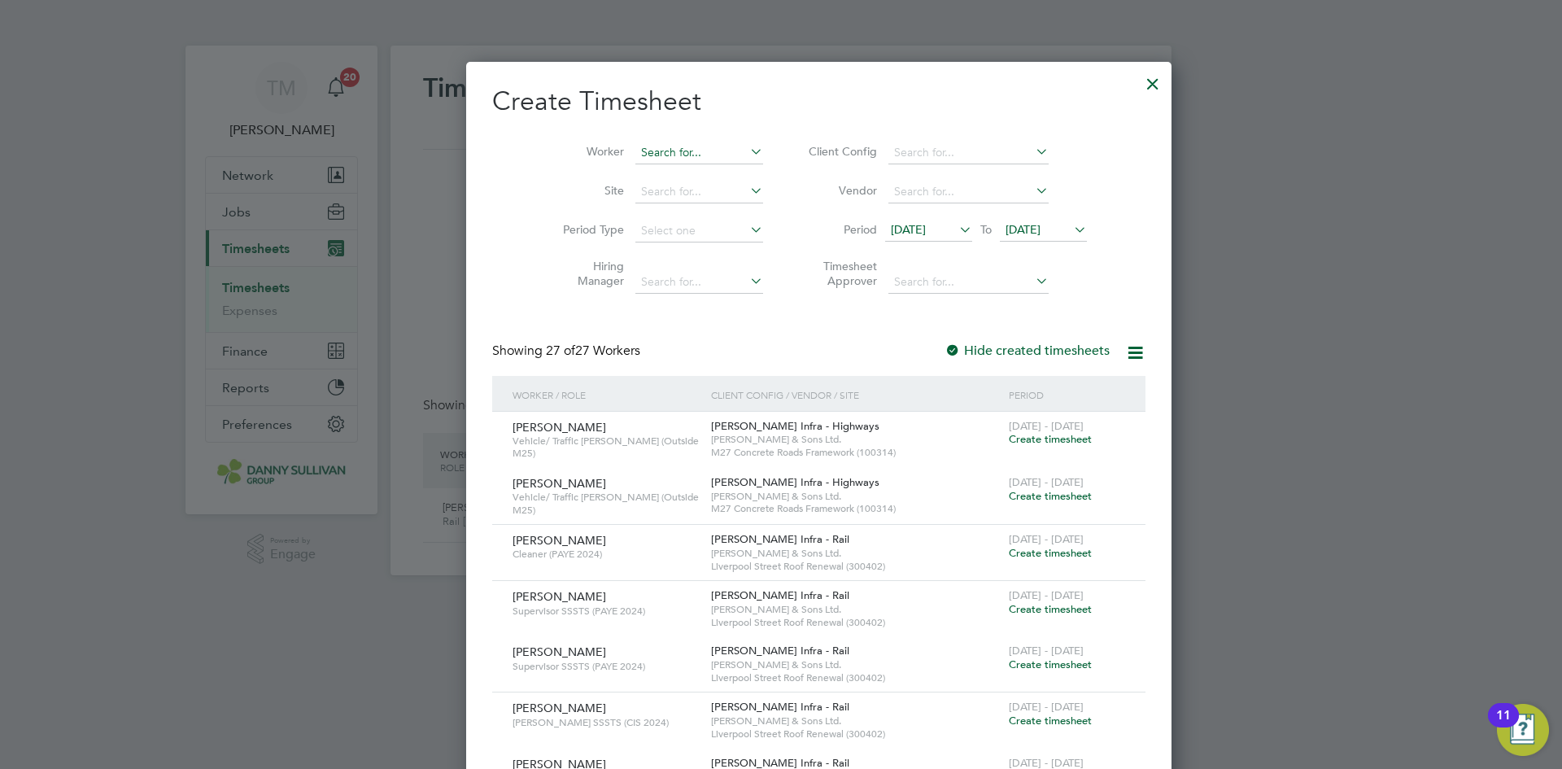
click at [690, 151] on input at bounding box center [699, 153] width 128 height 23
type input "k"
type input "p"
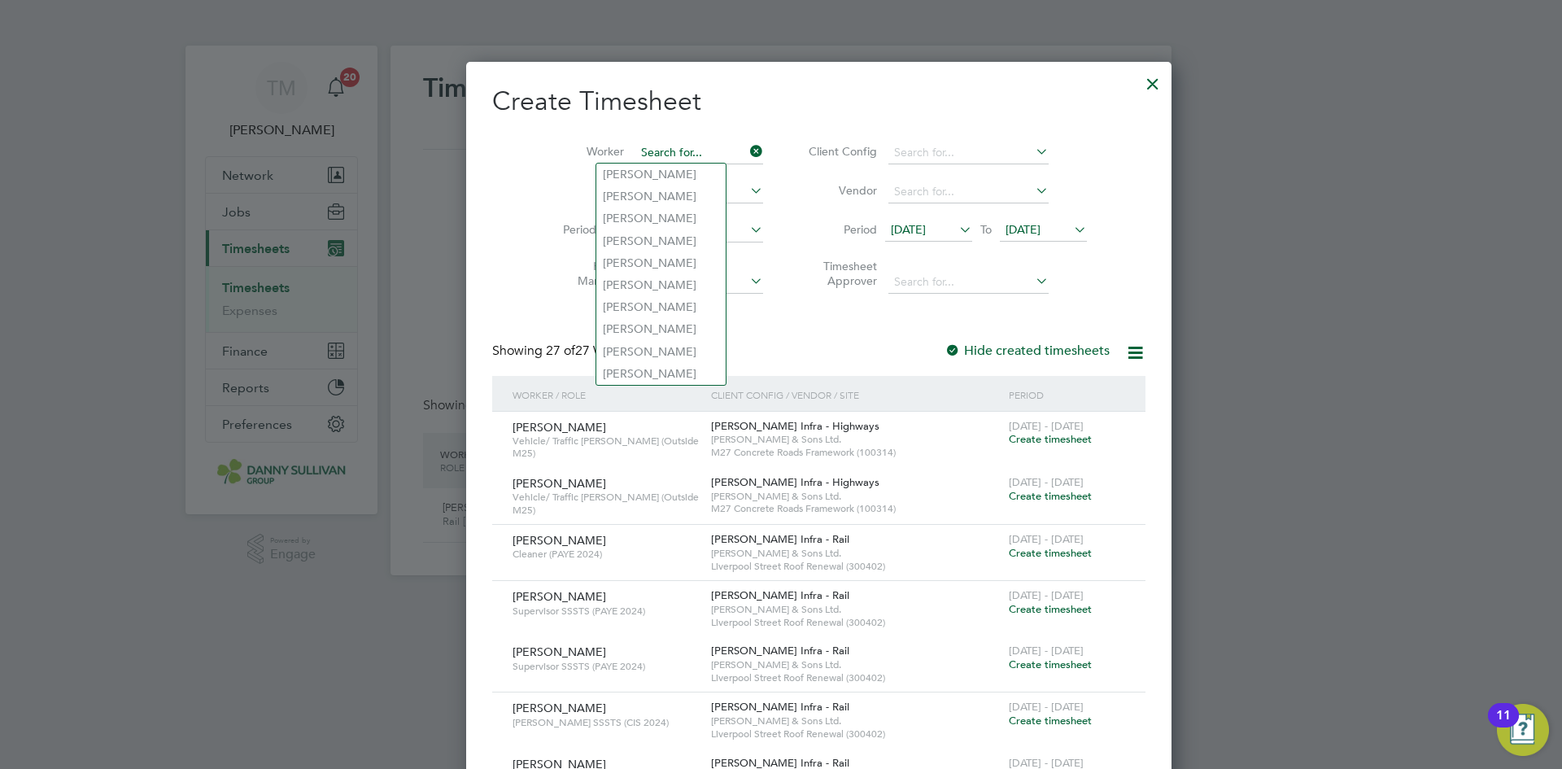
click at [673, 142] on input at bounding box center [699, 153] width 128 height 23
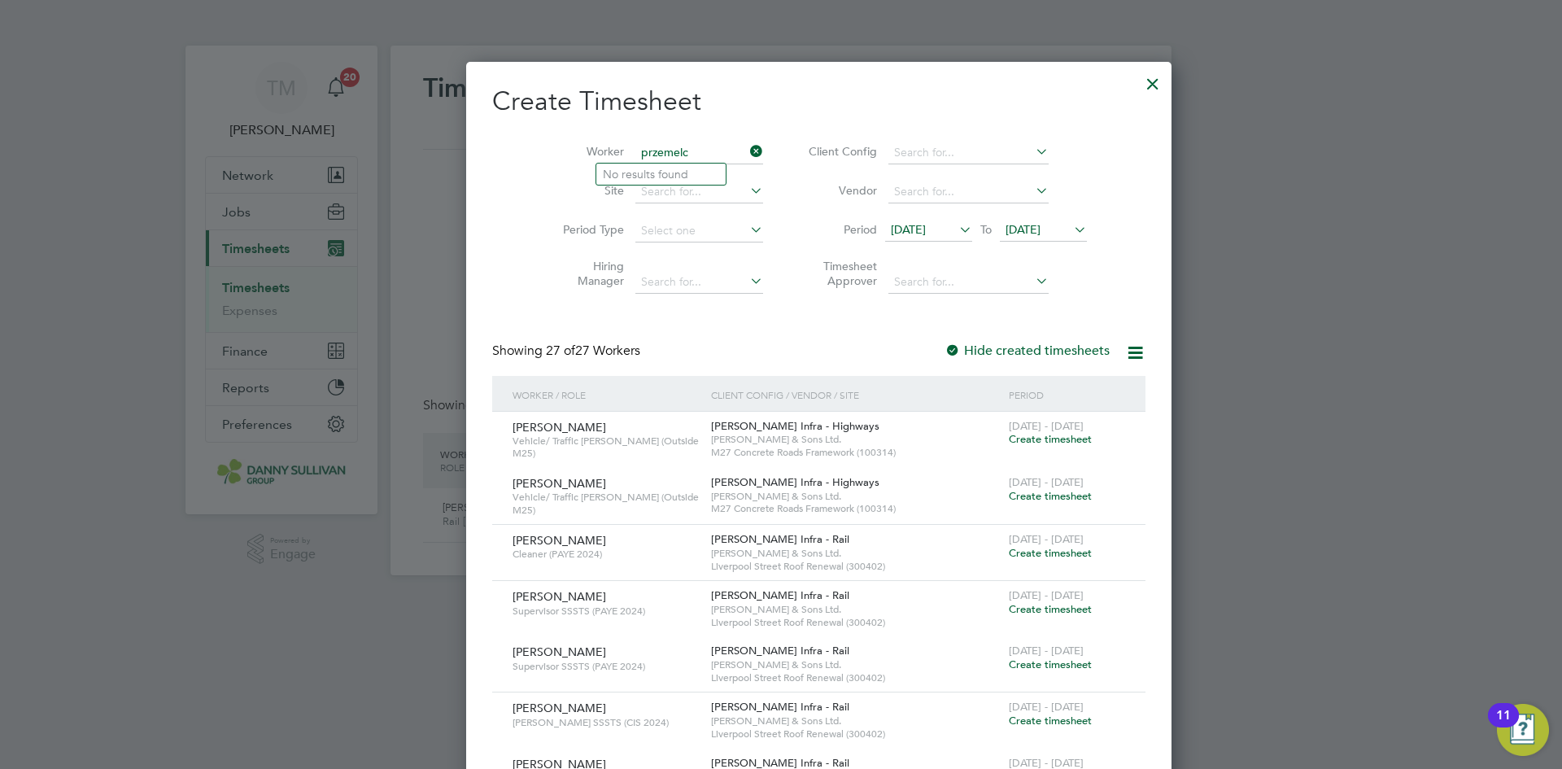
click at [679, 149] on input "przemelc" at bounding box center [699, 153] width 128 height 23
type input "przemelc"
drag, startPoint x: 729, startPoint y: 148, endPoint x: 719, endPoint y: 149, distance: 9.8
click at [727, 148] on li "Worker przemelc" at bounding box center [657, 152] width 253 height 39
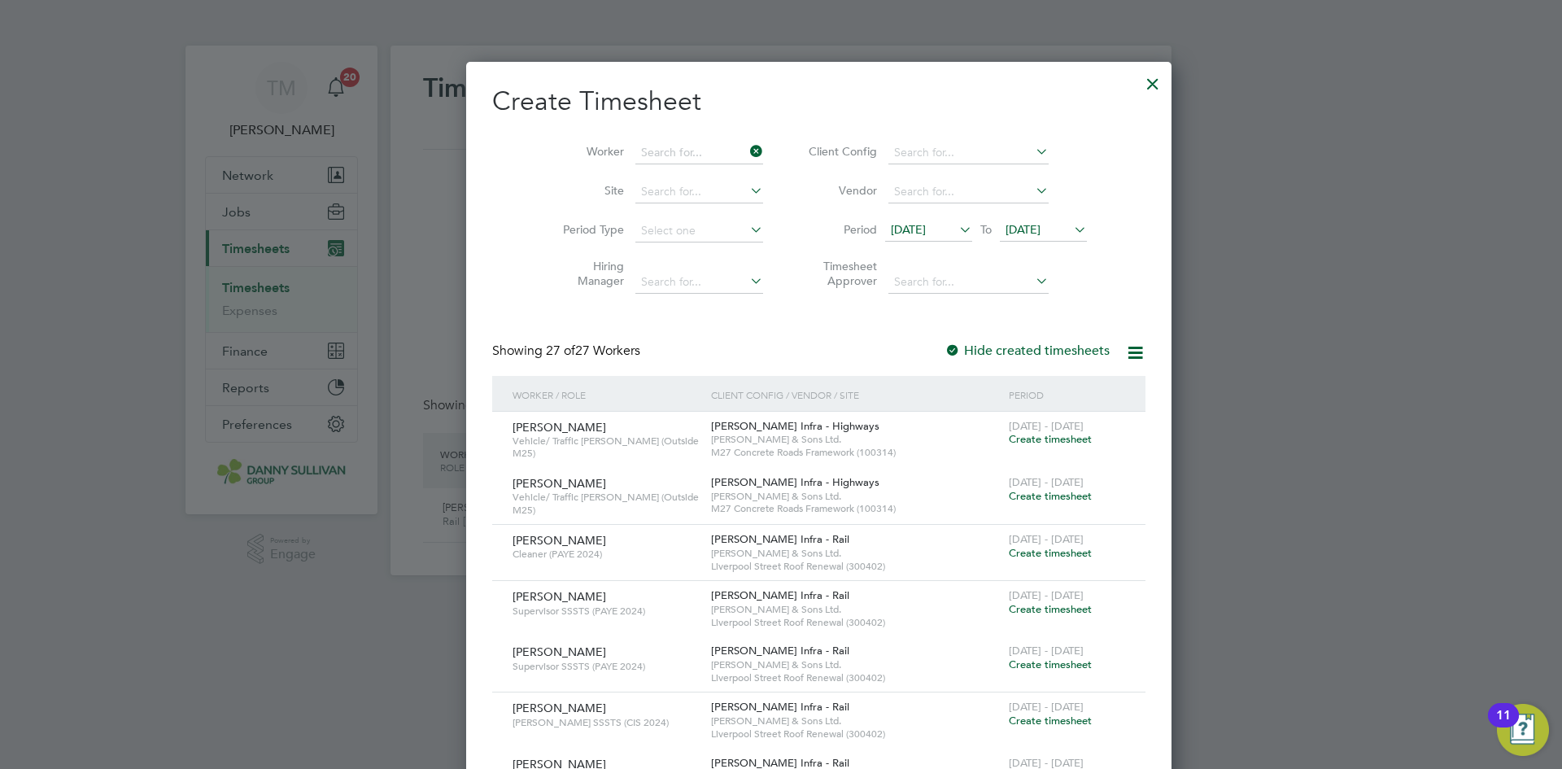
click at [747, 149] on icon at bounding box center [747, 151] width 0 height 23
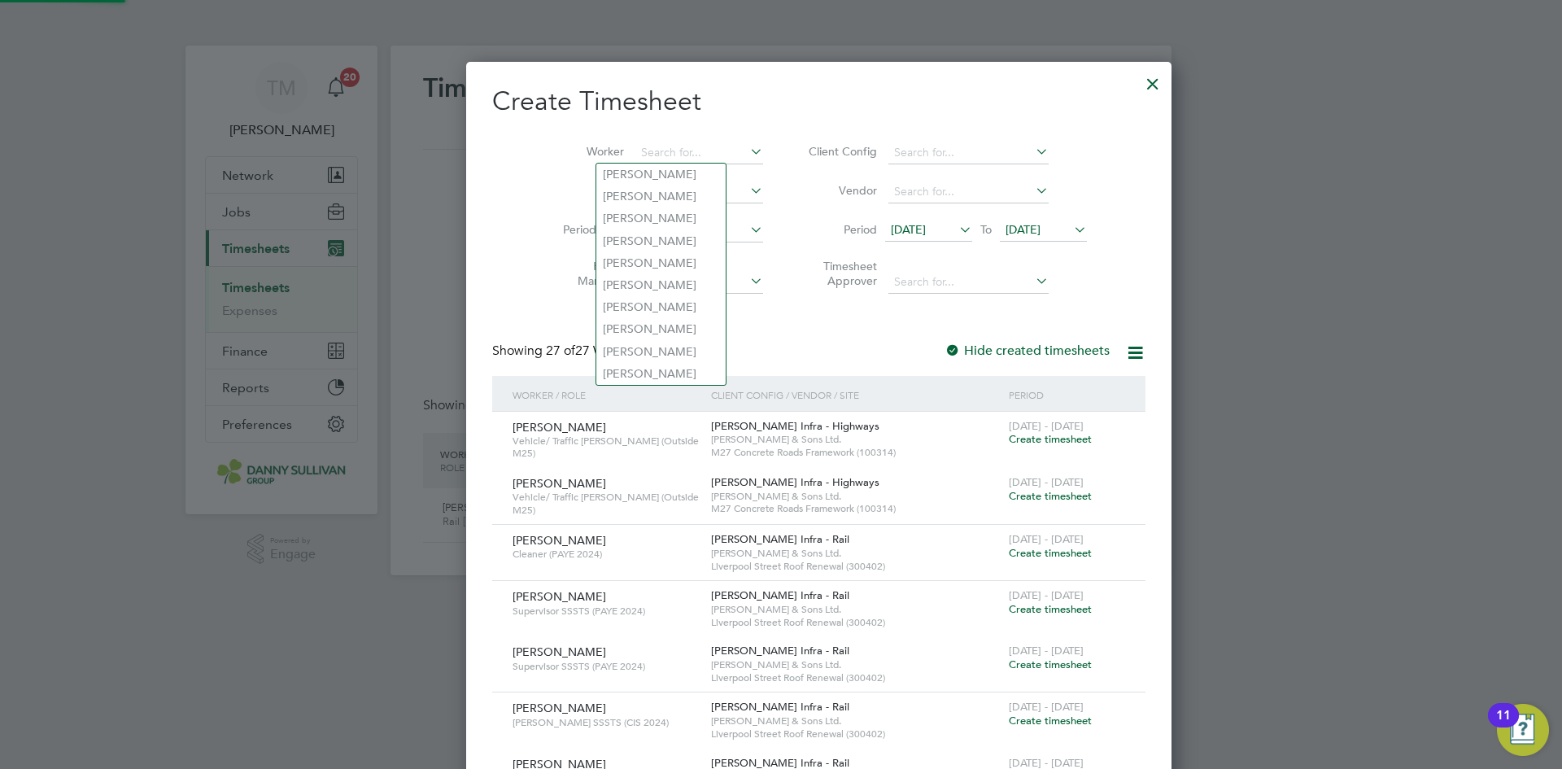
scroll to position [3299, 630]
click at [695, 156] on input at bounding box center [699, 153] width 128 height 23
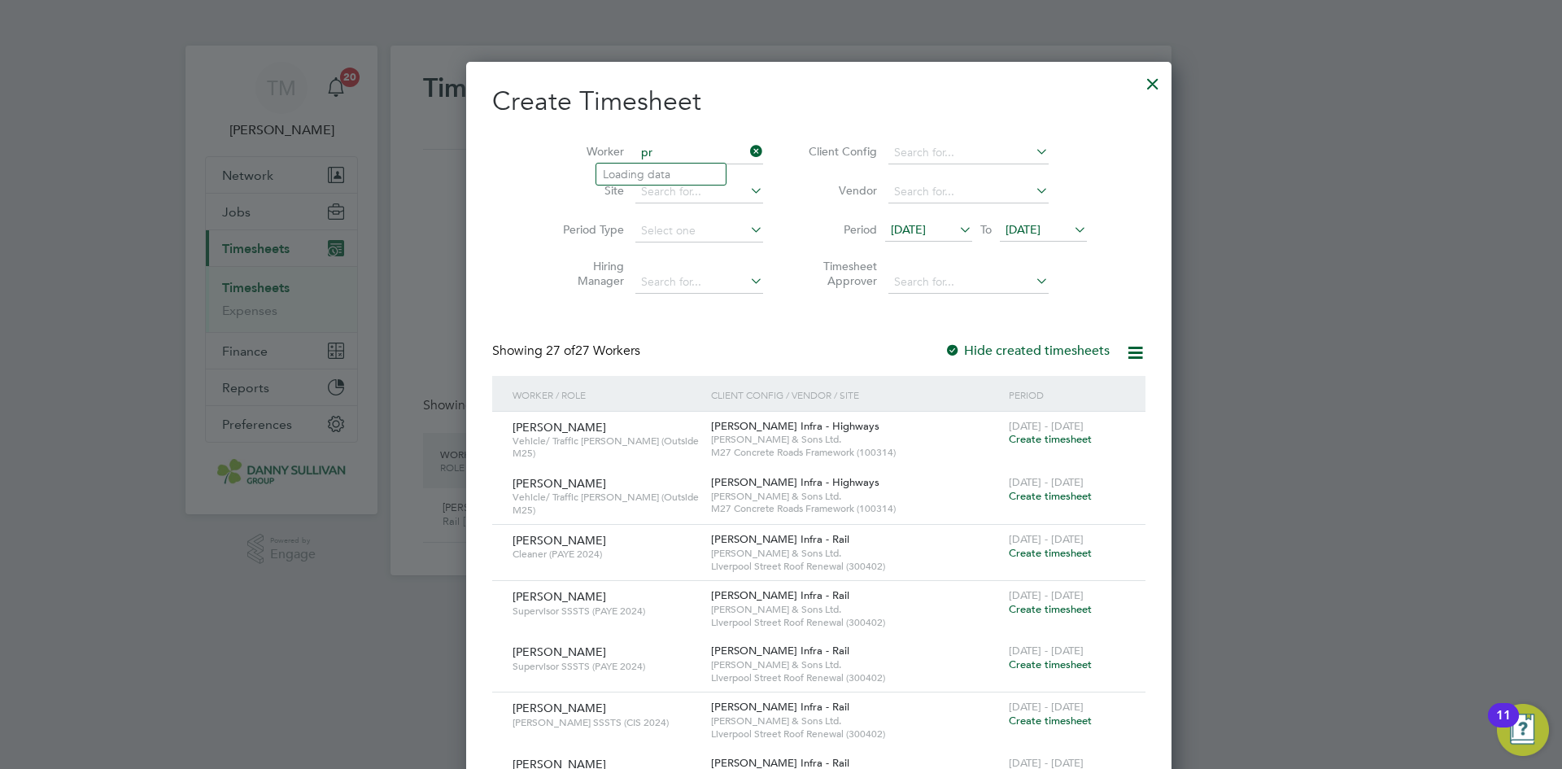
type input "p"
type input "krak"
click at [671, 153] on input at bounding box center [699, 153] width 128 height 23
click at [670, 219] on b "Kra" at bounding box center [671, 219] width 19 height 14
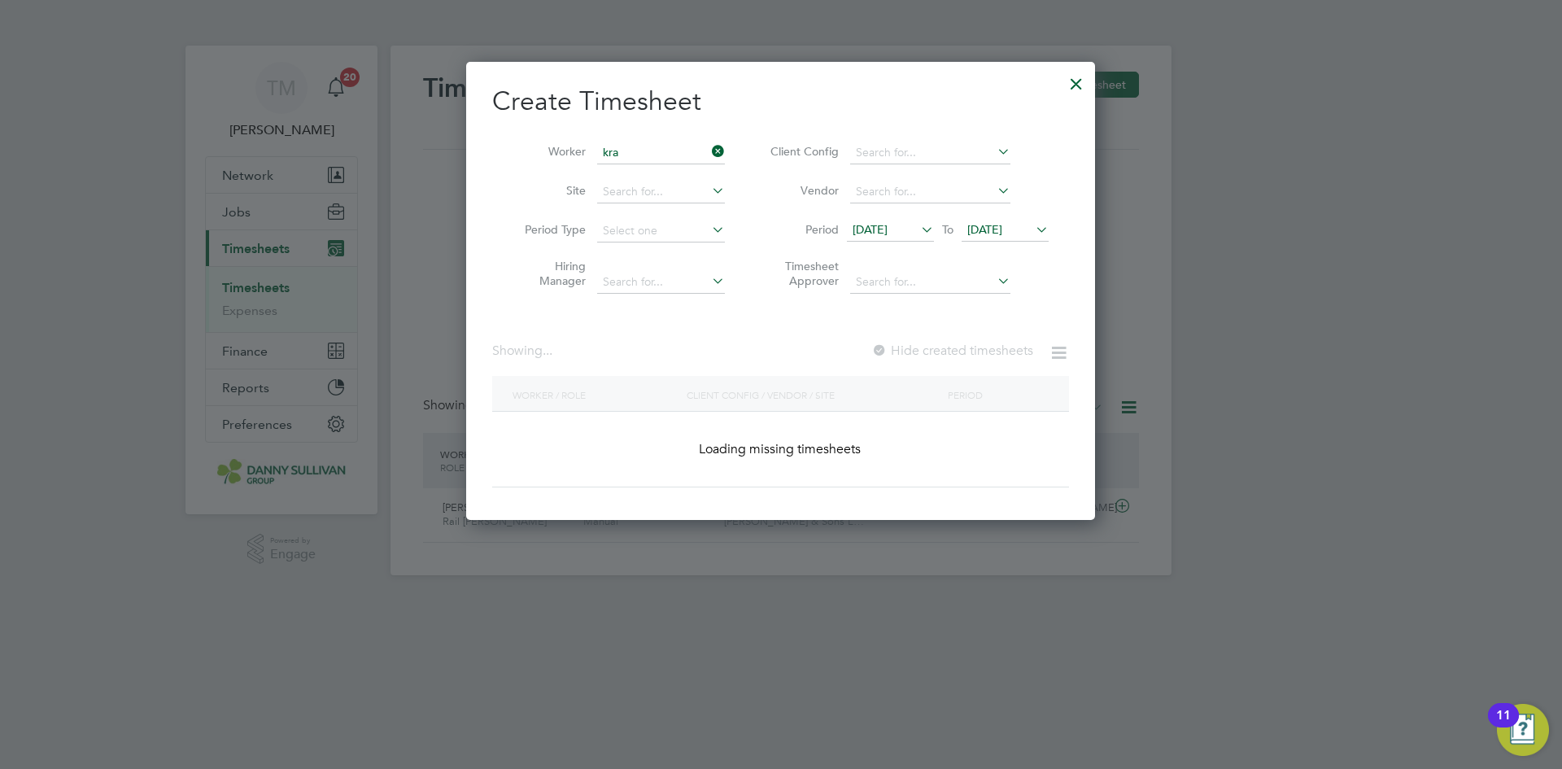
type input "[PERSON_NAME]"
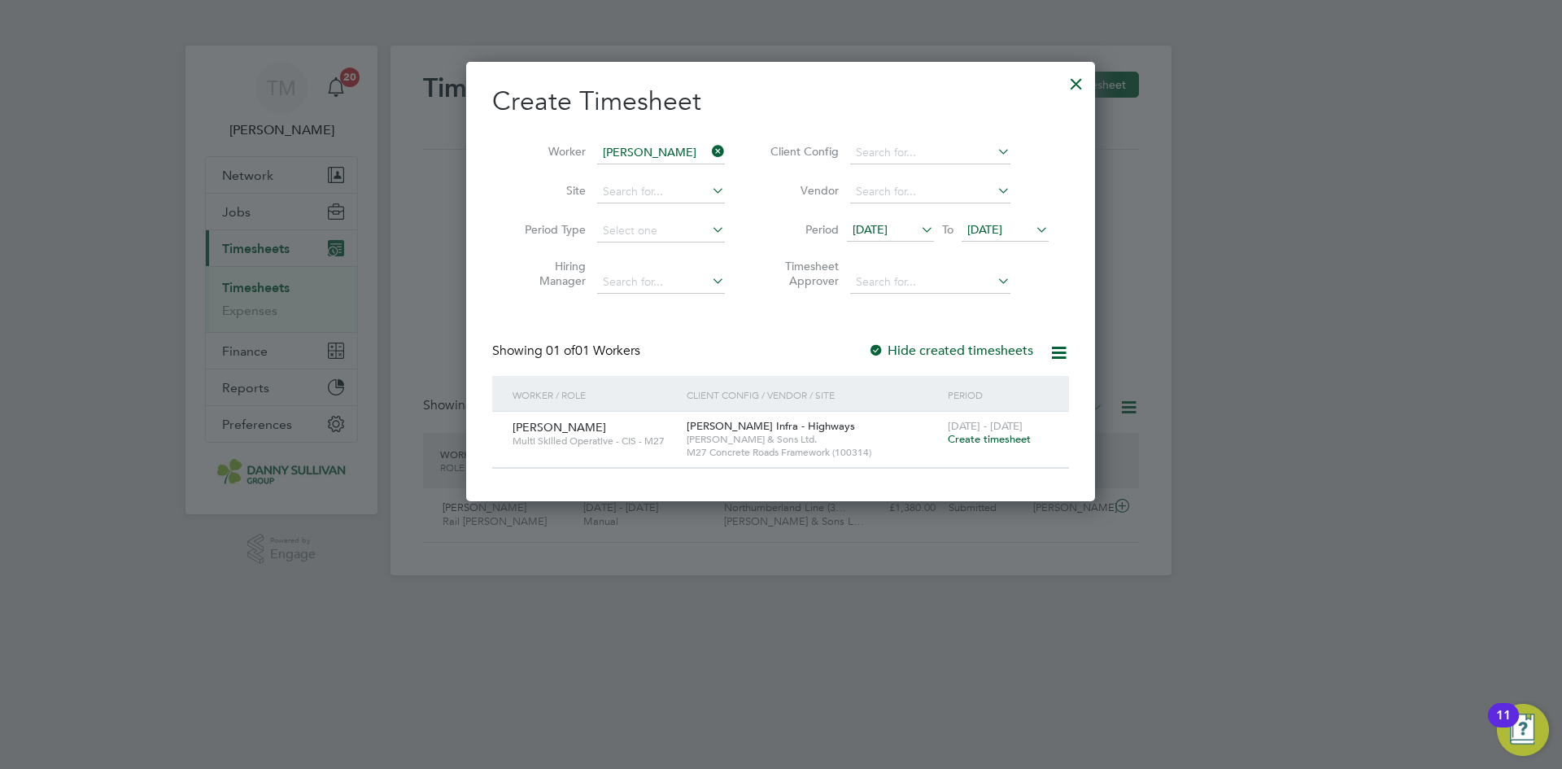
drag, startPoint x: 985, startPoint y: 439, endPoint x: 963, endPoint y: 337, distance: 105.0
click at [963, 337] on div "Create Timesheet Worker Przemyslaw Krac Site Period Type Hiring Manager Client …" at bounding box center [780, 277] width 577 height 384
click at [961, 349] on label "Hide created timesheets" at bounding box center [950, 351] width 165 height 16
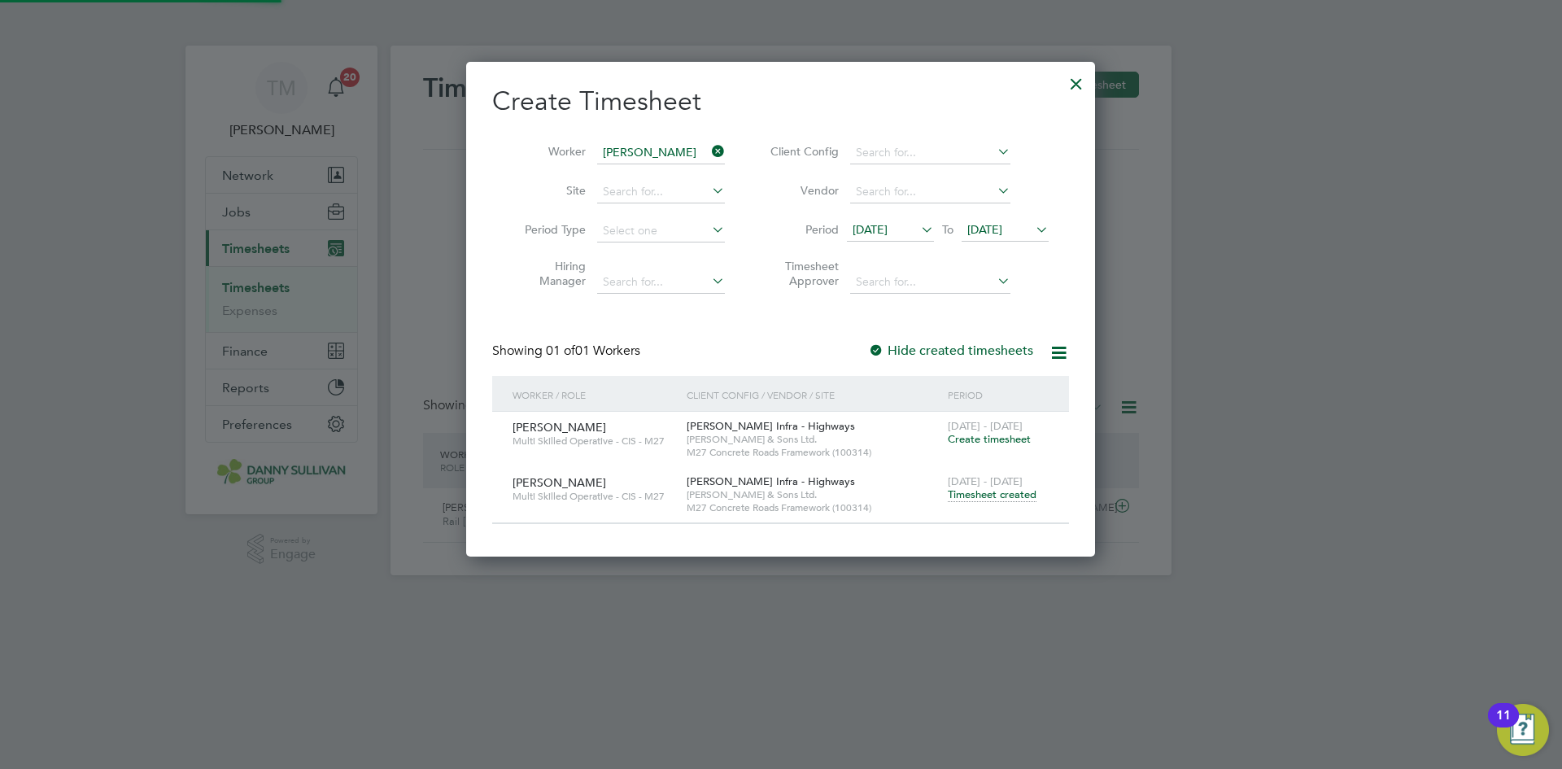
scroll to position [8, 8]
click at [977, 494] on span "Timesheet created" at bounding box center [992, 494] width 89 height 15
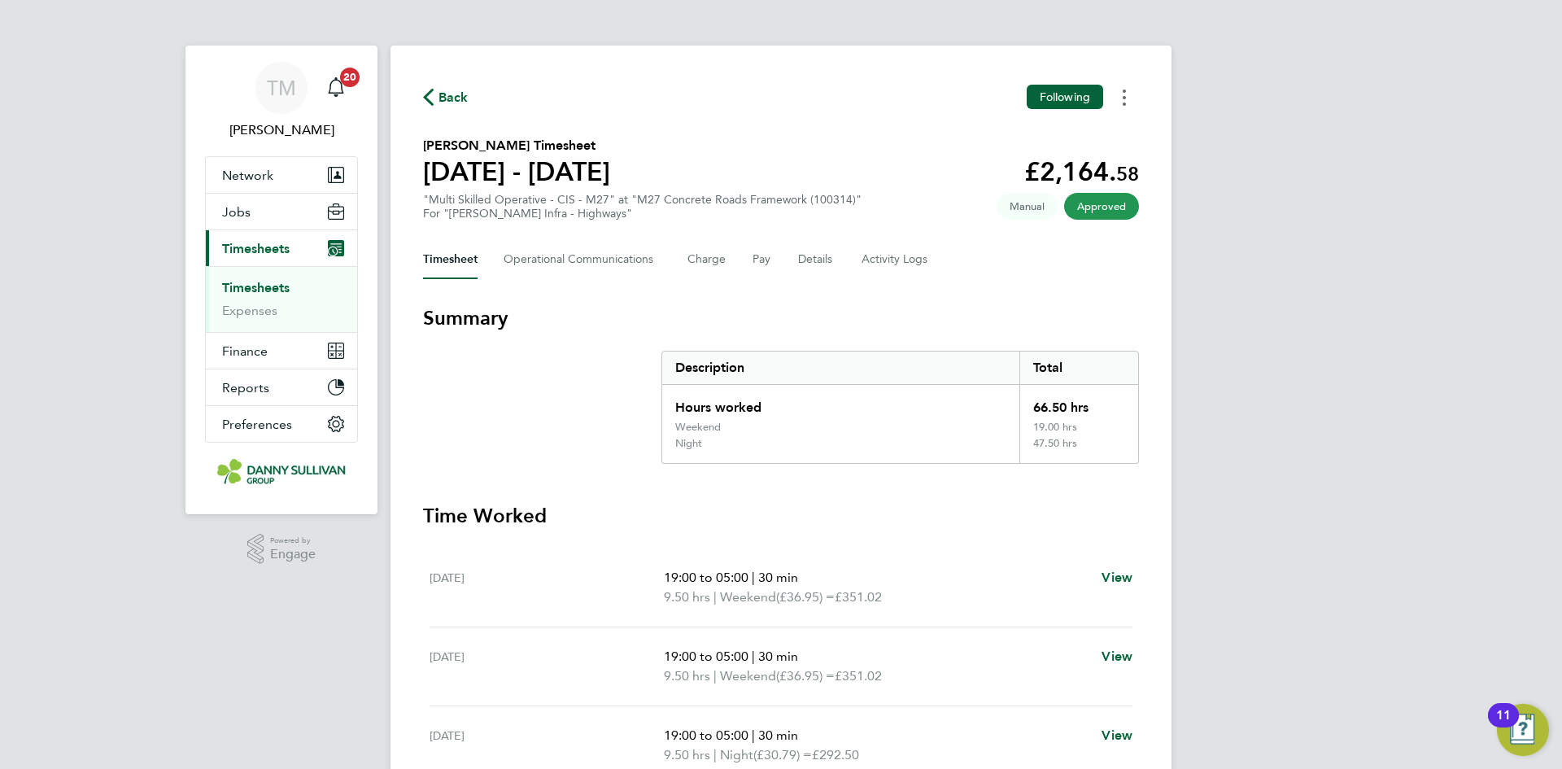
click at [1121, 98] on button "Timesheets Menu" at bounding box center [1124, 97] width 29 height 25
click at [1126, 98] on button "Timesheets Menu" at bounding box center [1124, 97] width 29 height 25
click at [1033, 137] on link "Download timesheet" at bounding box center [1041, 133] width 195 height 33
